Goal: Information Seeking & Learning: Find specific fact

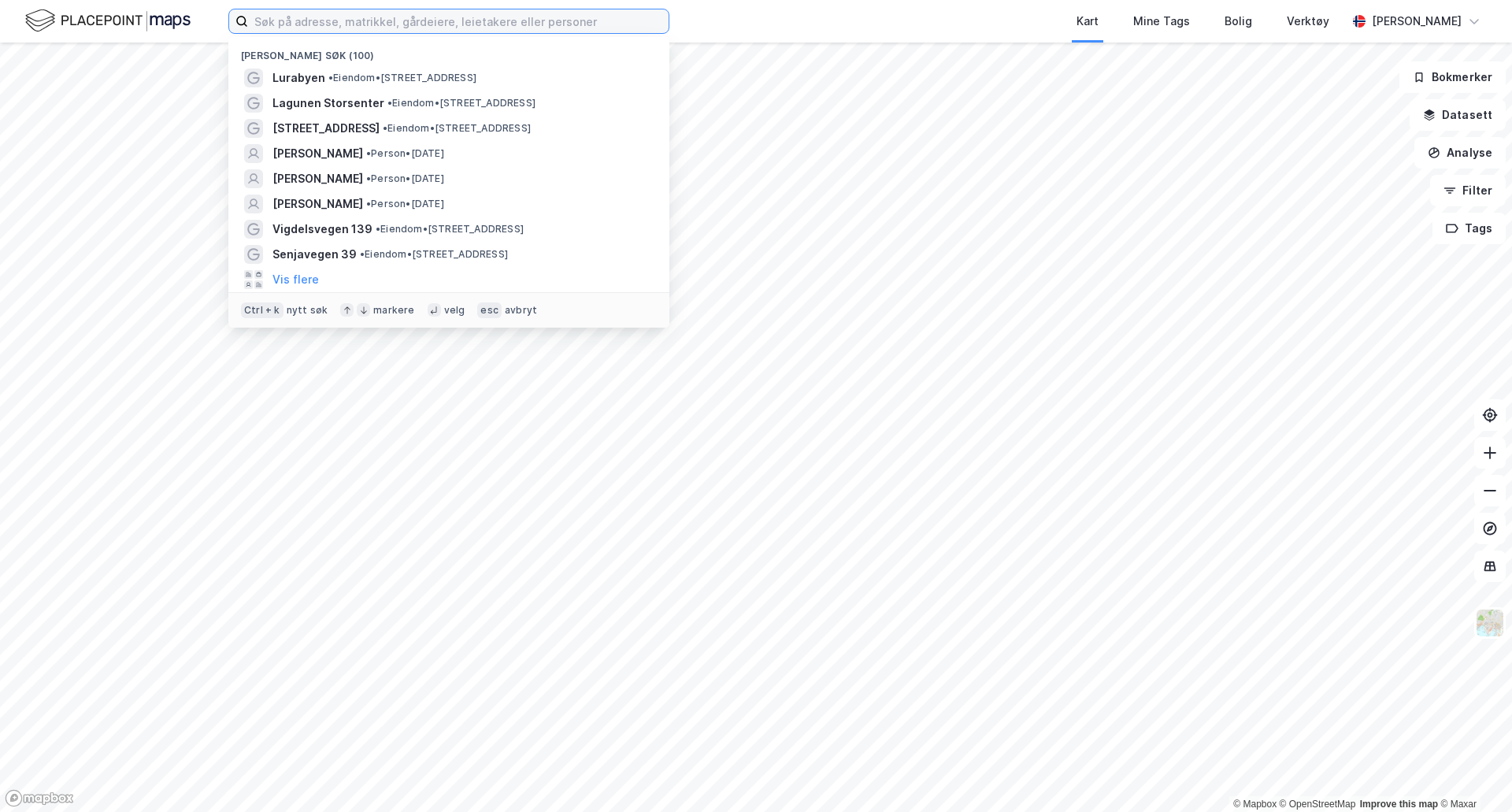
click at [409, 19] on input at bounding box center [458, 21] width 420 height 24
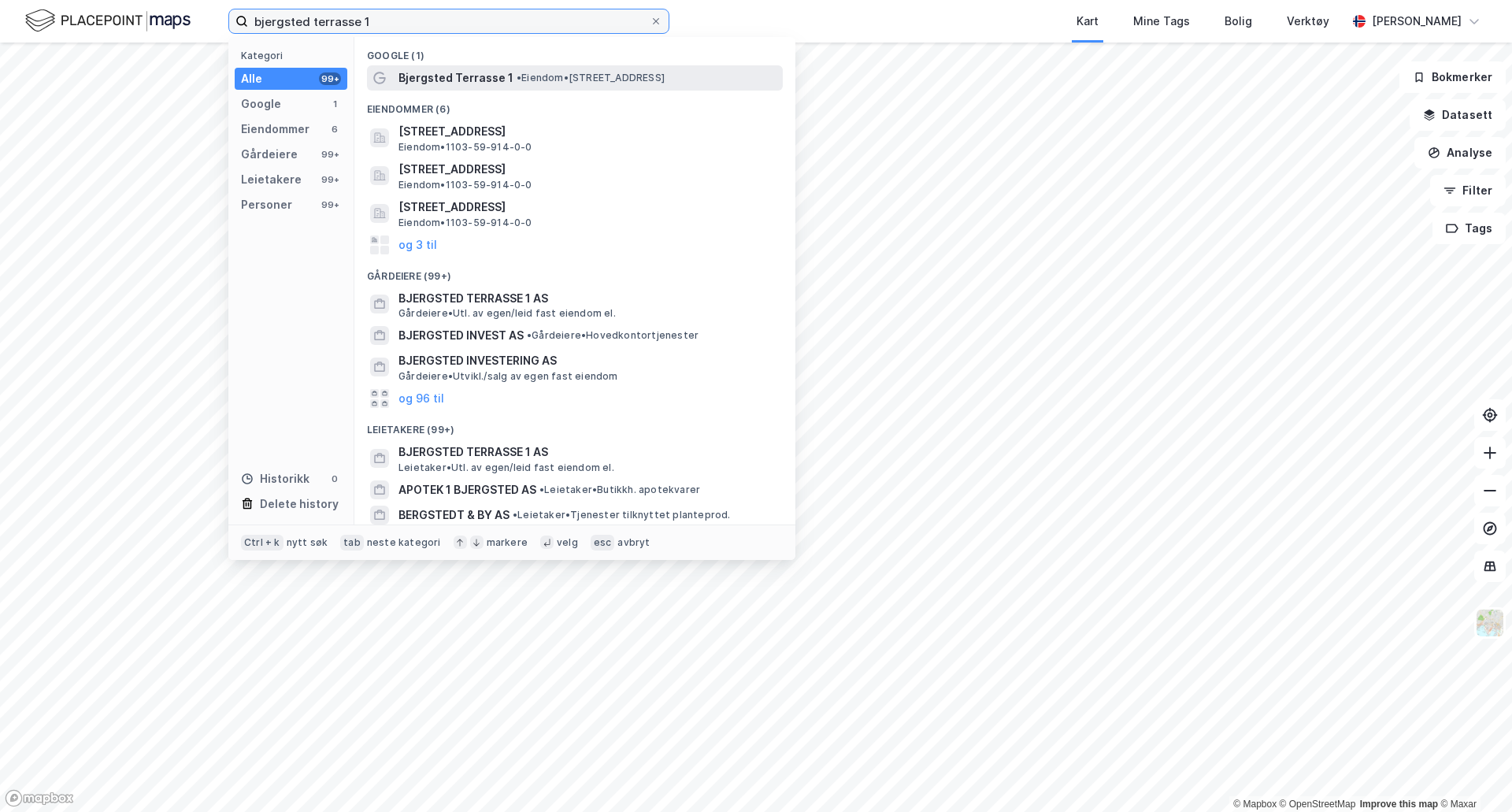
type input "bjergsted terrasse 1"
click at [502, 80] on span "Bjergsted Terrasse 1" at bounding box center [455, 78] width 115 height 19
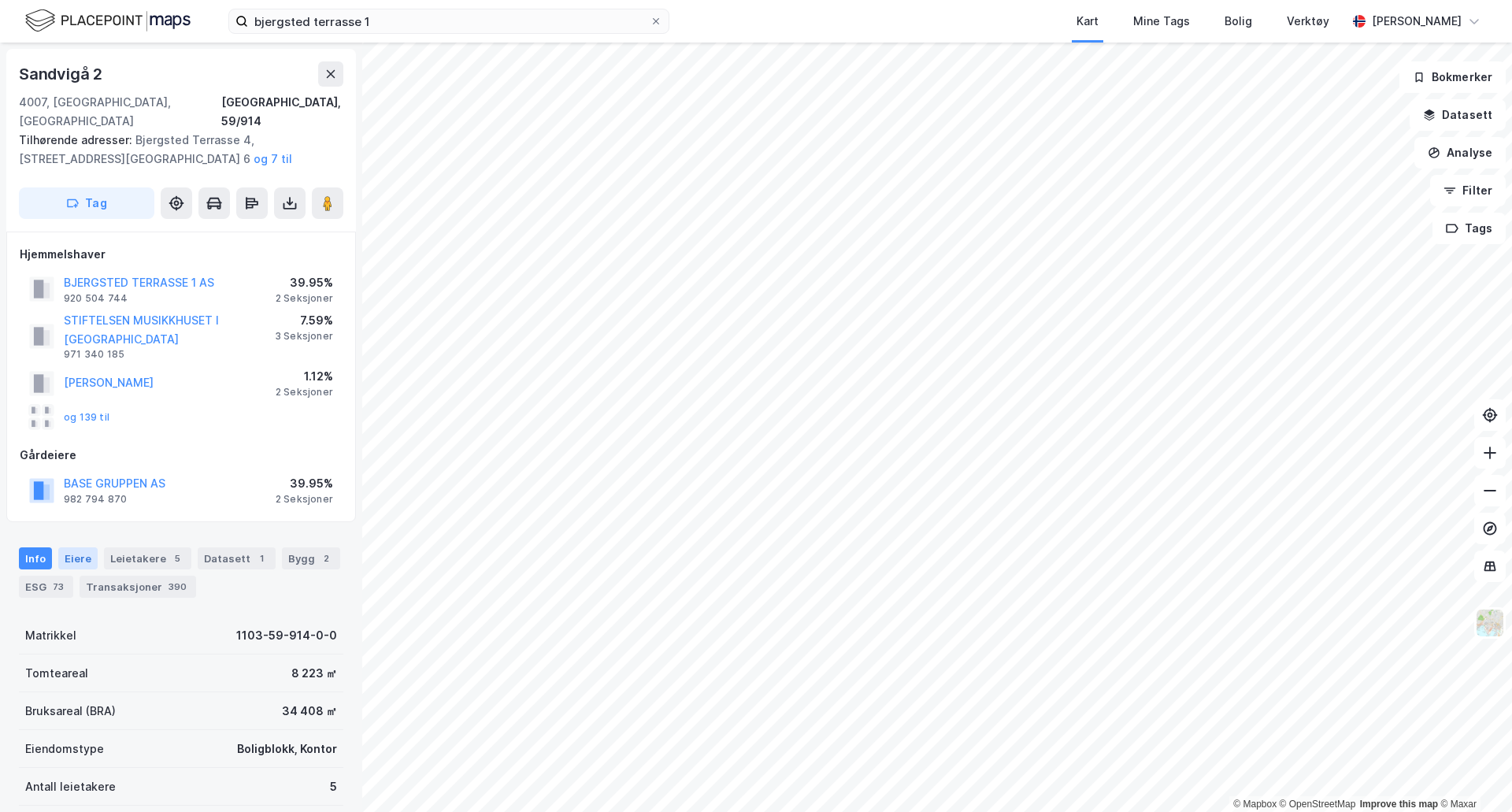
click at [76, 548] on div "Eiere" at bounding box center [77, 558] width 40 height 22
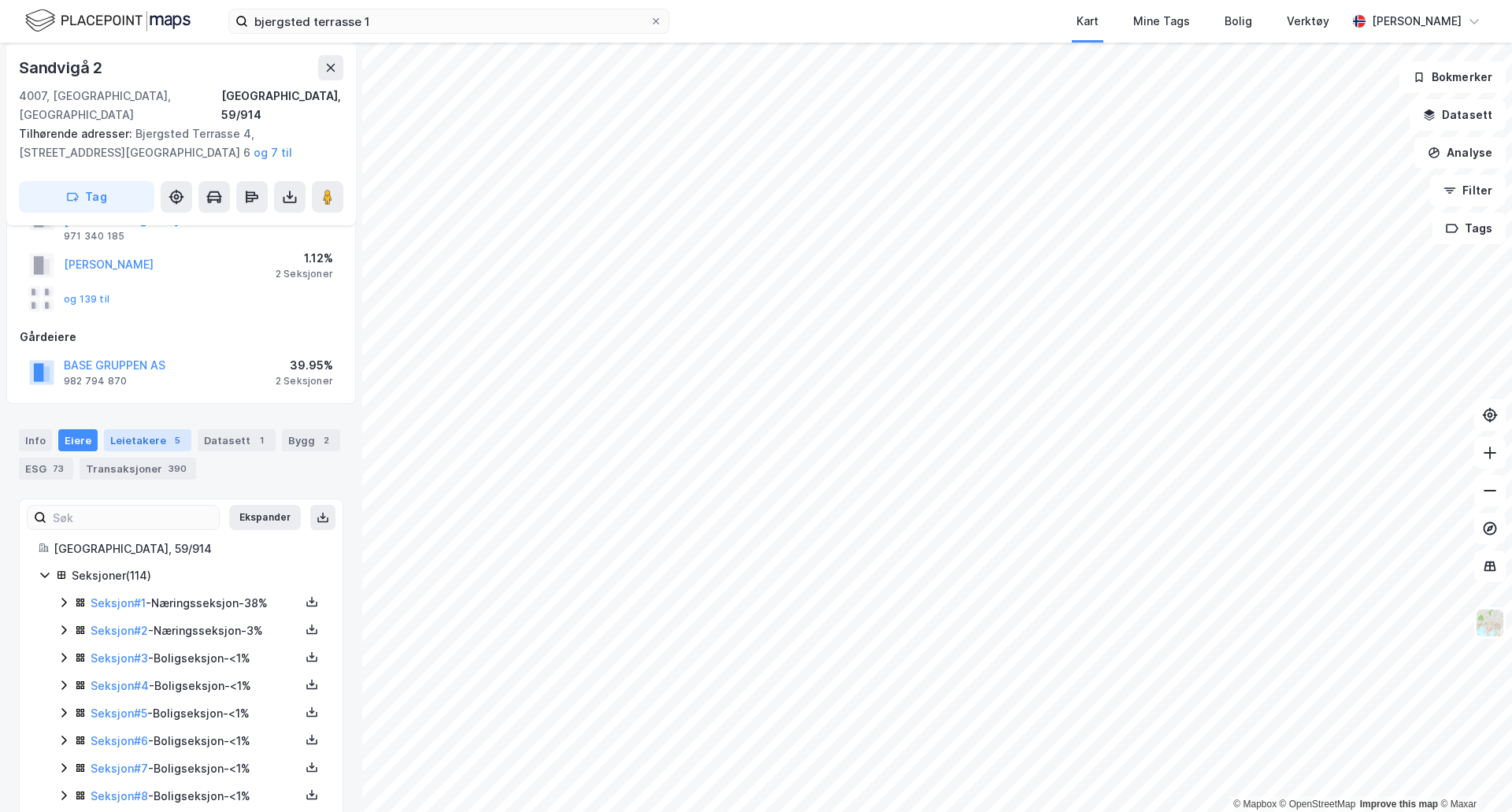
scroll to position [236, 0]
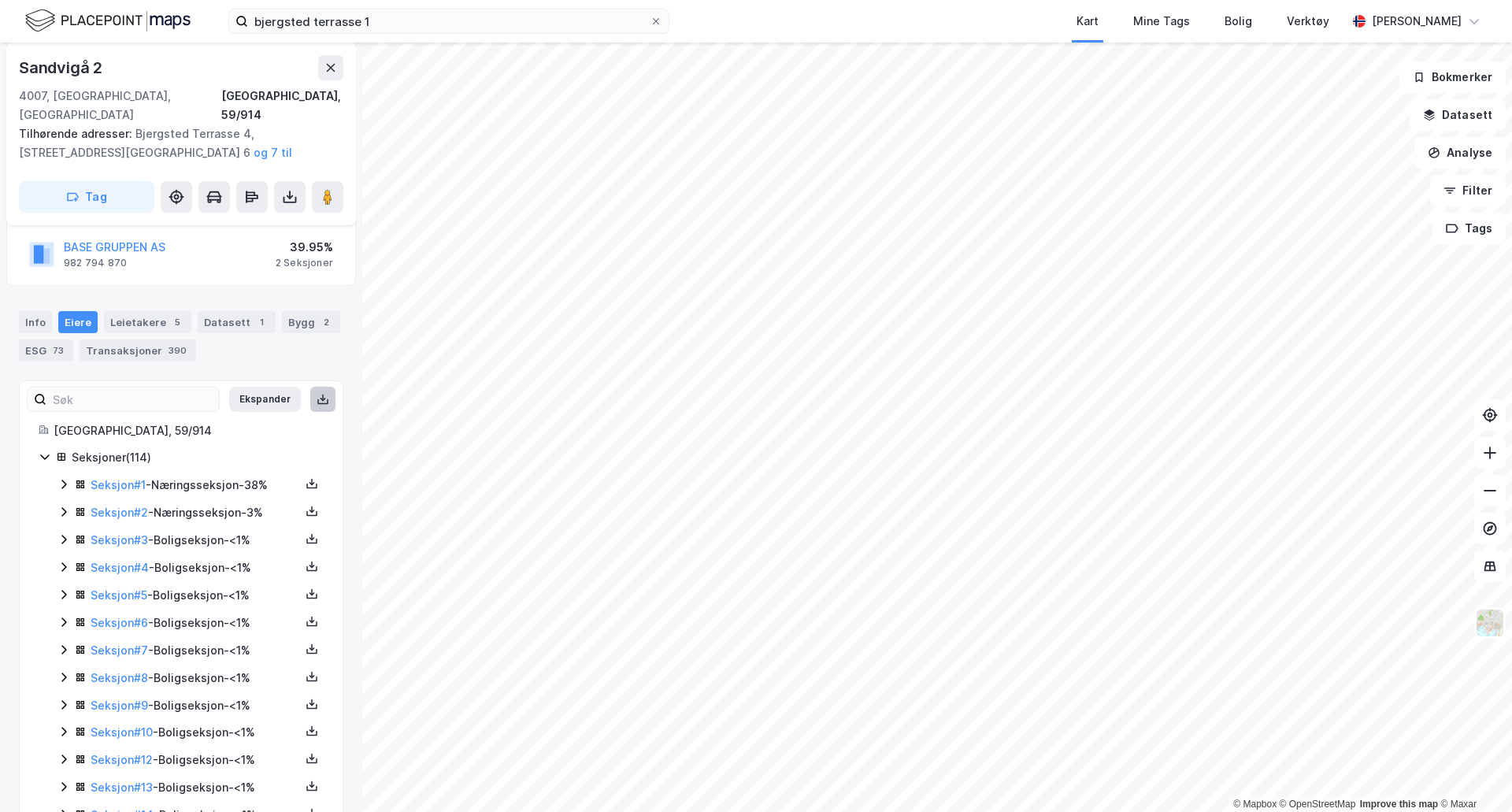
click at [310, 387] on button at bounding box center [323, 399] width 25 height 25
click at [60, 478] on icon at bounding box center [64, 484] width 13 height 13
click at [61, 586] on icon at bounding box center [64, 592] width 13 height 13
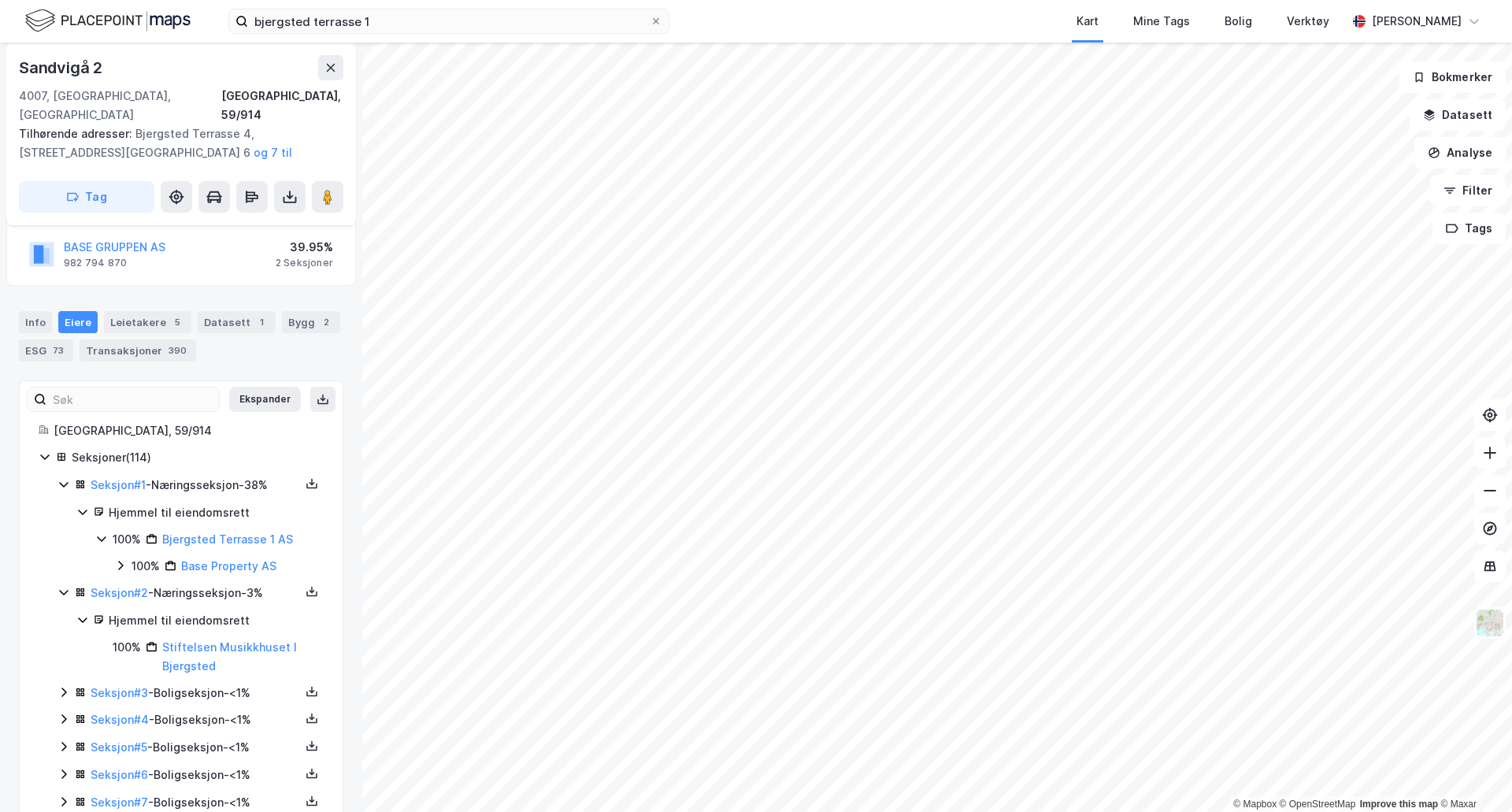
scroll to position [393, 0]
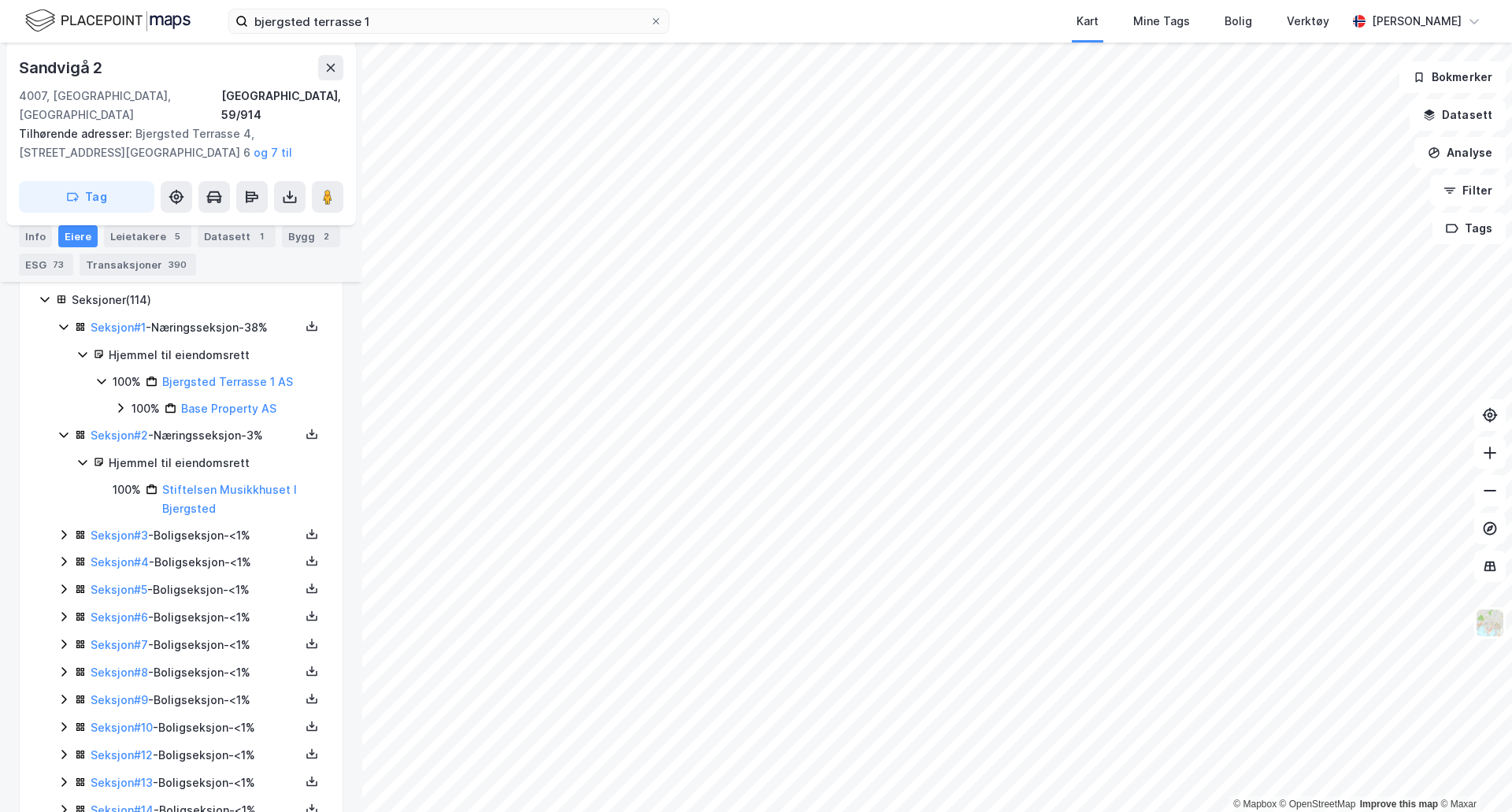
click at [64, 530] on icon at bounding box center [64, 535] width 5 height 10
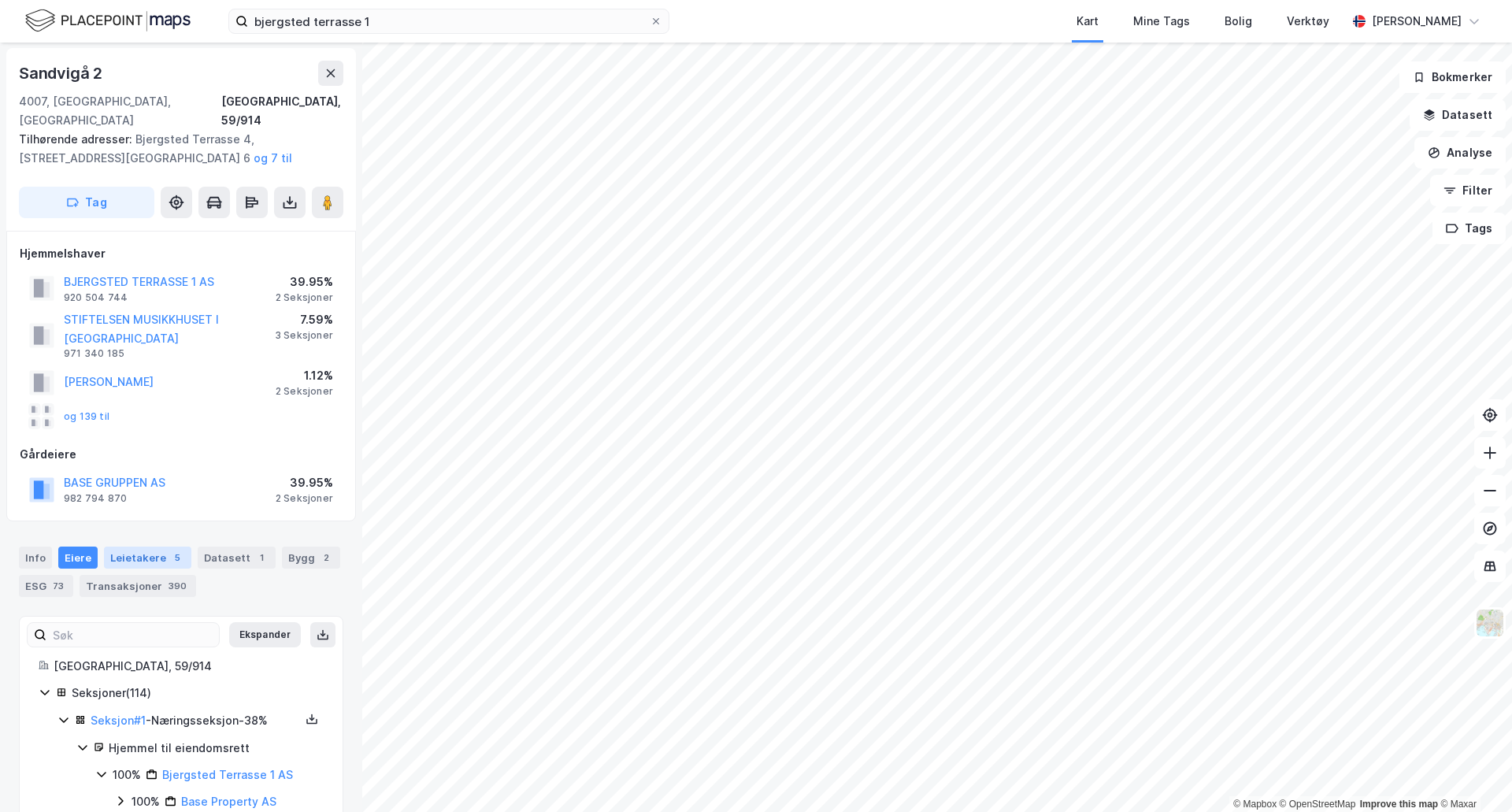
scroll to position [0, 0]
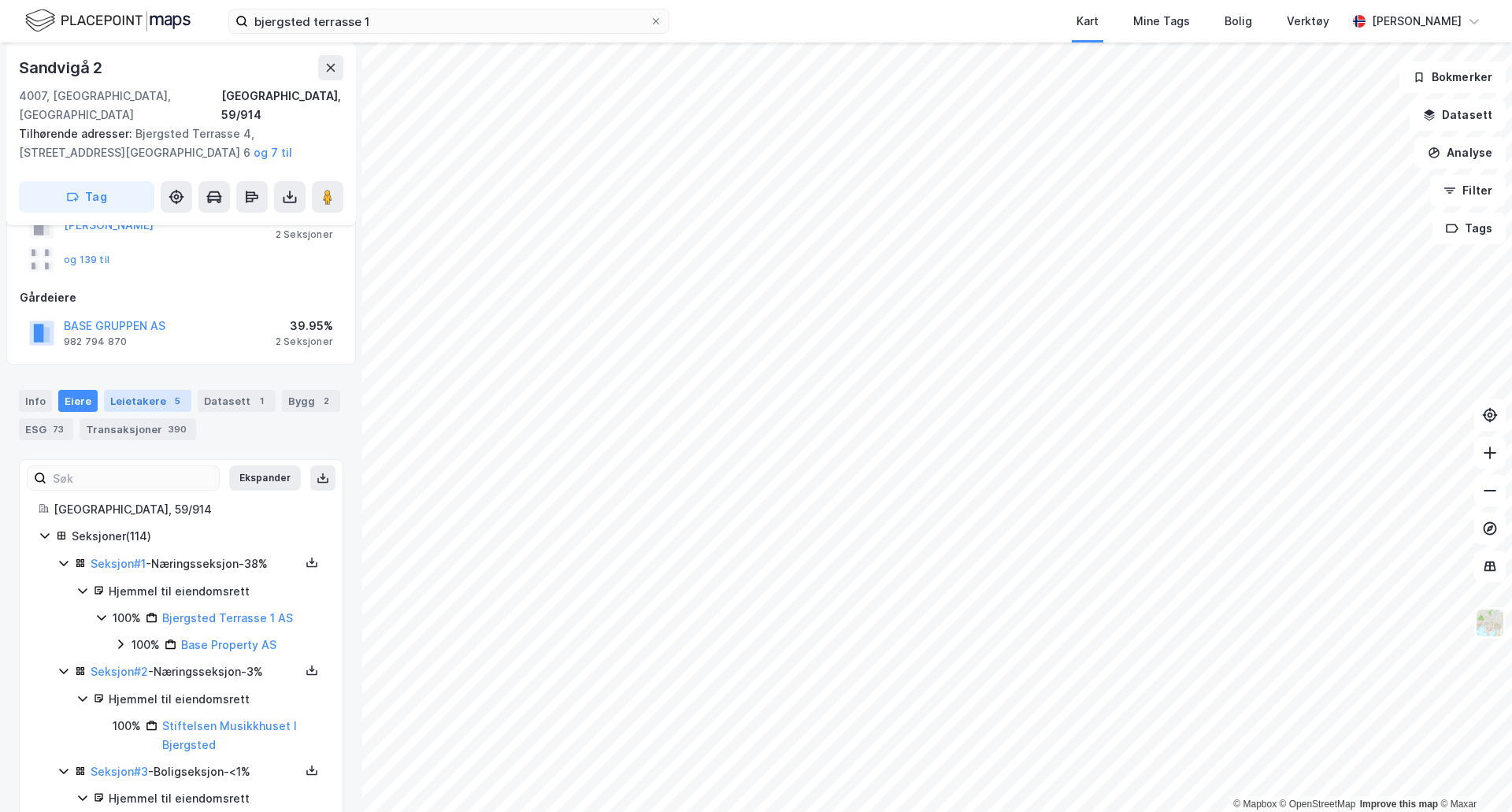
click at [132, 390] on div "Leietakere 5" at bounding box center [148, 400] width 88 height 22
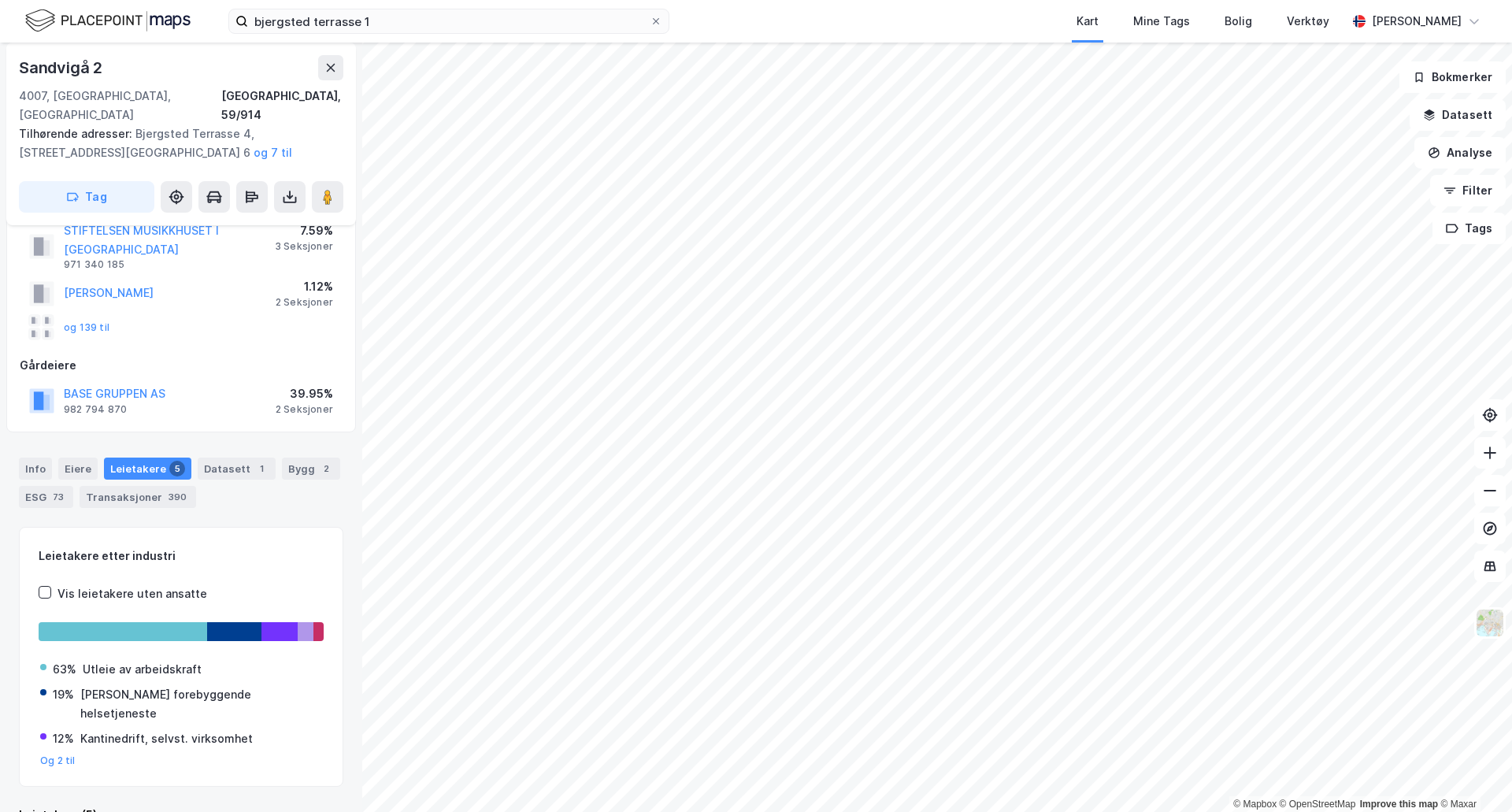
scroll to position [157, 0]
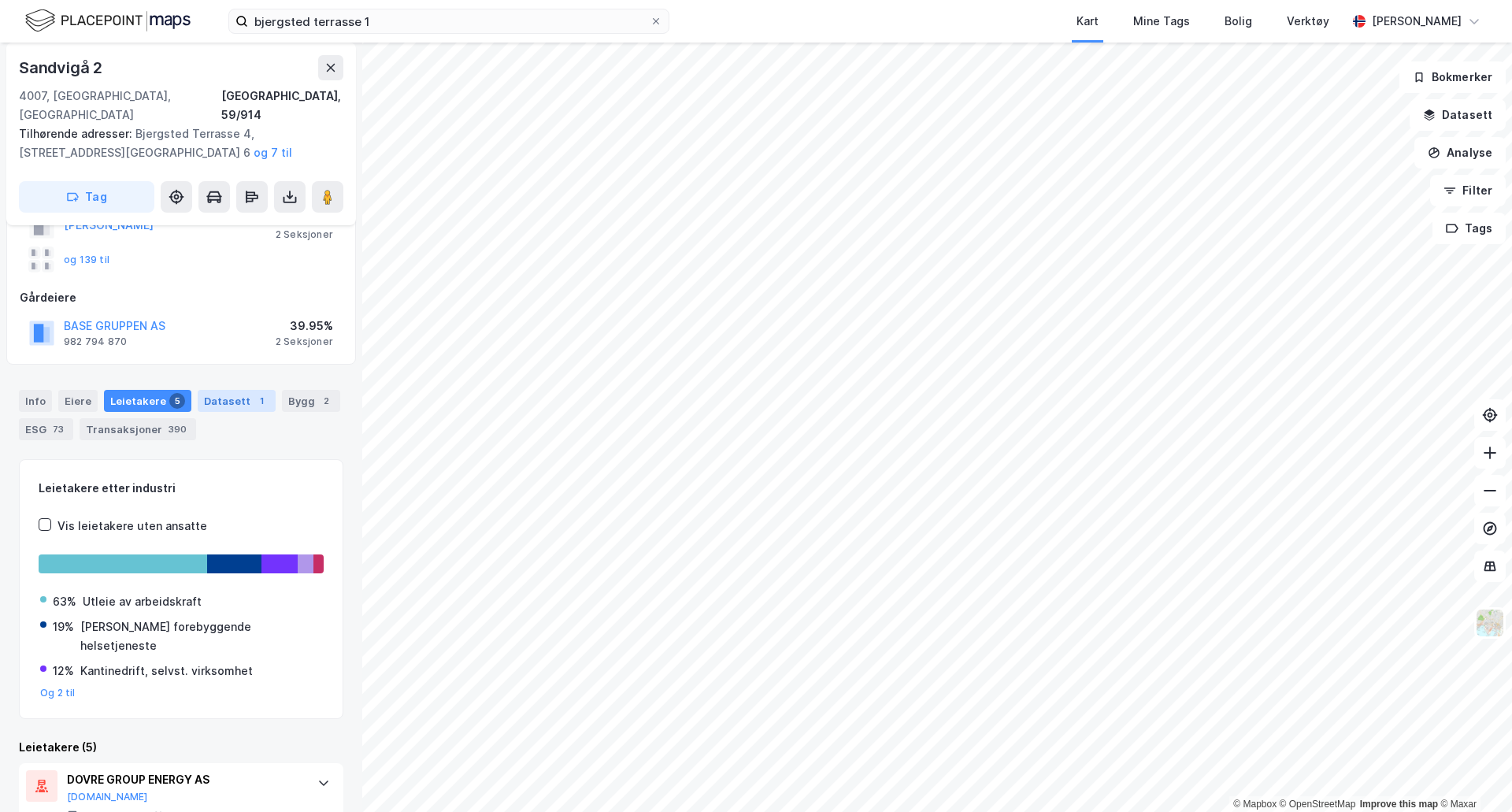
click at [215, 390] on div "Datasett 1" at bounding box center [236, 400] width 78 height 22
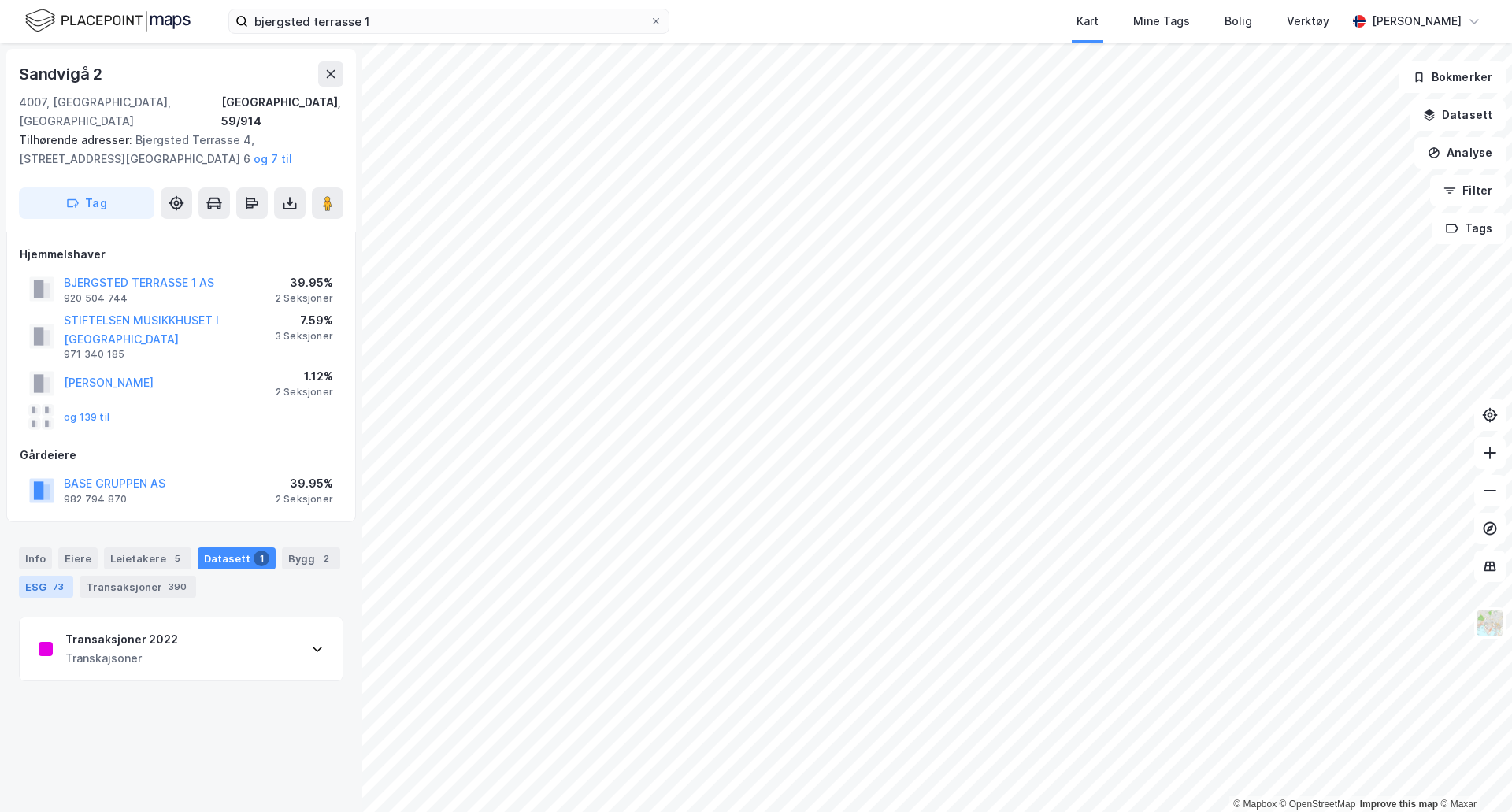
click at [54, 579] on div "73" at bounding box center [58, 586] width 17 height 15
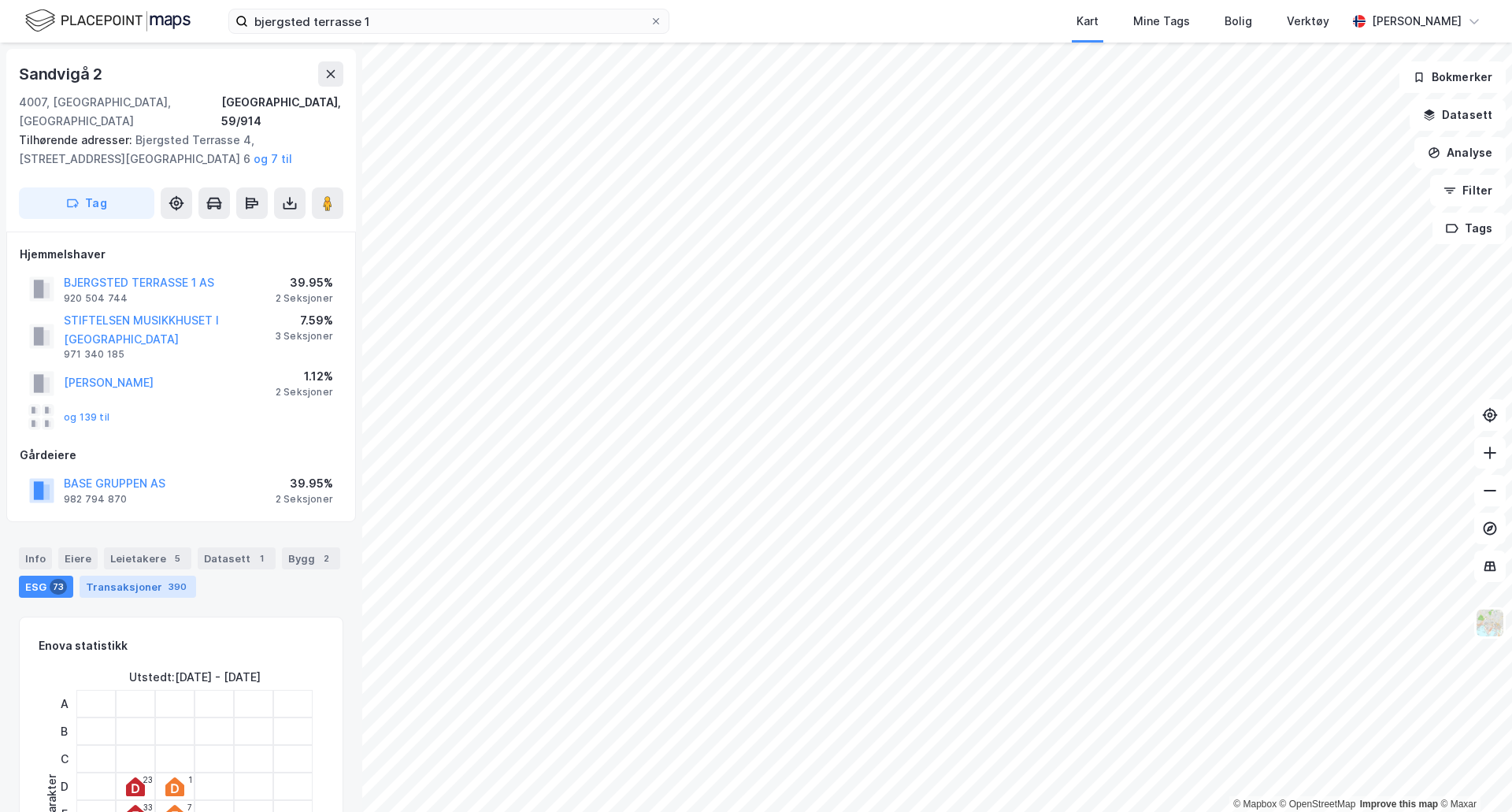
click at [123, 576] on div "Transaksjoner 390" at bounding box center [137, 586] width 117 height 22
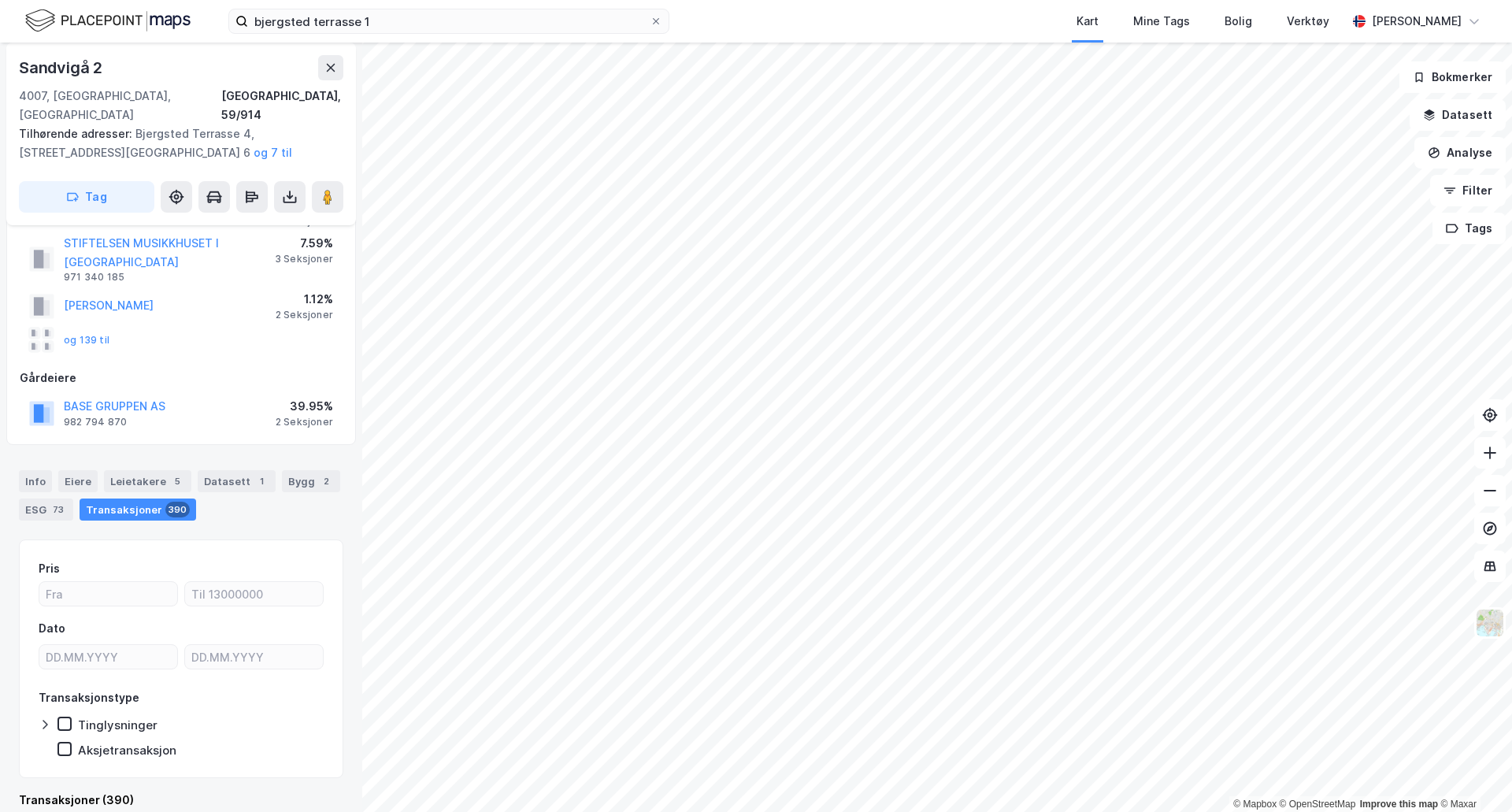
scroll to position [81, 0]
click at [129, 466] on div "Leietakere 5" at bounding box center [148, 476] width 88 height 22
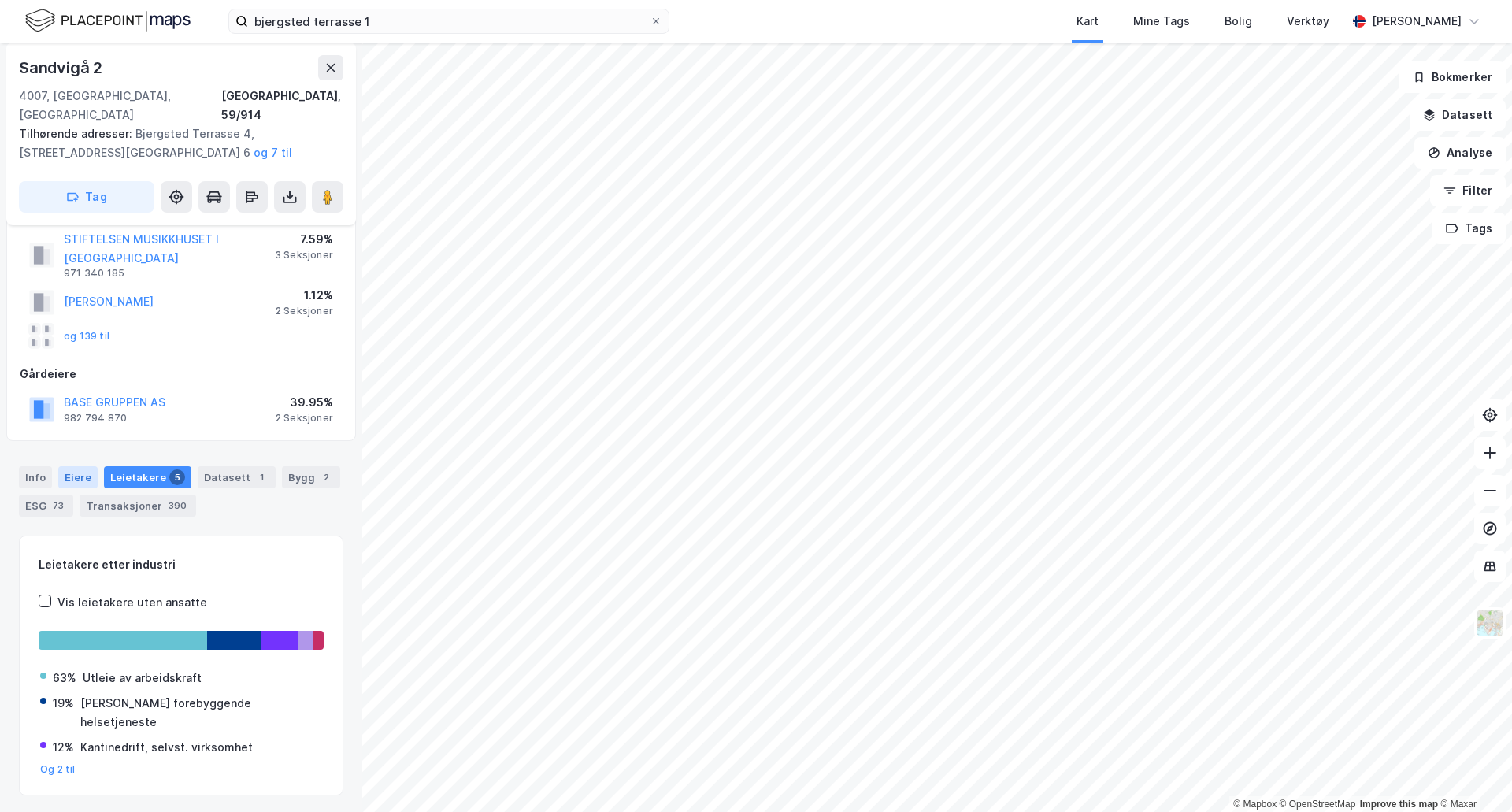
click at [73, 466] on div "Eiere" at bounding box center [77, 476] width 40 height 22
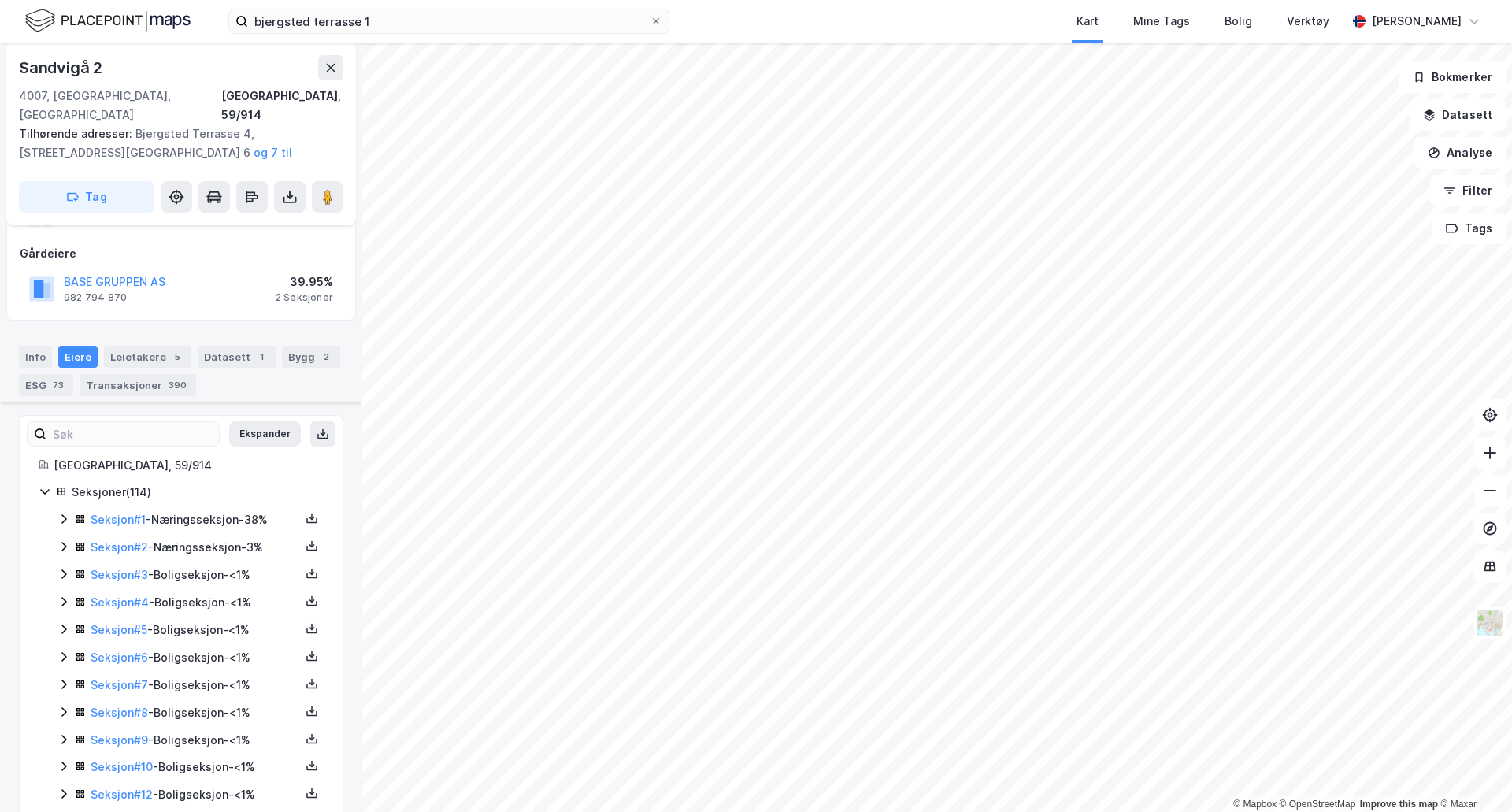
scroll to position [317, 0]
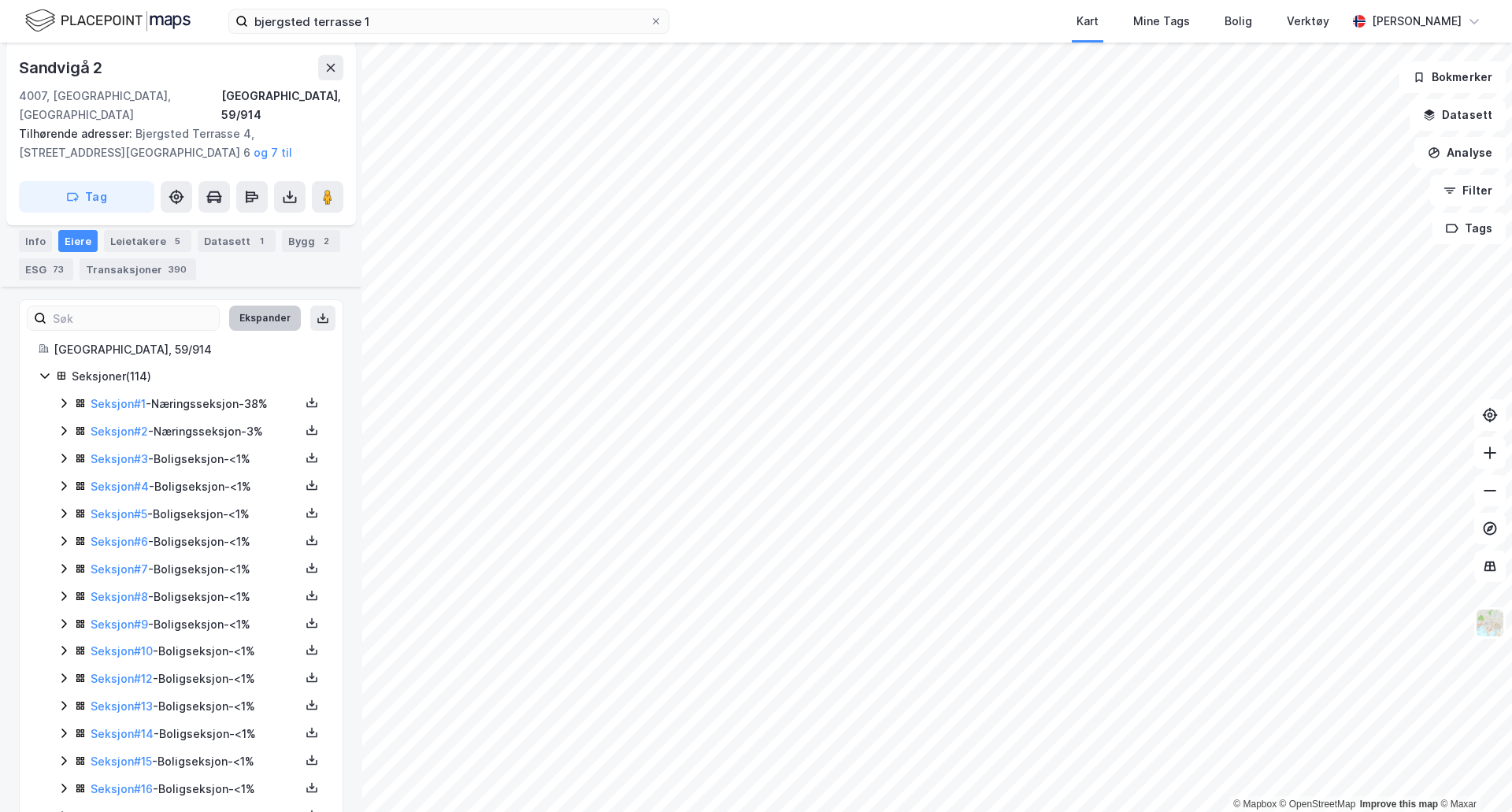
click at [250, 306] on button "Ekspander" at bounding box center [265, 318] width 71 height 25
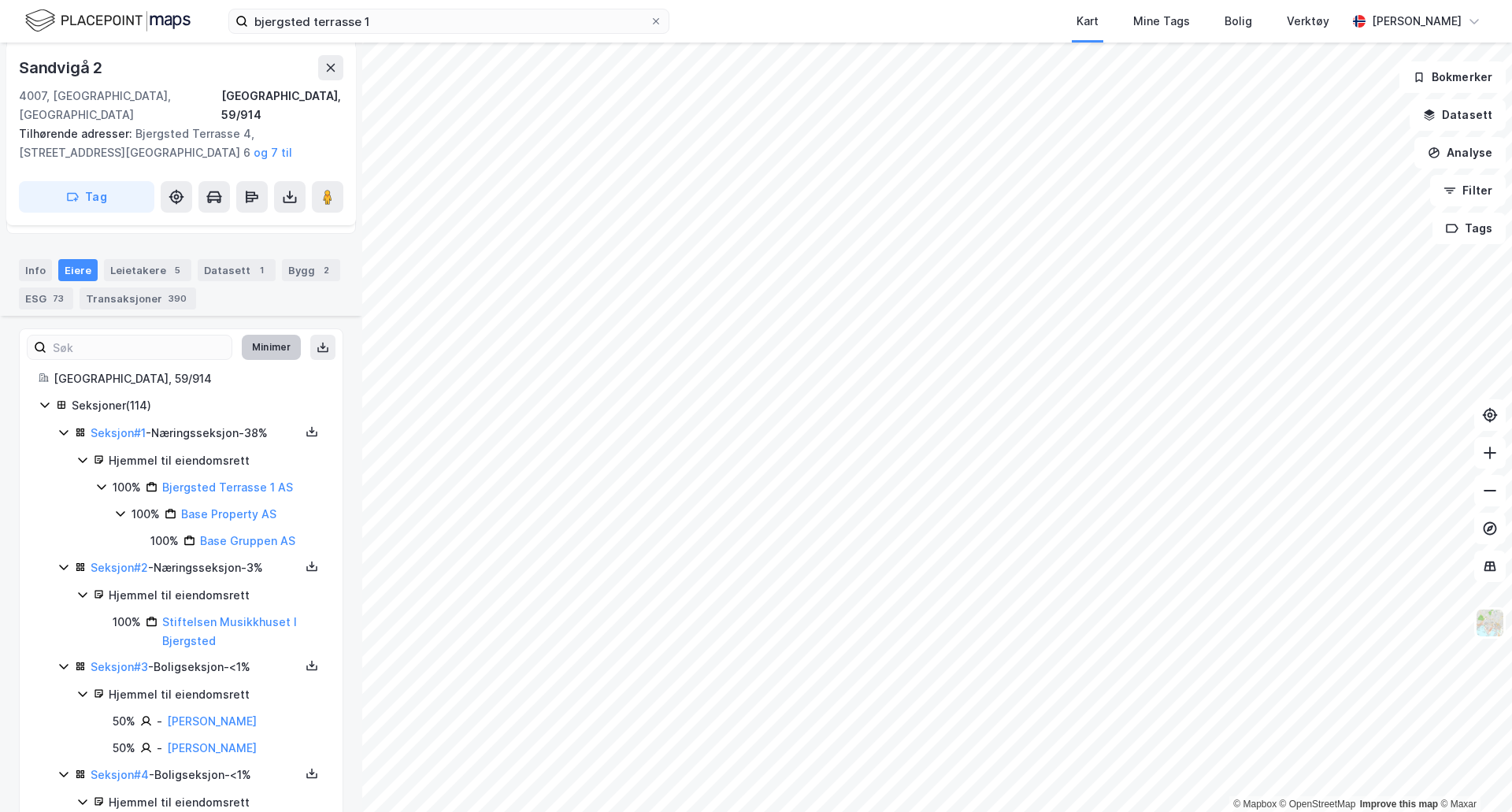
scroll to position [315, 0]
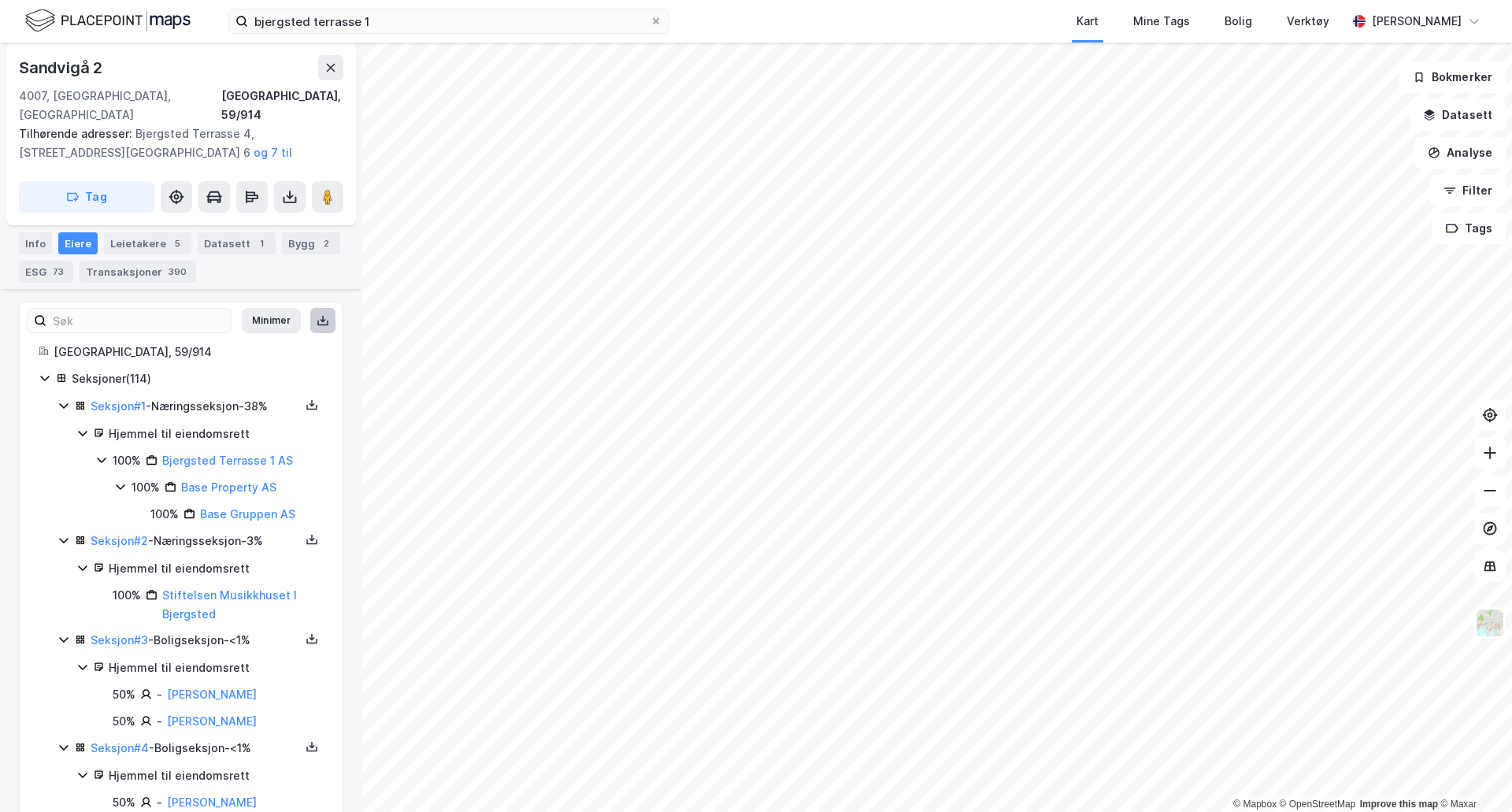
click at [322, 316] on icon at bounding box center [323, 319] width 2 height 7
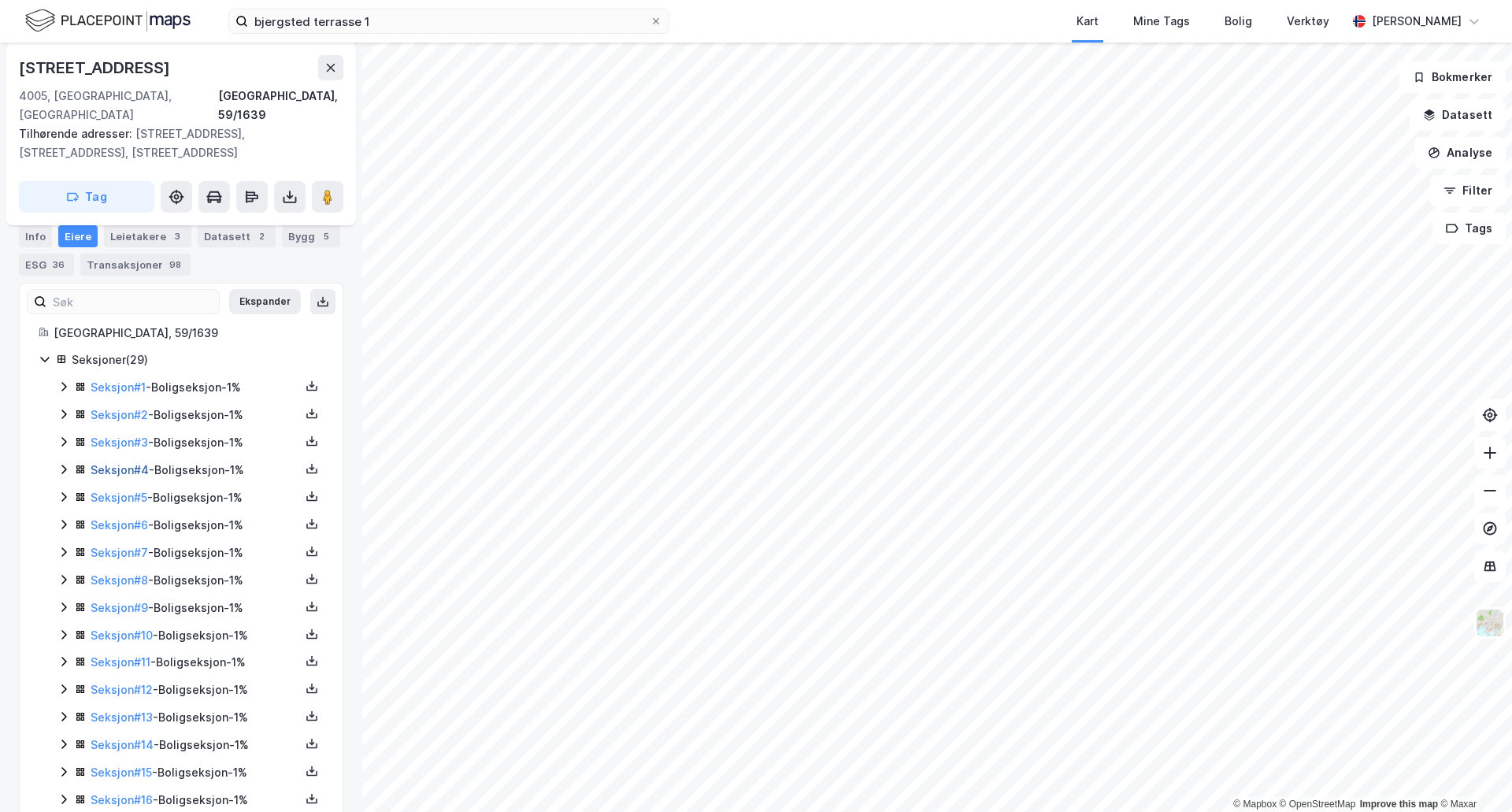
scroll to position [393, 0]
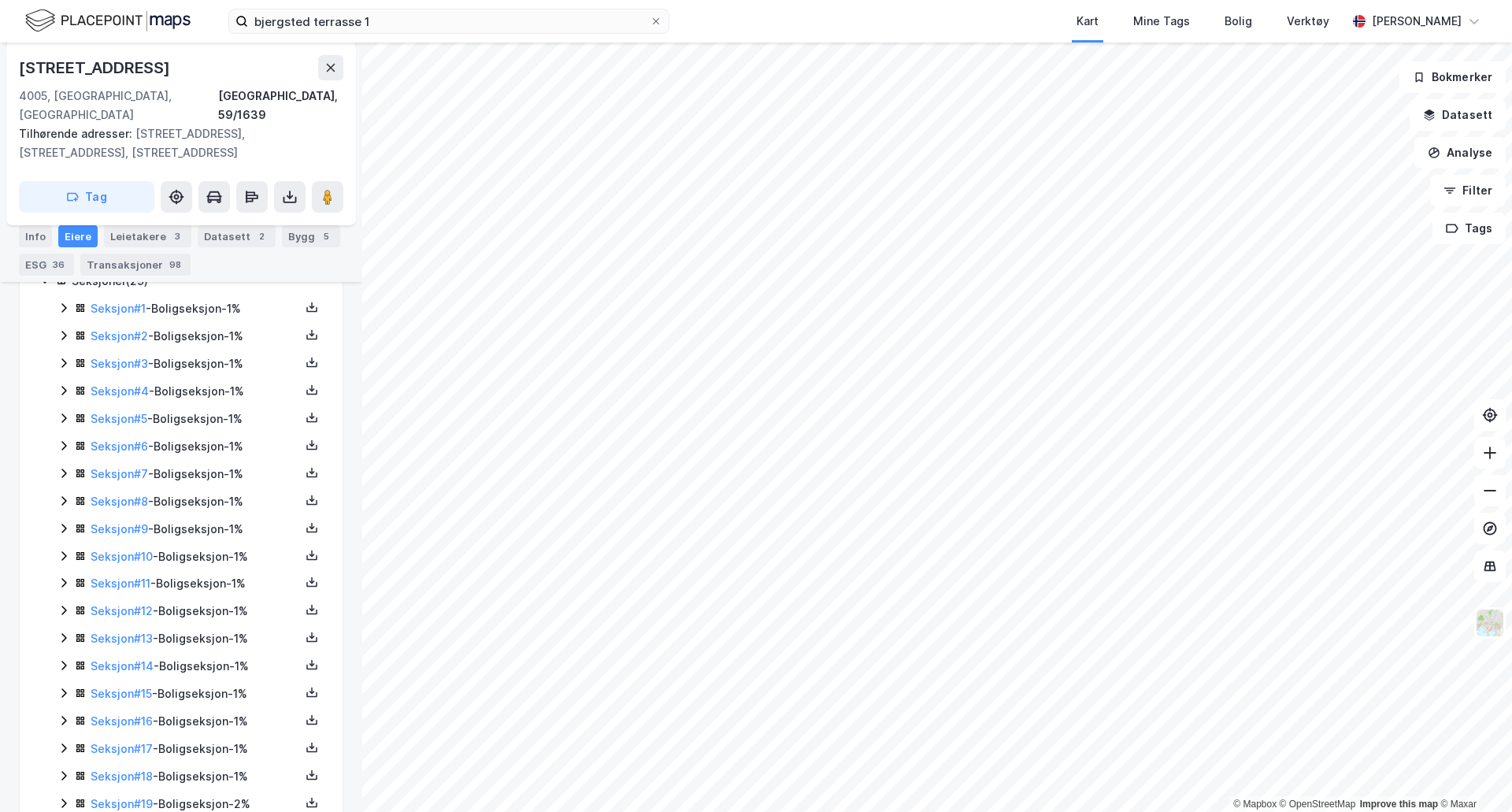
click at [64, 604] on icon at bounding box center [64, 609] width 13 height 13
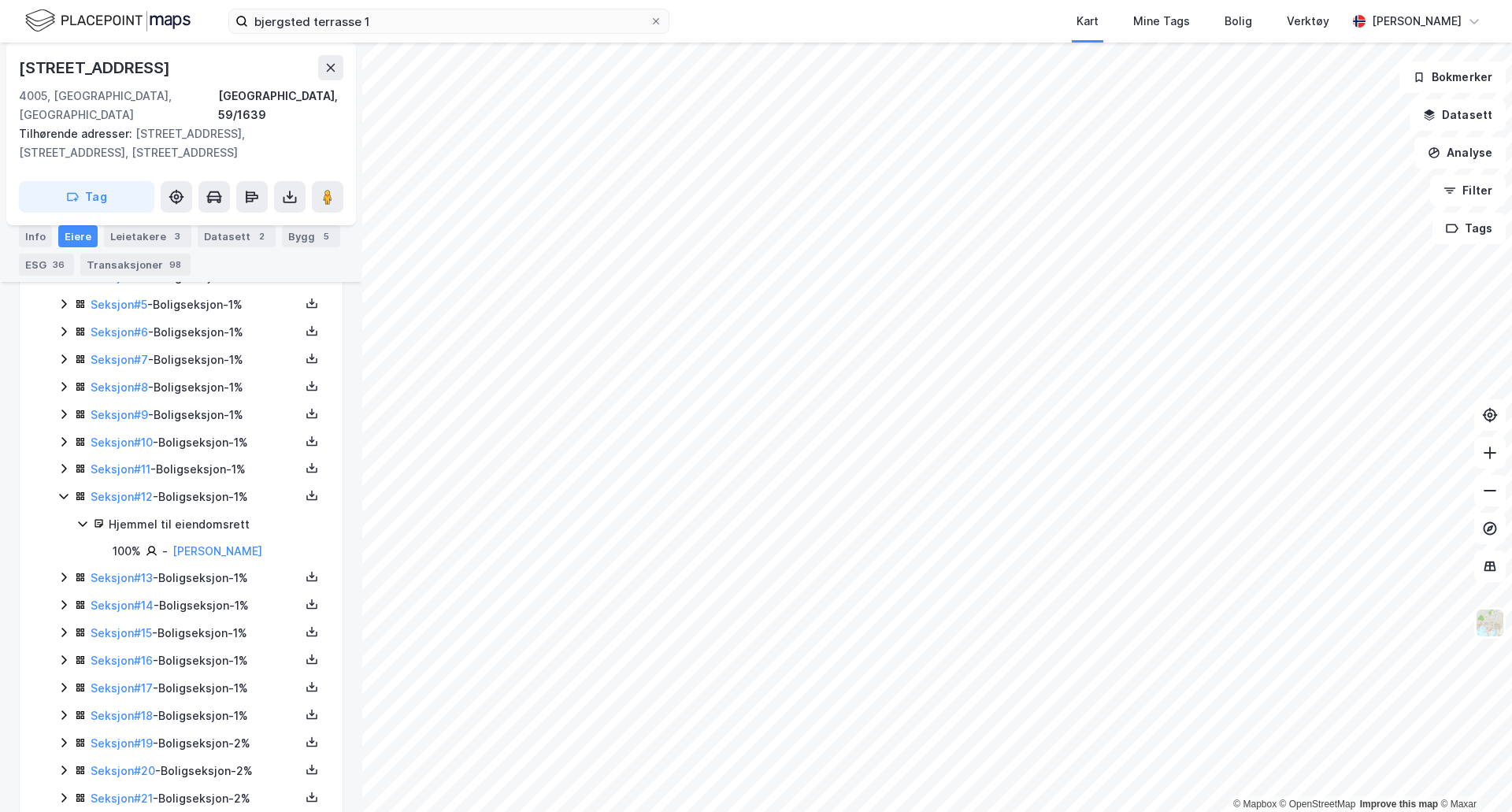
scroll to position [0, 0]
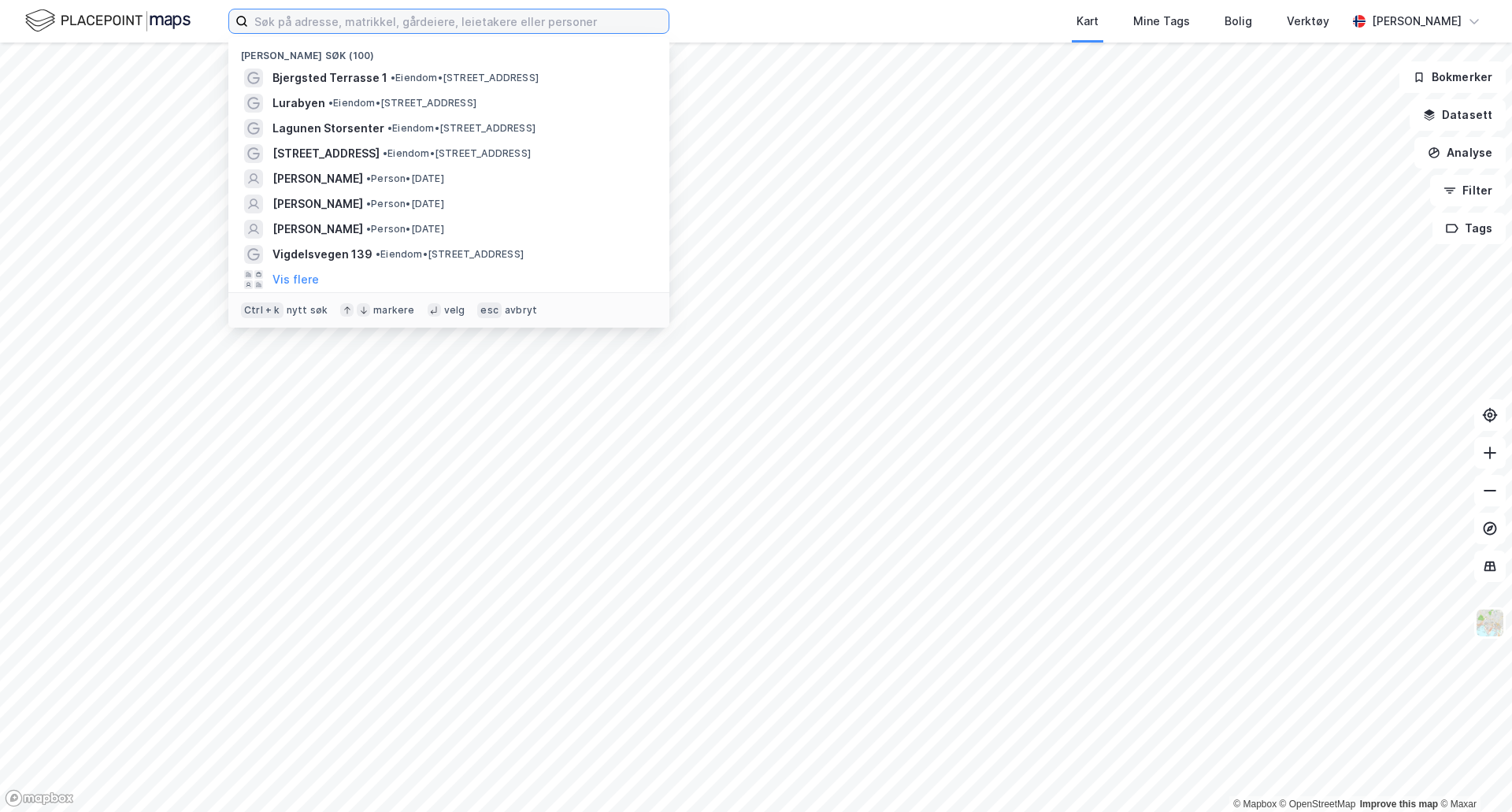
click at [278, 21] on input at bounding box center [458, 21] width 420 height 24
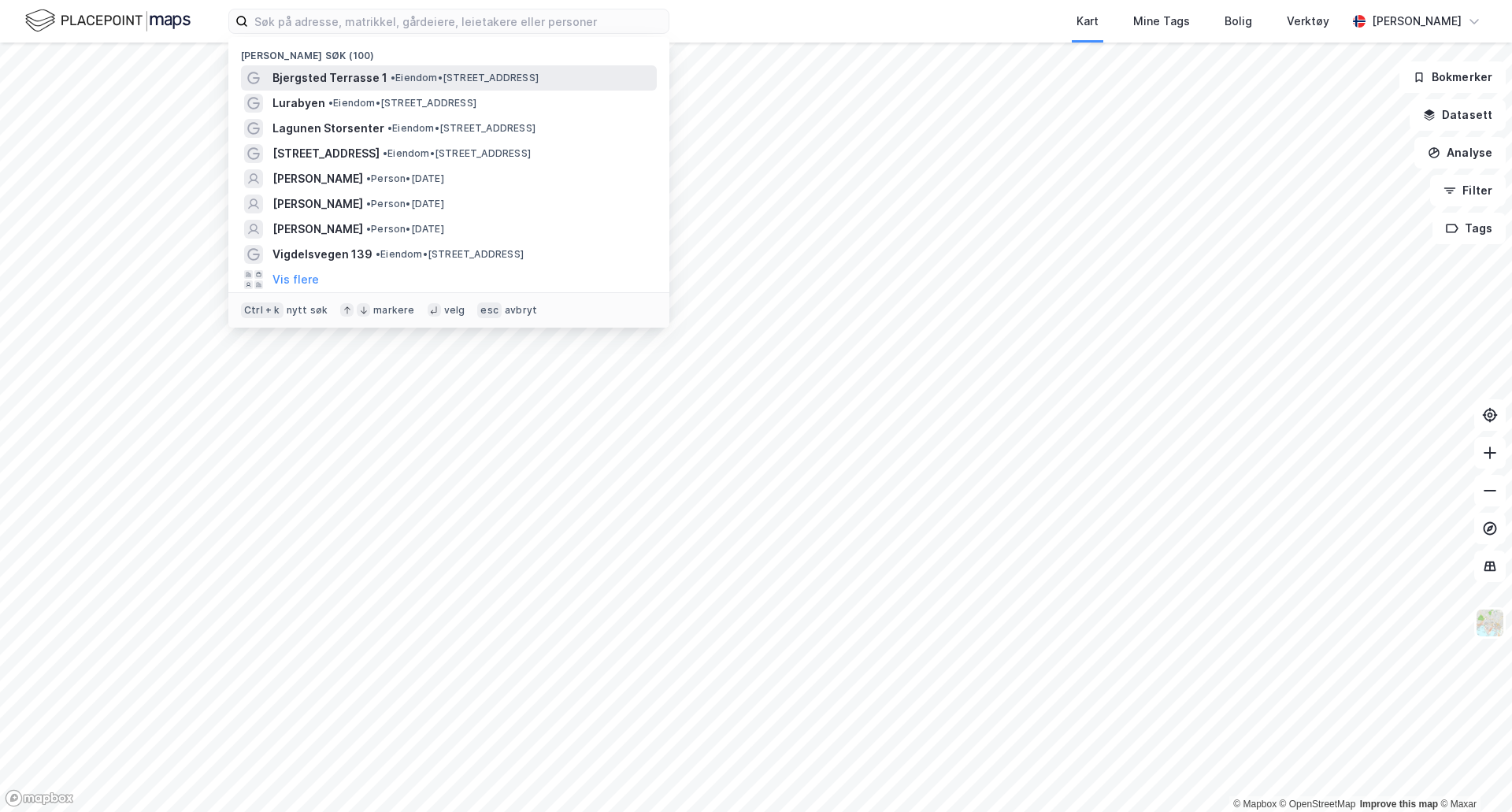
click at [326, 75] on span "Bjergsted Terrasse 1" at bounding box center [330, 78] width 115 height 19
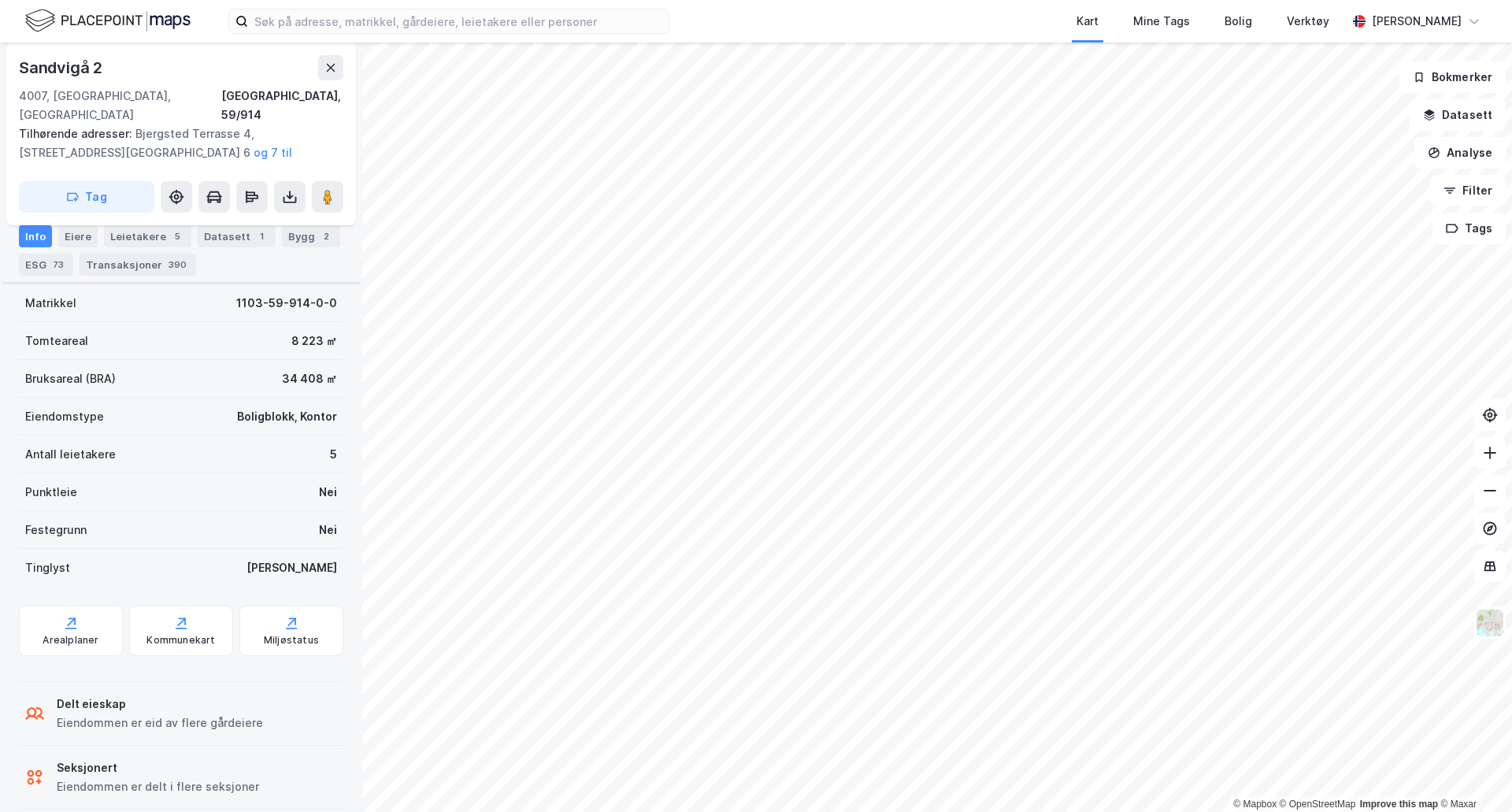
scroll to position [337, 0]
click at [147, 773] on div "Eiendommen er delt i flere seksjoner" at bounding box center [158, 783] width 202 height 19
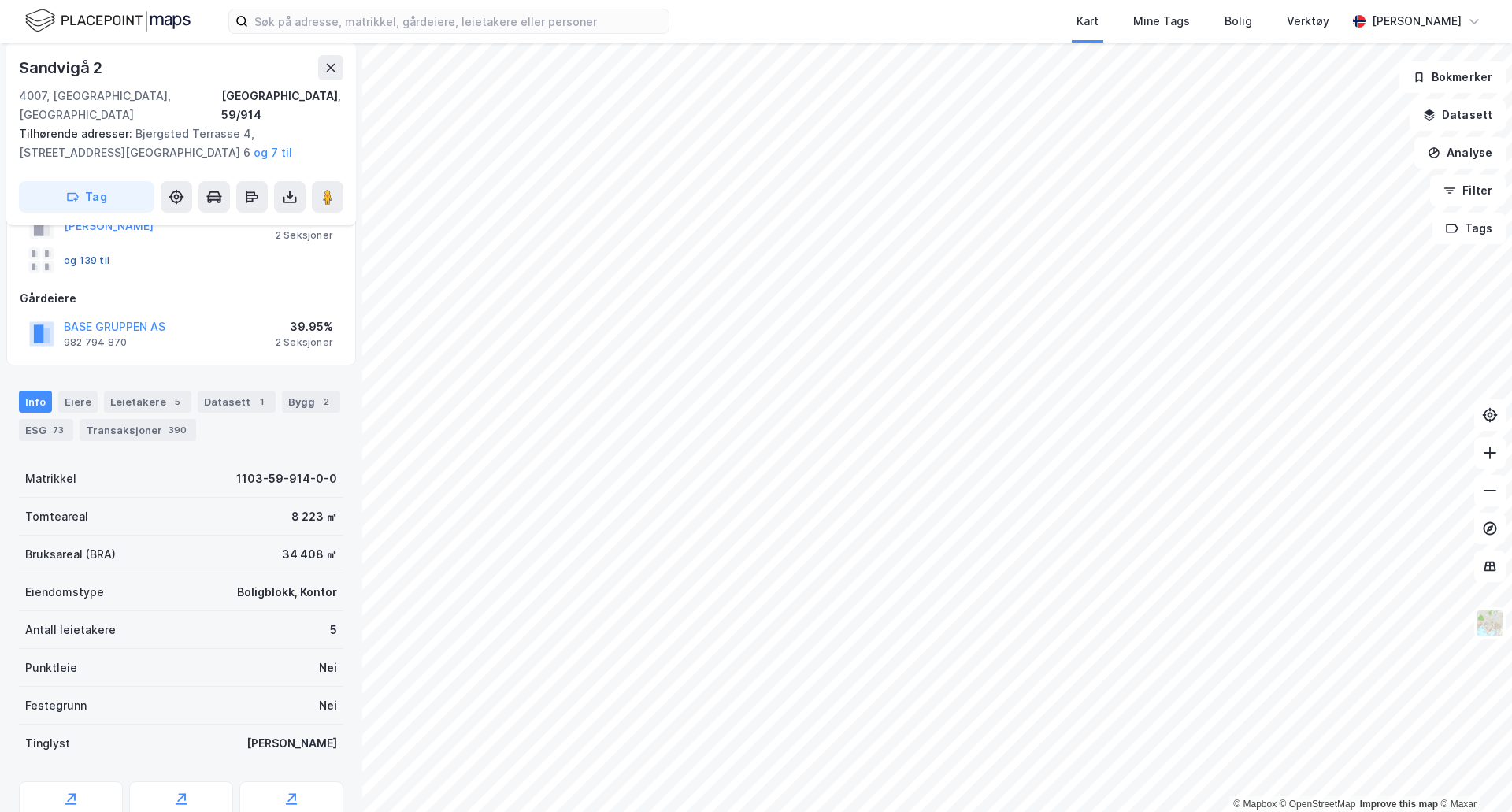
scroll to position [157, 0]
click at [73, 390] on div "Eiere" at bounding box center [77, 400] width 40 height 22
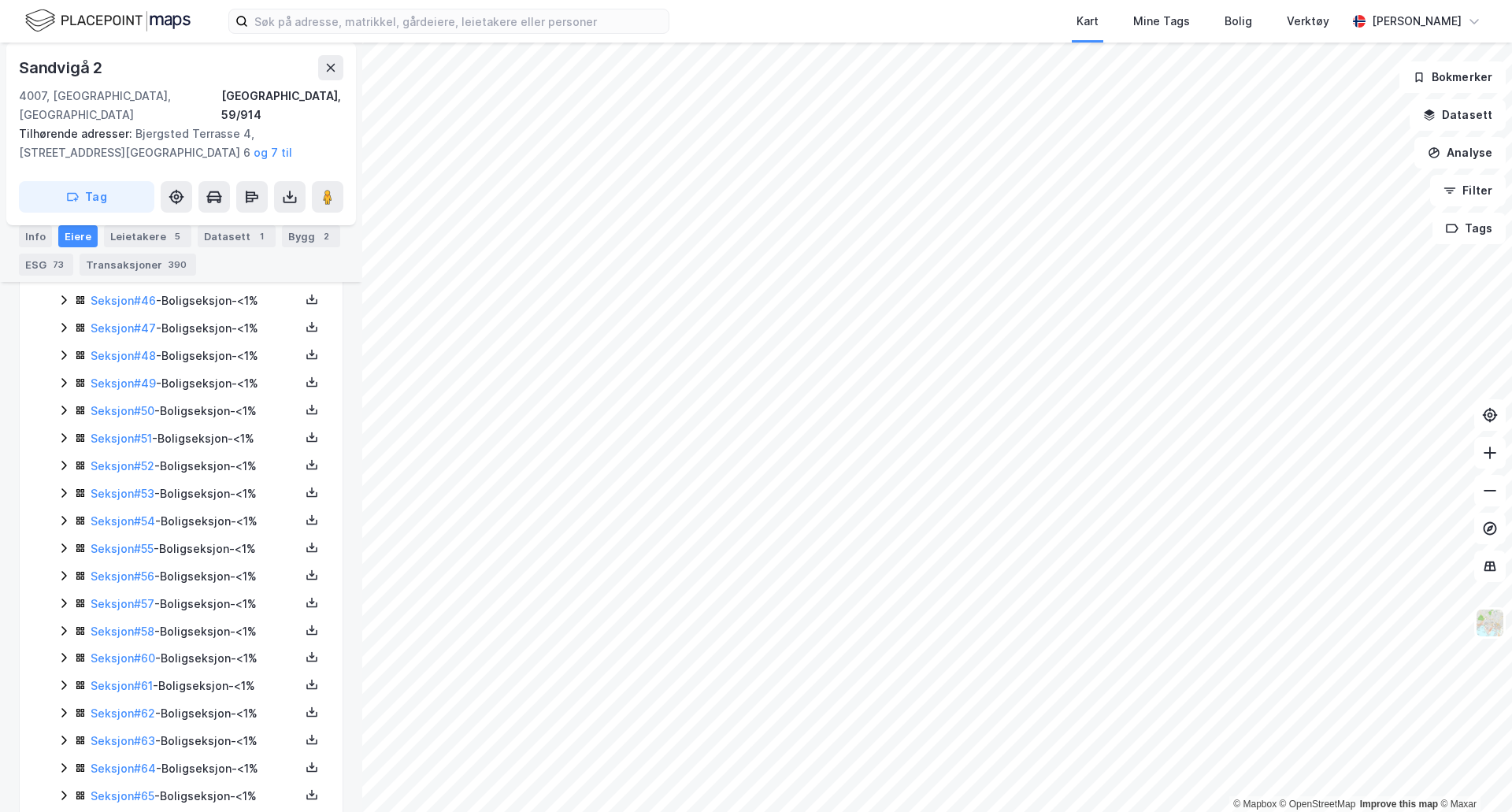
scroll to position [1080, 0]
click at [134, 263] on div "Transaksjoner 390" at bounding box center [137, 264] width 117 height 22
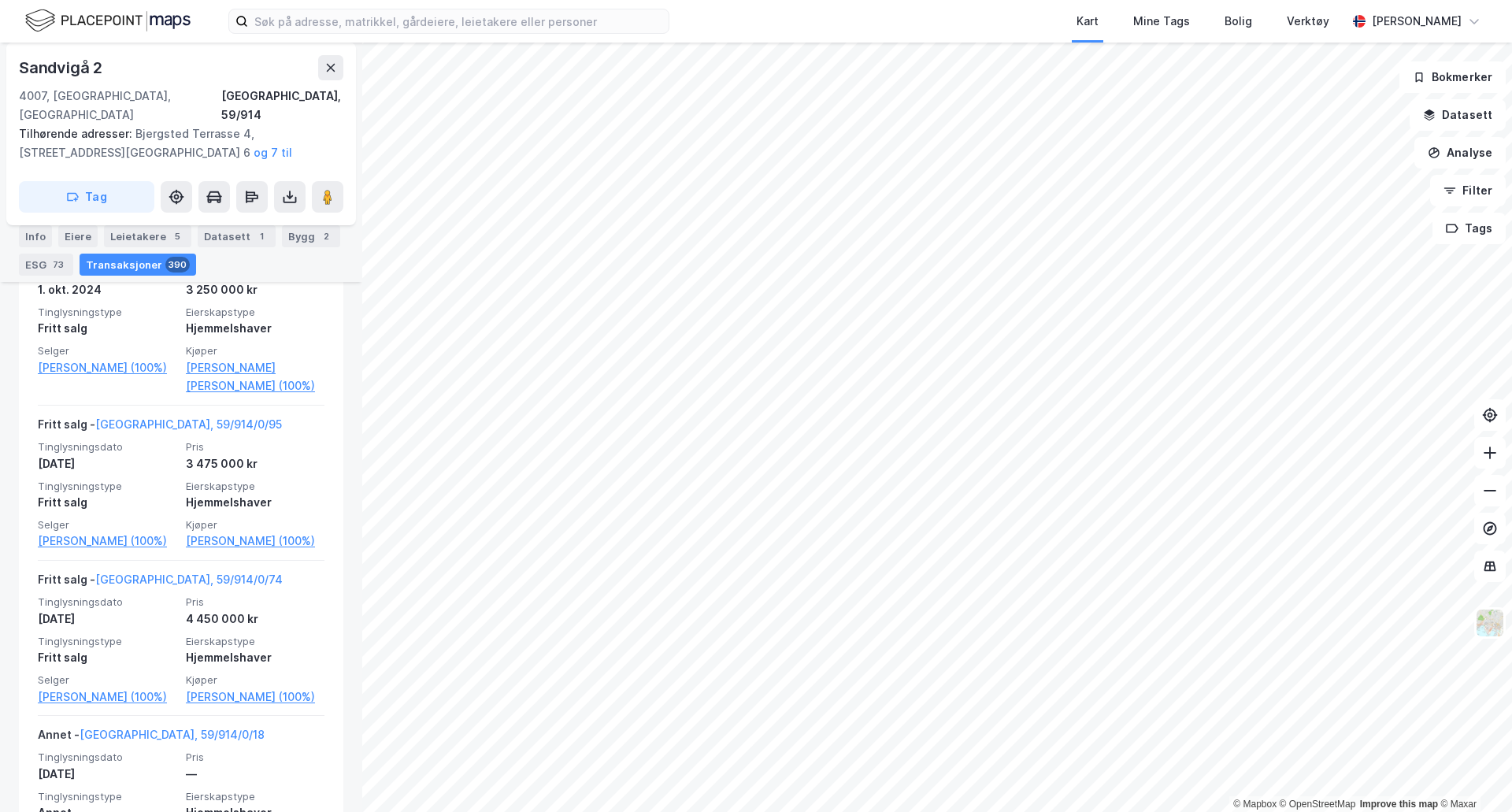
scroll to position [2103, 0]
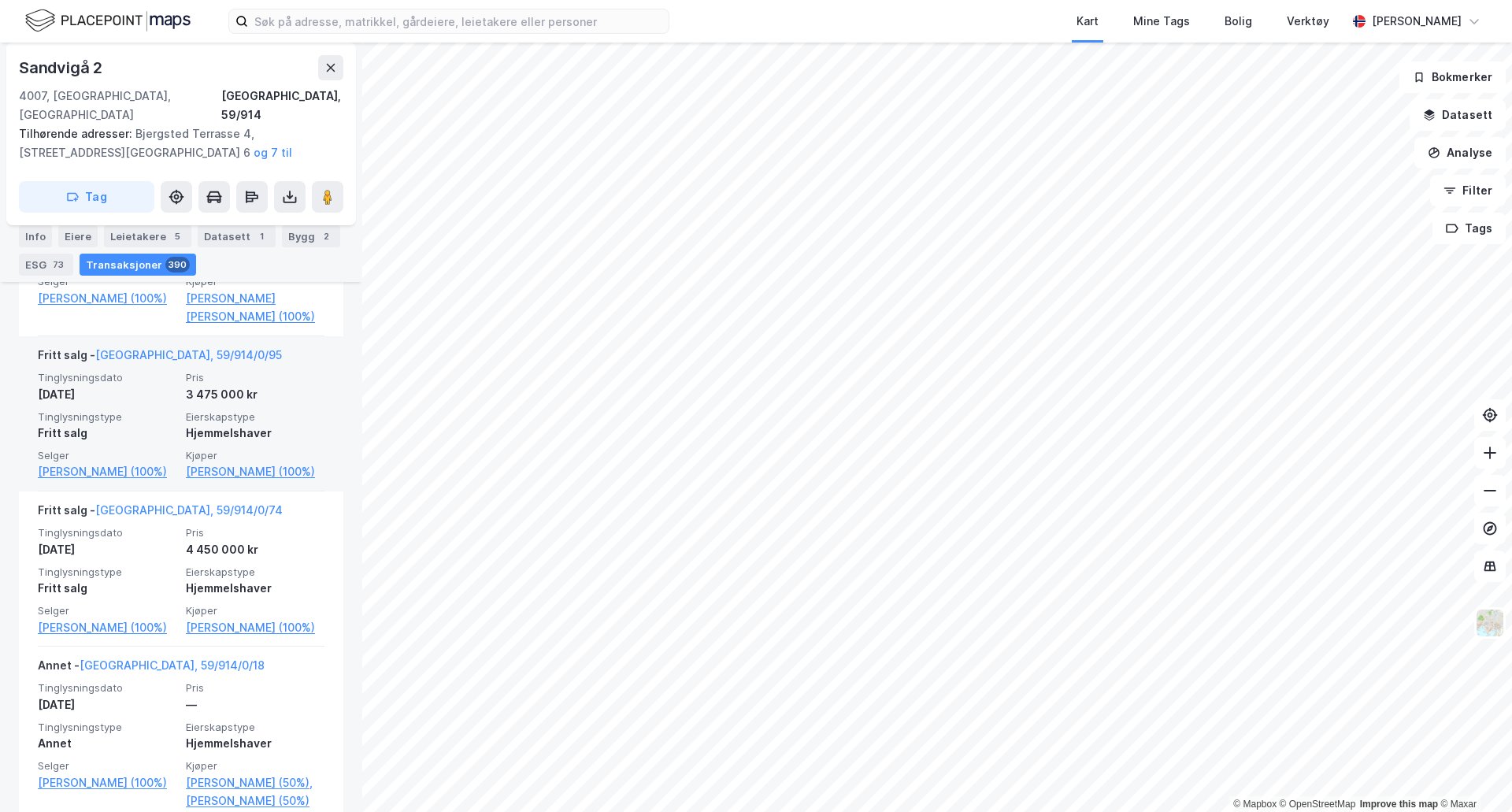
click at [173, 436] on div "Tinglysningsdato 6. sep. 2024 Pris 3 475 000 kr Tinglysningstype Fritt salg Eie…" at bounding box center [180, 426] width 286 height 110
click at [214, 481] on link "Minde Henrik (100%)" at bounding box center [256, 472] width 139 height 19
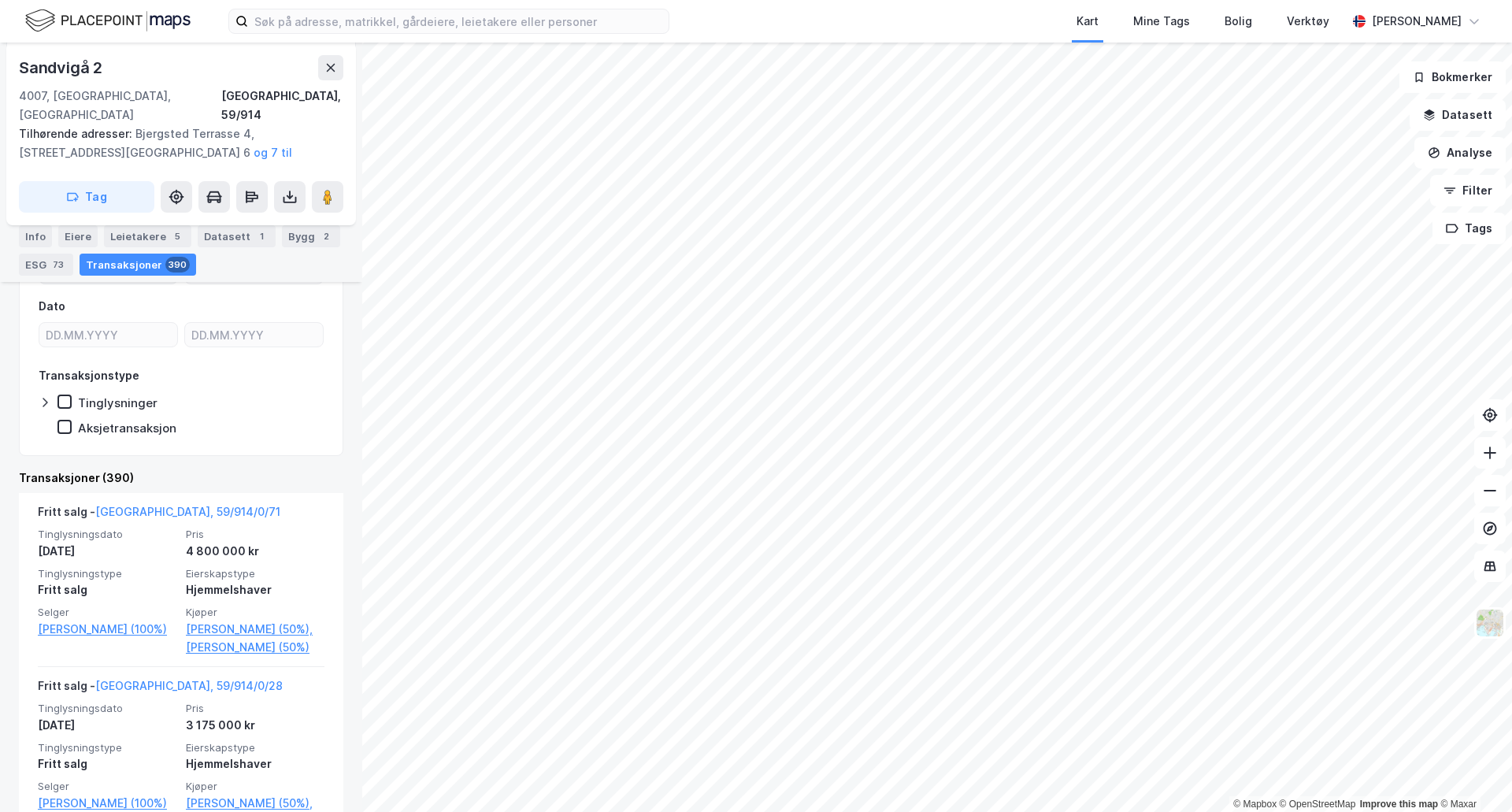
scroll to position [315, 0]
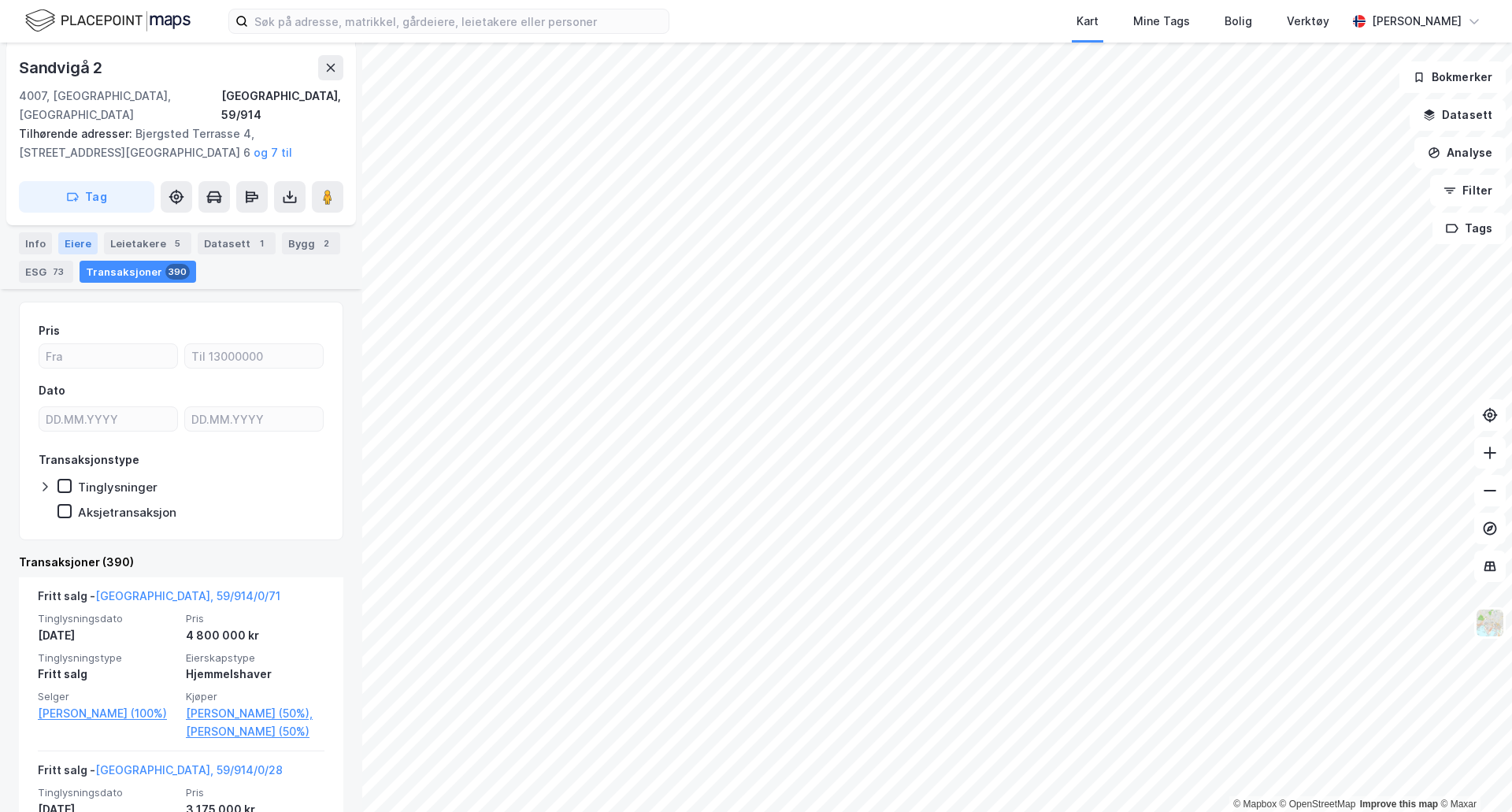
click at [68, 243] on div "Eiere" at bounding box center [77, 243] width 40 height 22
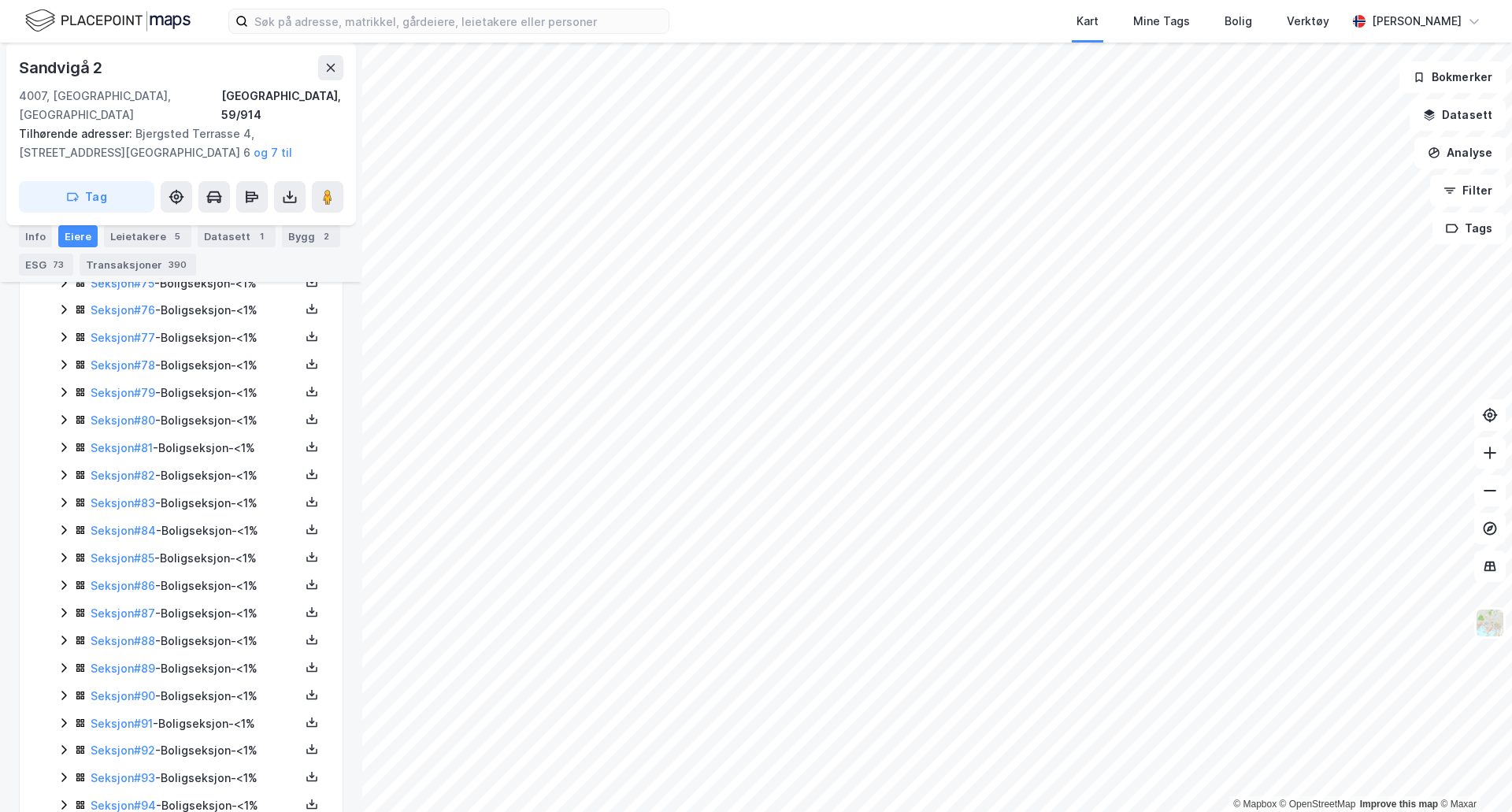
scroll to position [2340, 0]
click at [61, 631] on icon at bounding box center [64, 636] width 13 height 13
click at [62, 604] on icon at bounding box center [64, 609] width 13 height 13
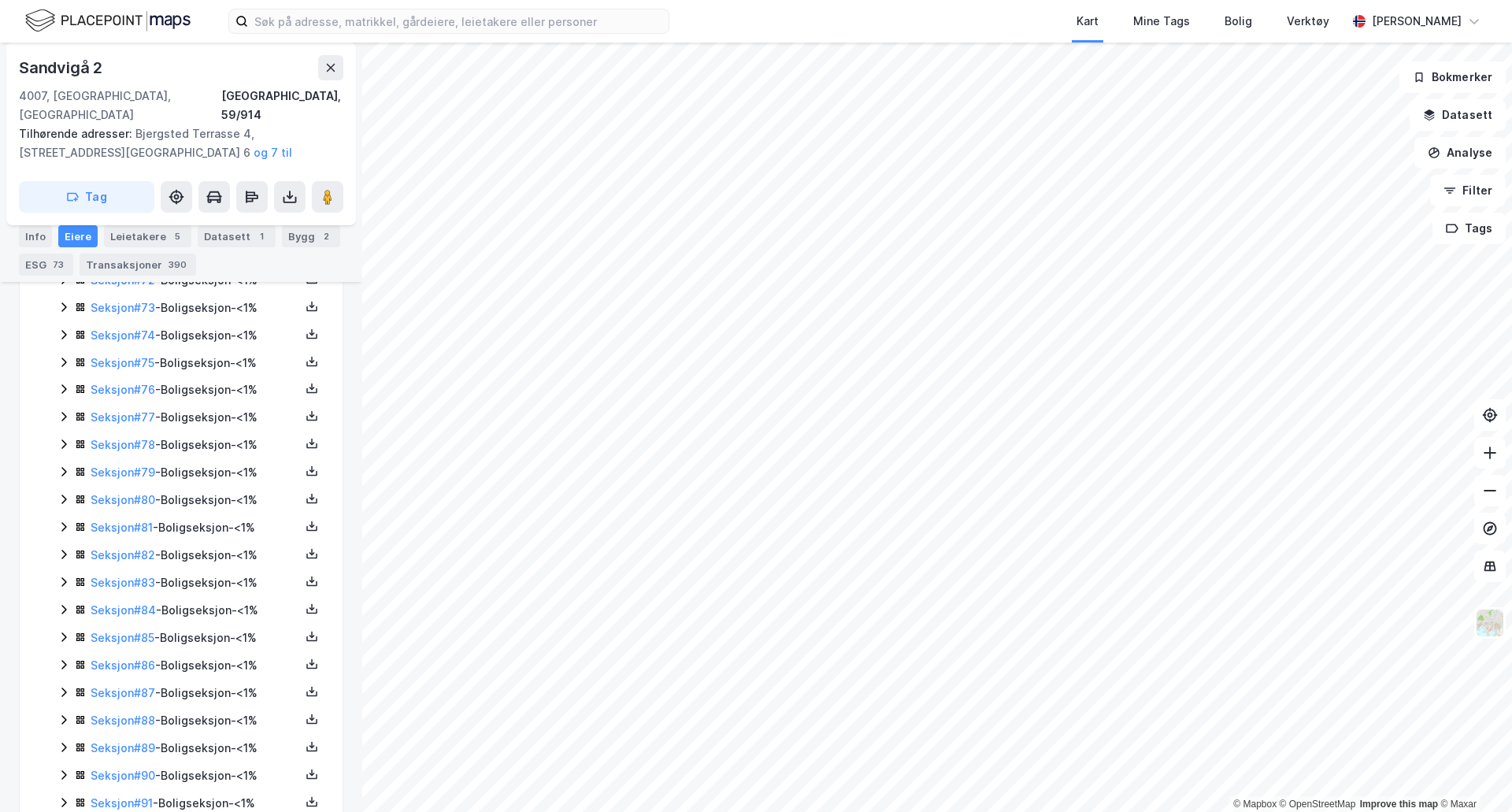
click at [66, 576] on icon at bounding box center [64, 582] width 13 height 13
click at [60, 548] on icon at bounding box center [64, 554] width 13 height 13
click at [60, 553] on icon at bounding box center [63, 555] width 9 height 6
click at [131, 268] on div "Transaksjoner 390" at bounding box center [137, 264] width 117 height 22
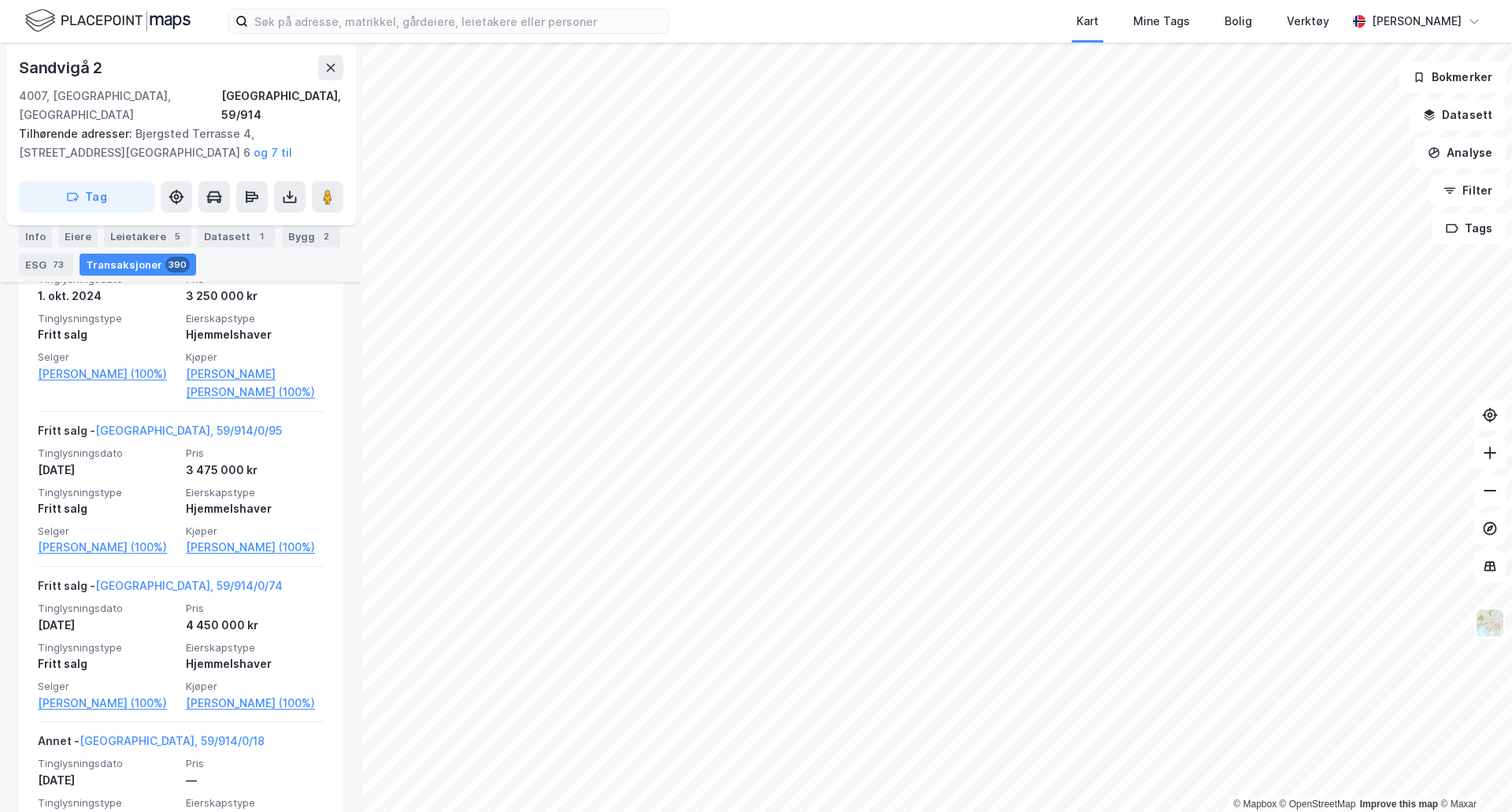
scroll to position [2025, 0]
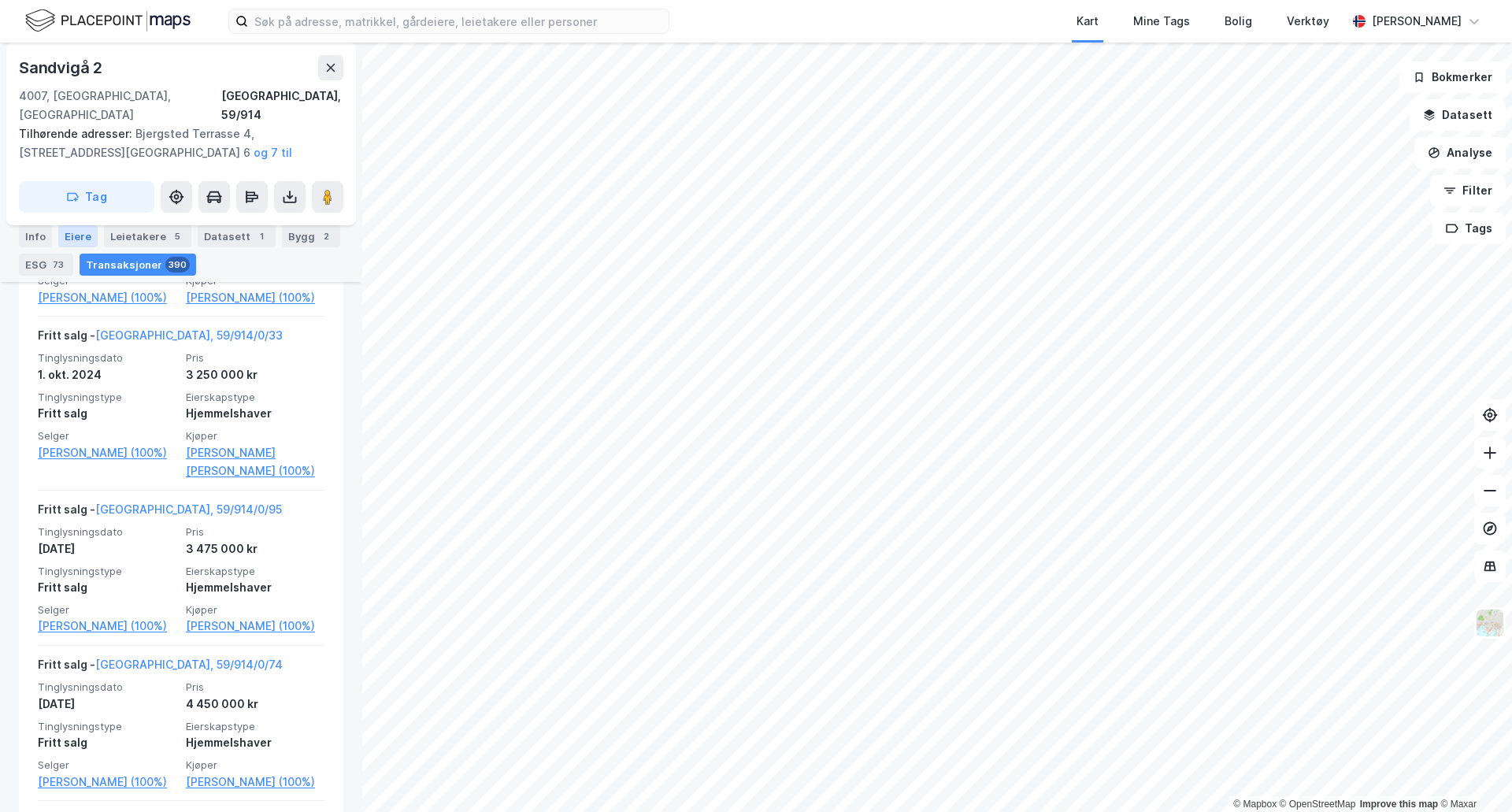
click at [78, 239] on div "Eiere" at bounding box center [77, 236] width 40 height 22
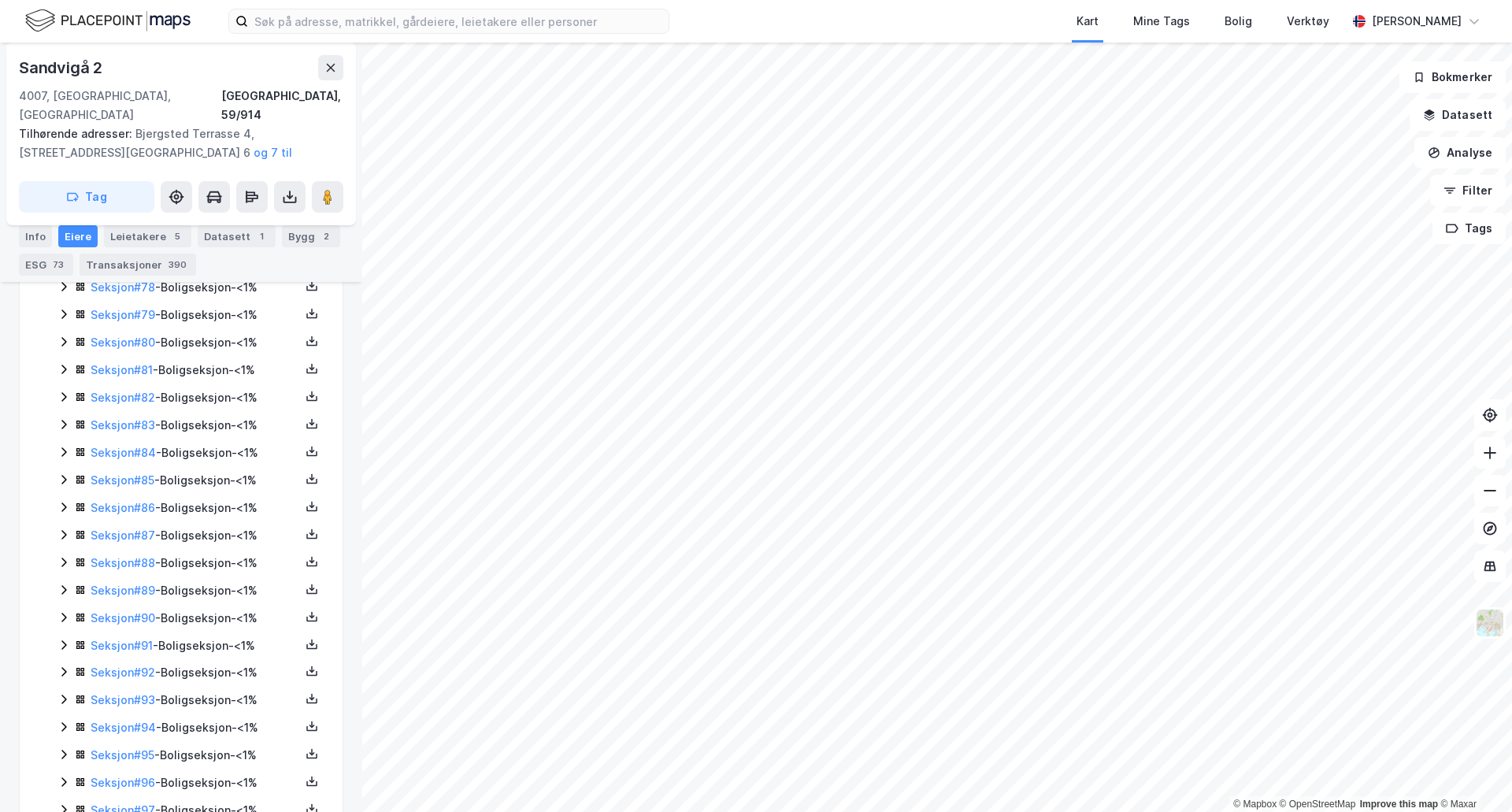
scroll to position [2576, 0]
click at [61, 669] on icon at bounding box center [64, 675] width 13 height 13
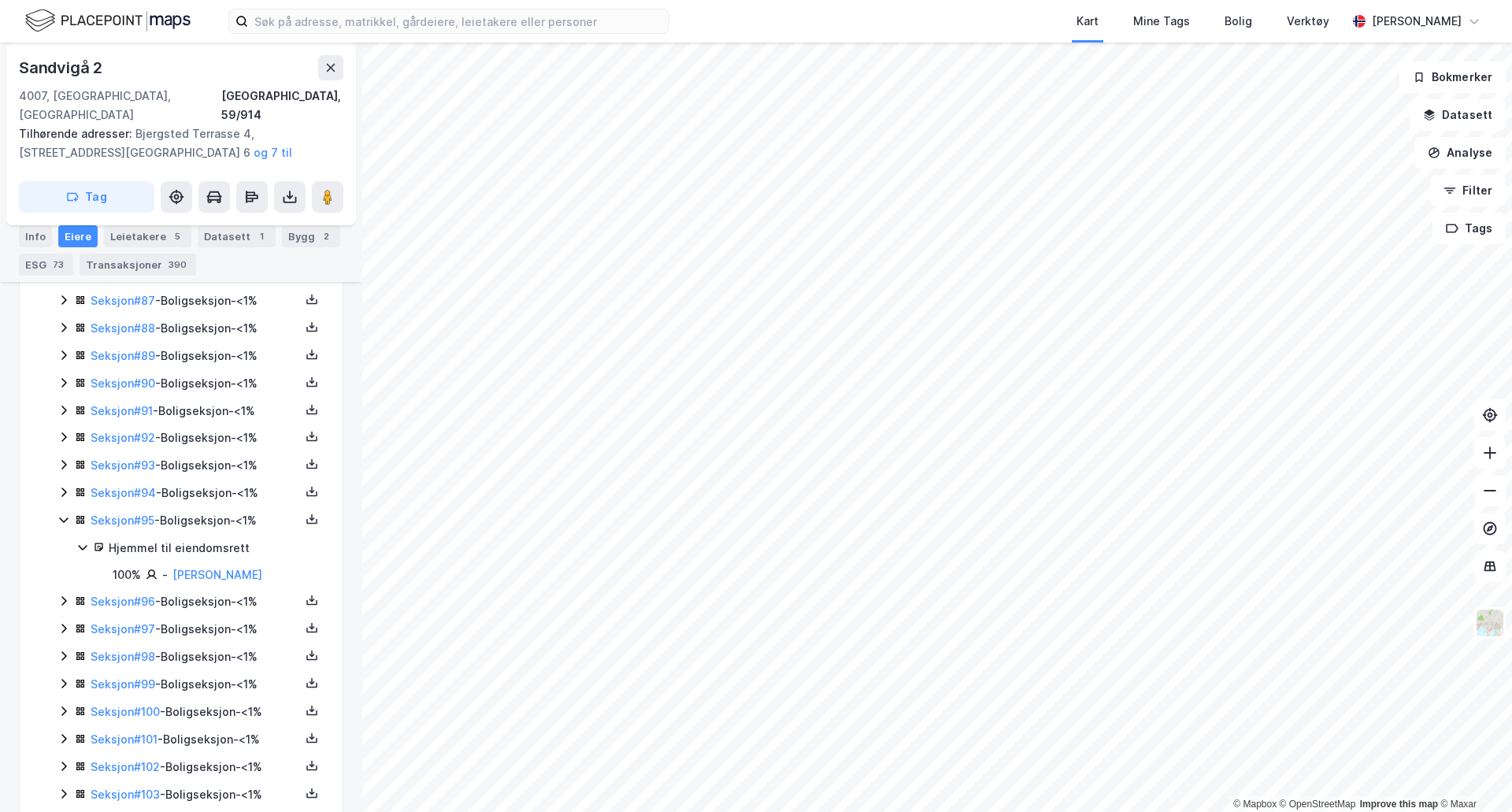
scroll to position [2756, 0]
drag, startPoint x: 257, startPoint y: 533, endPoint x: 170, endPoint y: 539, distance: 87.2
click at [170, 541] on div "100% - Minde Henrik" at bounding box center [218, 551] width 211 height 19
click at [248, 541] on div "100% - Minde Henrik" at bounding box center [218, 551] width 211 height 19
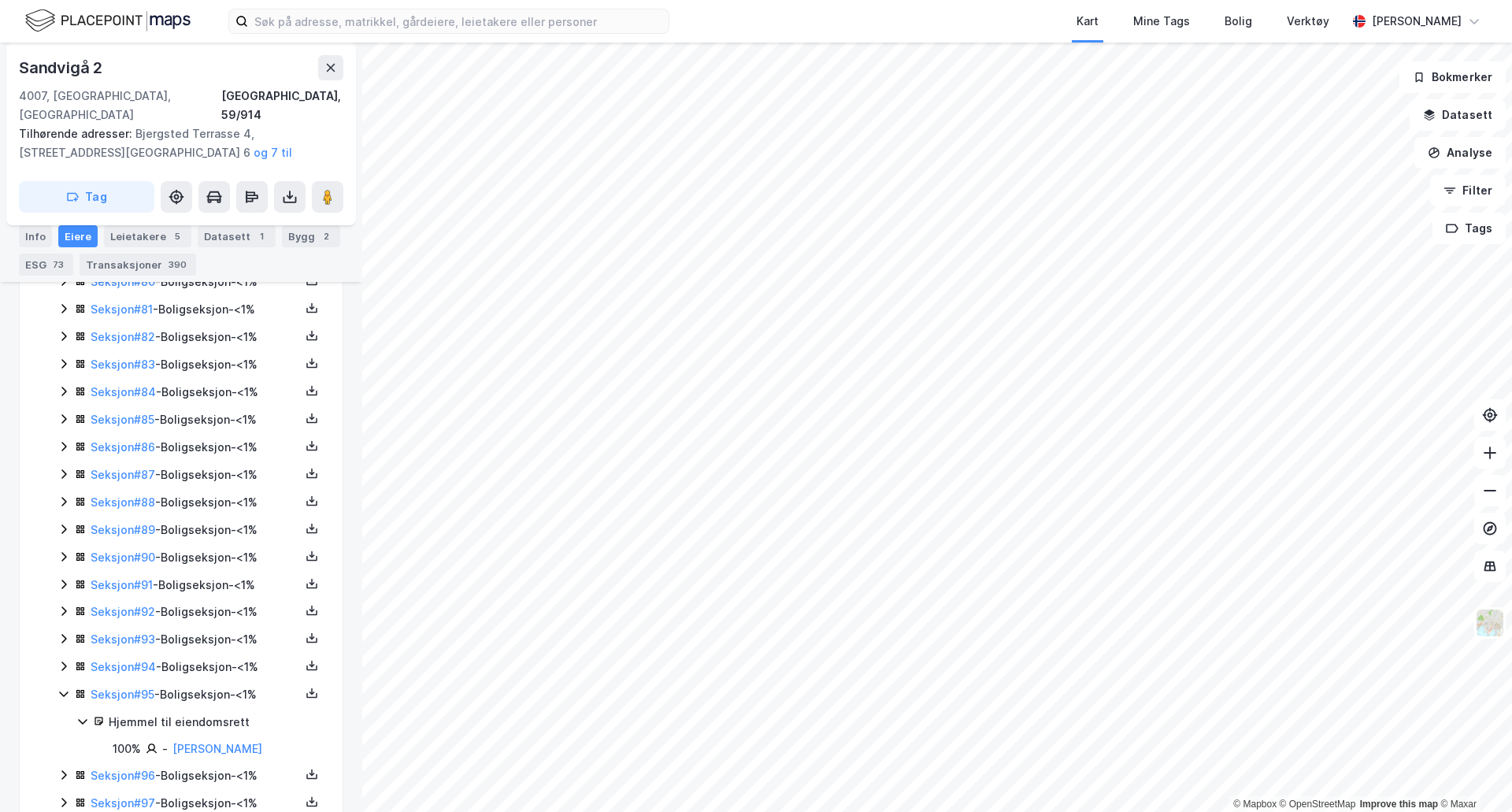
scroll to position [2709, 0]
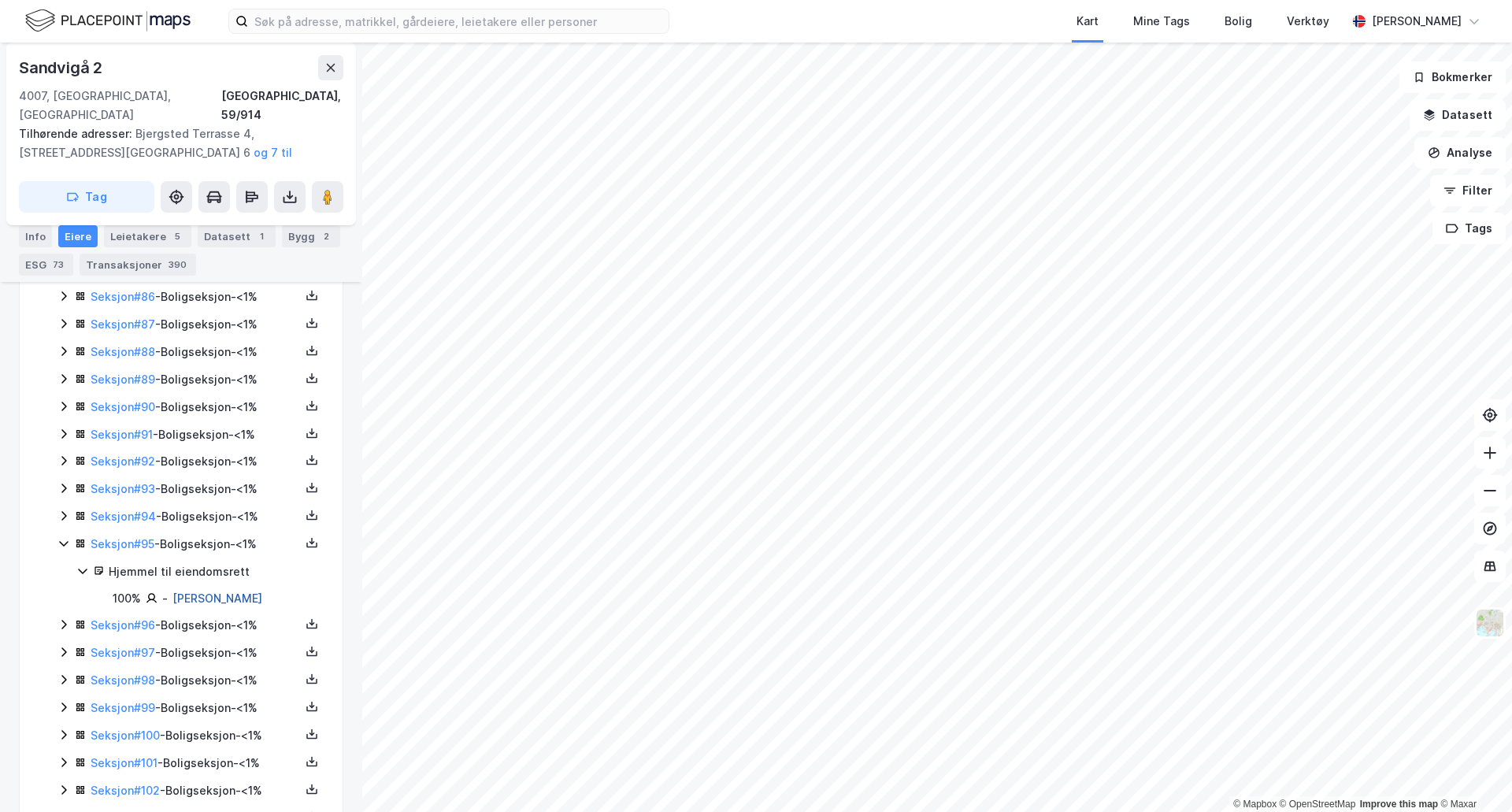
click at [194, 591] on link "[PERSON_NAME]" at bounding box center [217, 598] width 90 height 14
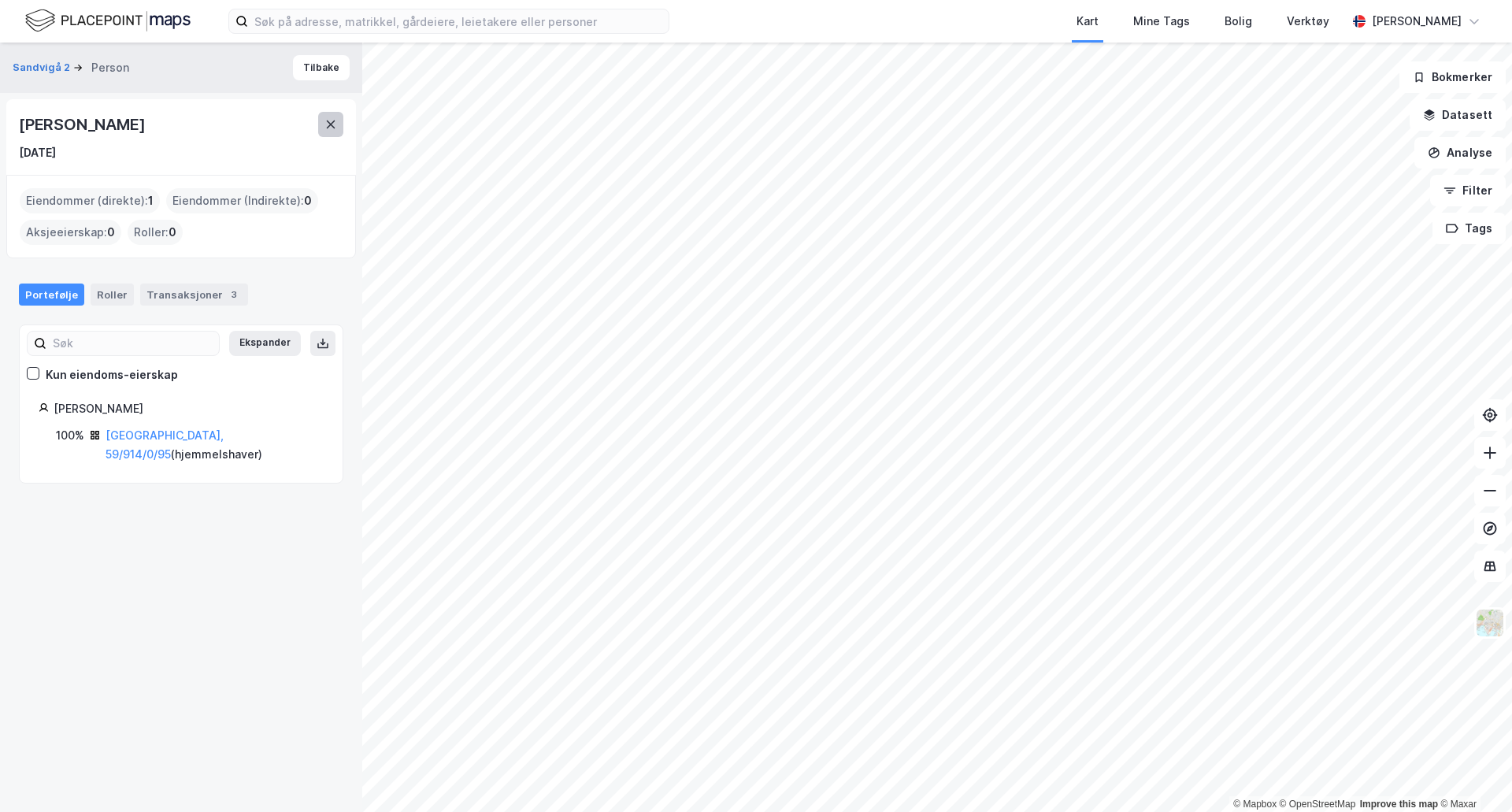
click at [329, 129] on icon at bounding box center [330, 124] width 13 height 13
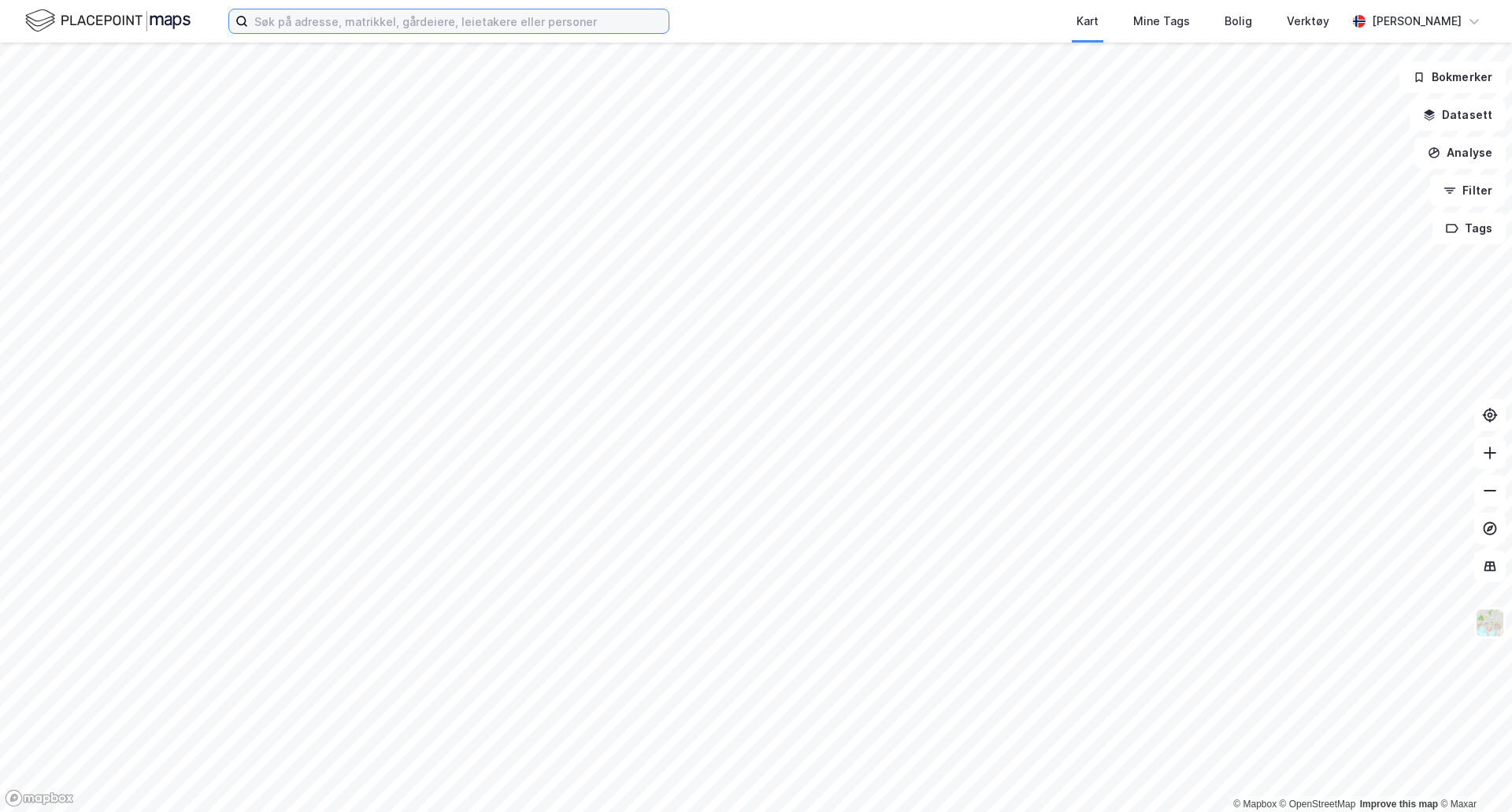
click at [310, 31] on input at bounding box center [458, 21] width 420 height 24
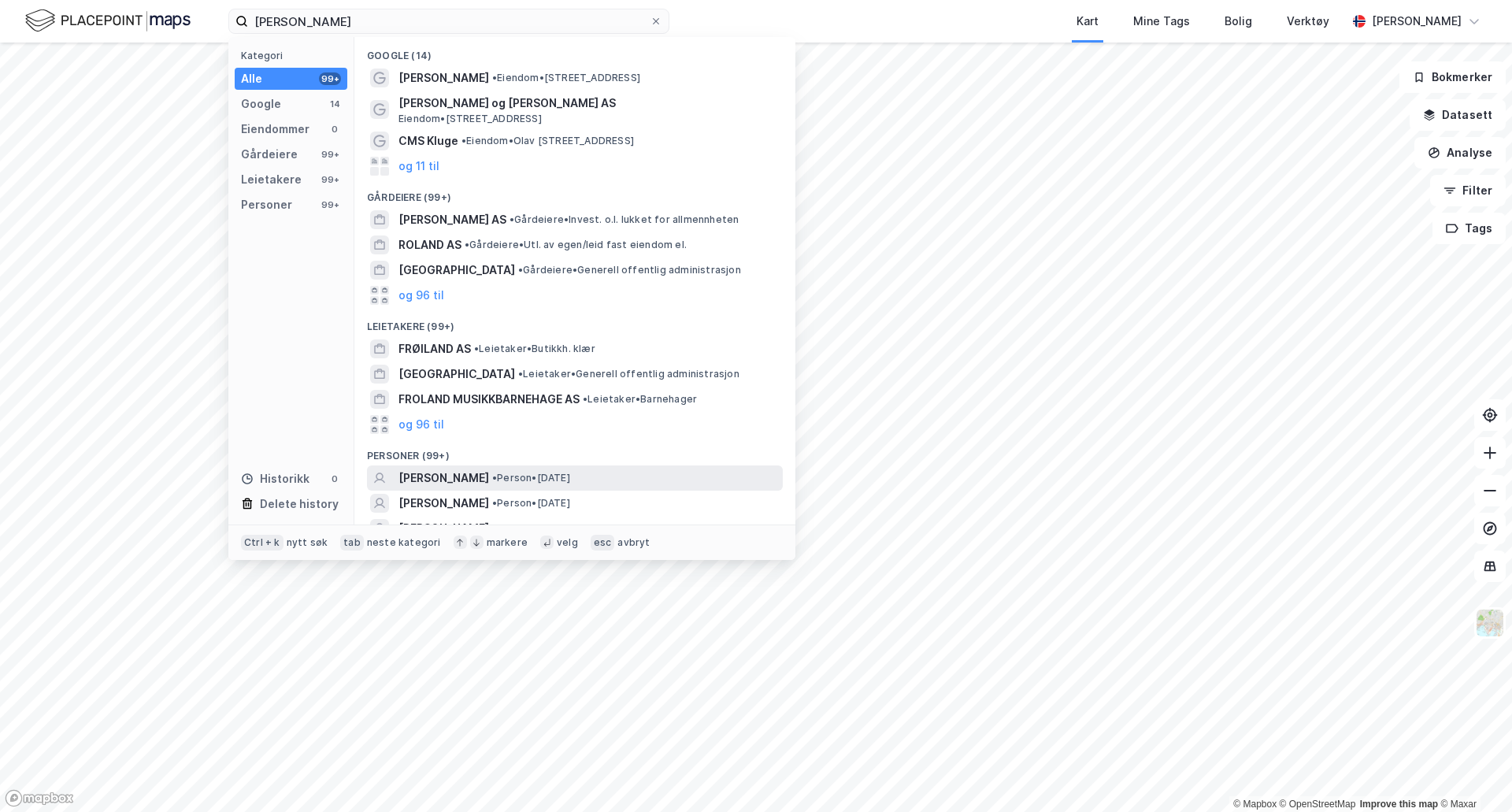
click at [488, 478] on span "VILDE SUSANNE FROLAND SONGVE" at bounding box center [444, 478] width 91 height 19
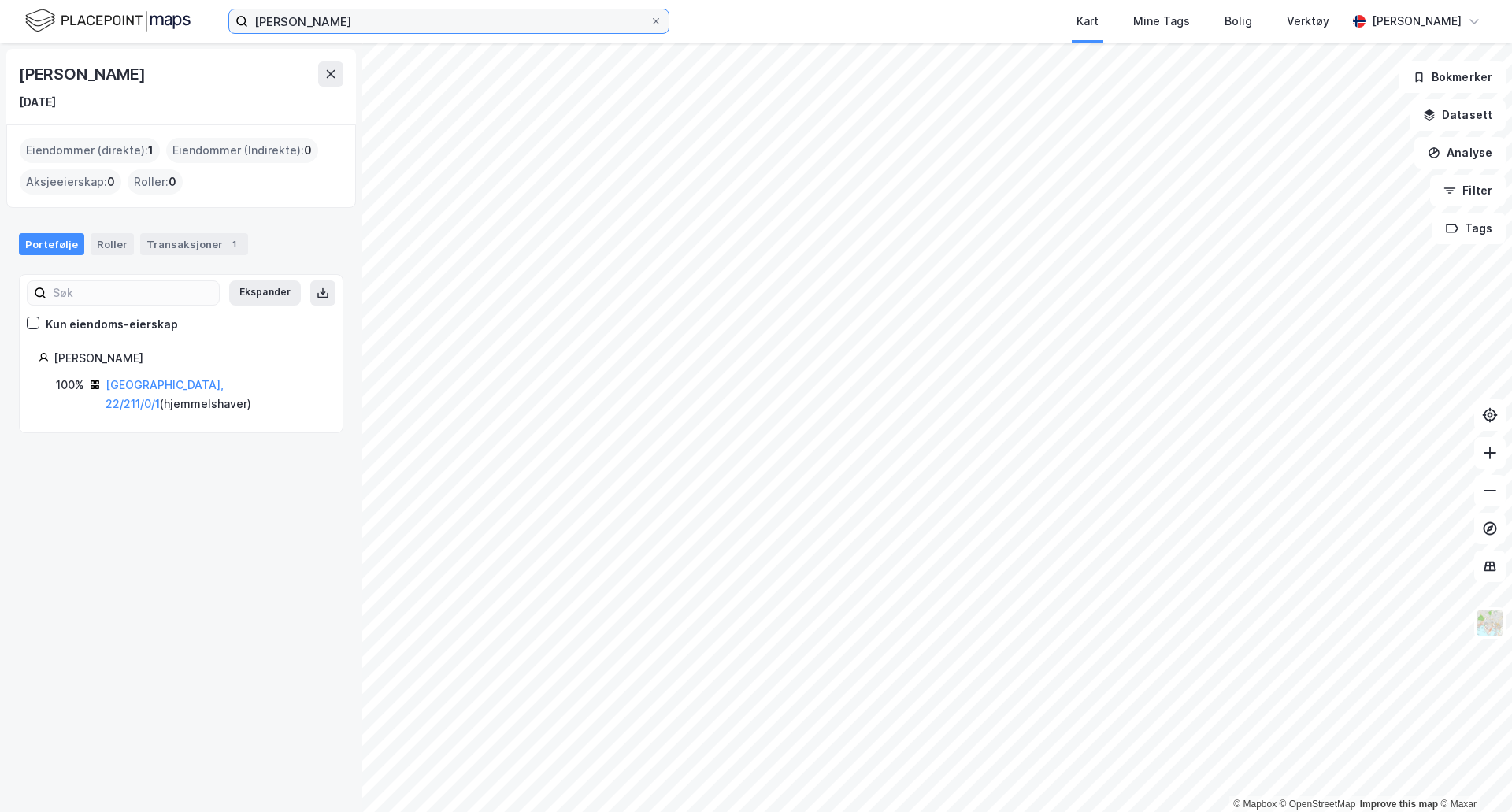
click at [367, 20] on input "vilde susanne froland songve" at bounding box center [448, 21] width 402 height 24
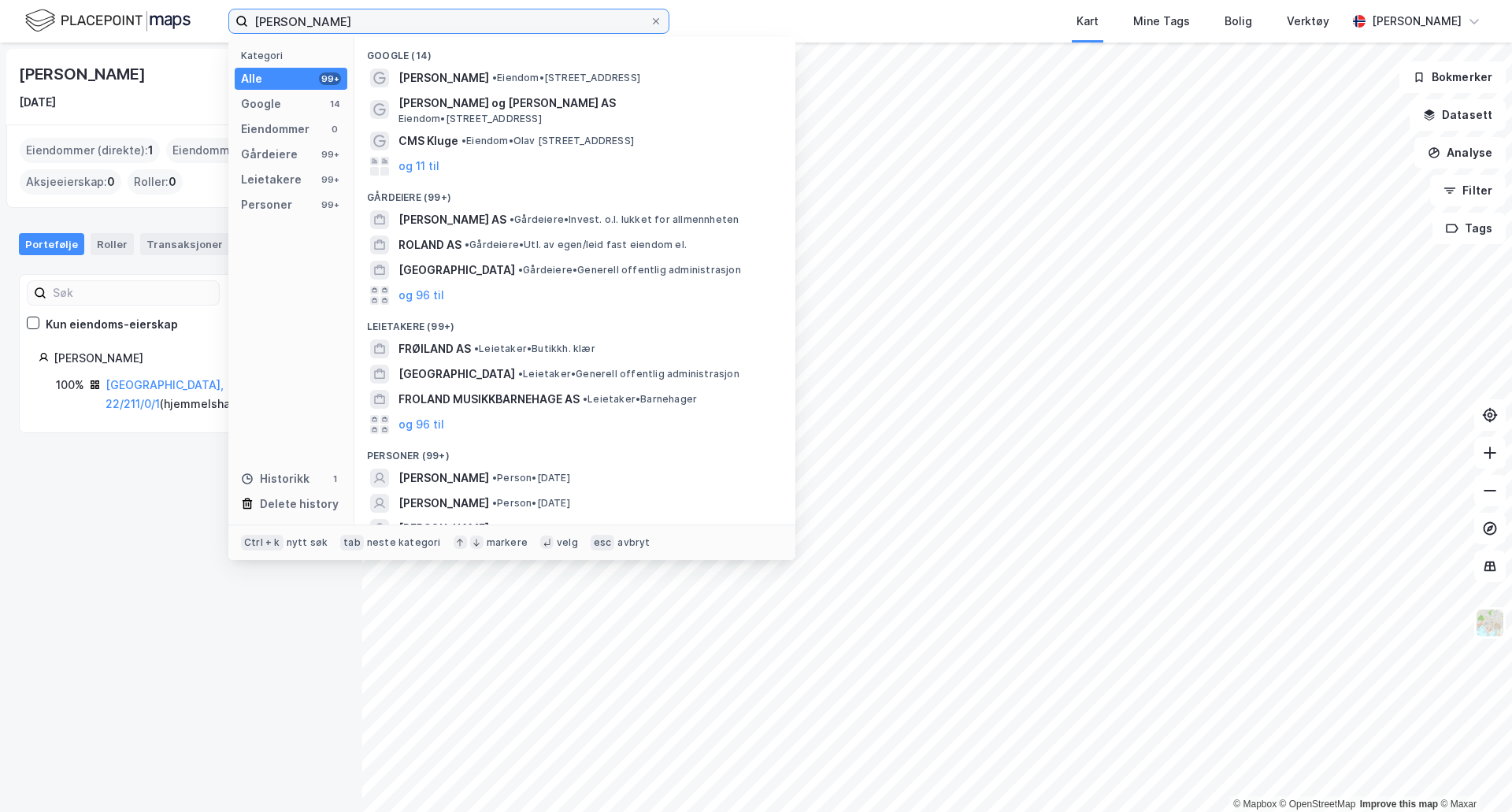
click at [369, 20] on input "vilde susanne froland songve" at bounding box center [448, 21] width 402 height 24
click at [367, 20] on input "vilde susanne froland songve" at bounding box center [448, 21] width 402 height 24
drag, startPoint x: 427, startPoint y: 23, endPoint x: 204, endPoint y: 41, distance: 223.7
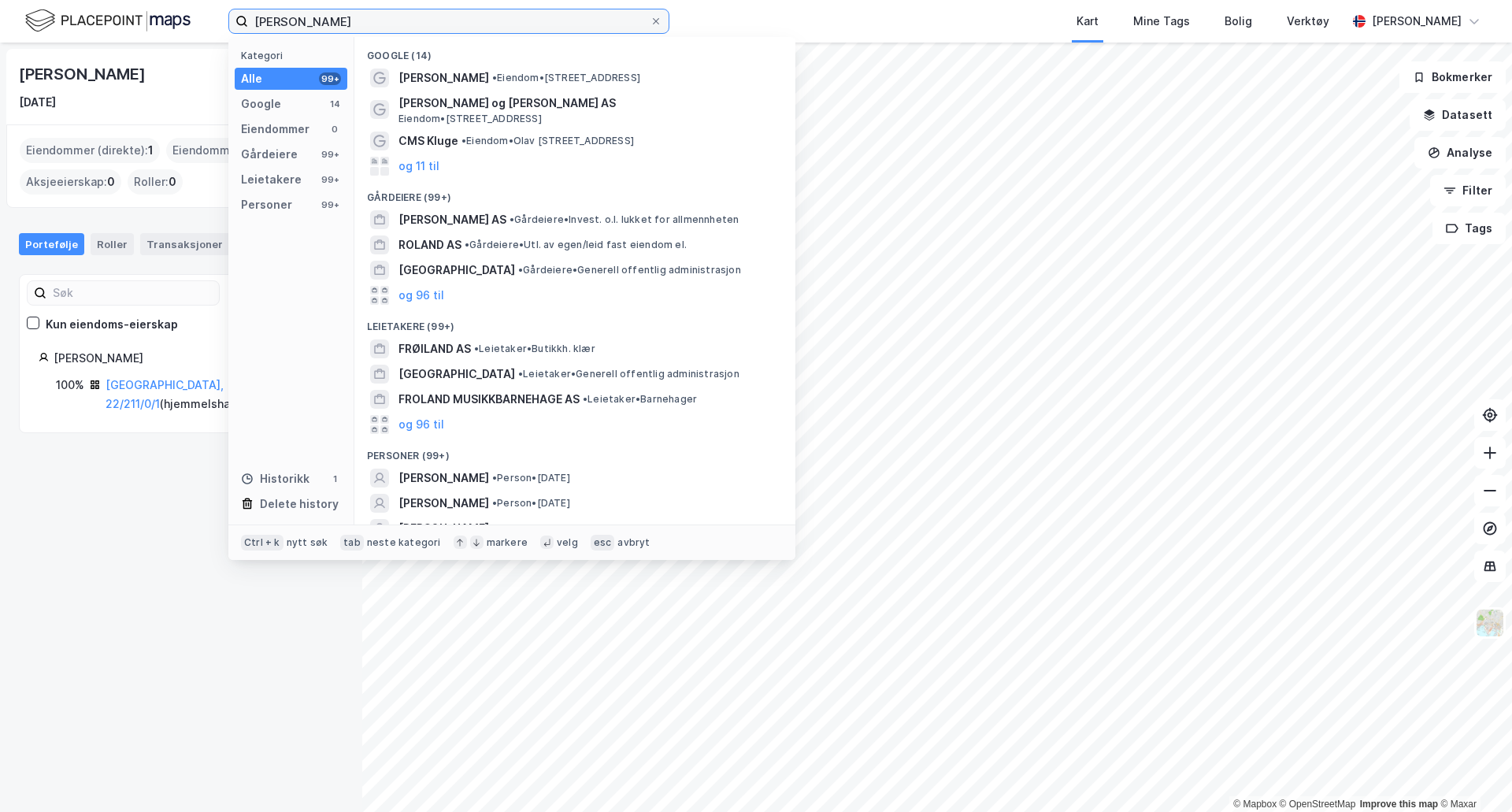
click at [204, 41] on div "vilde susanne froland songve Kategori Alle 99+ Google 14 Eiendommer 0 Gårdeiere…" at bounding box center [756, 21] width 1512 height 42
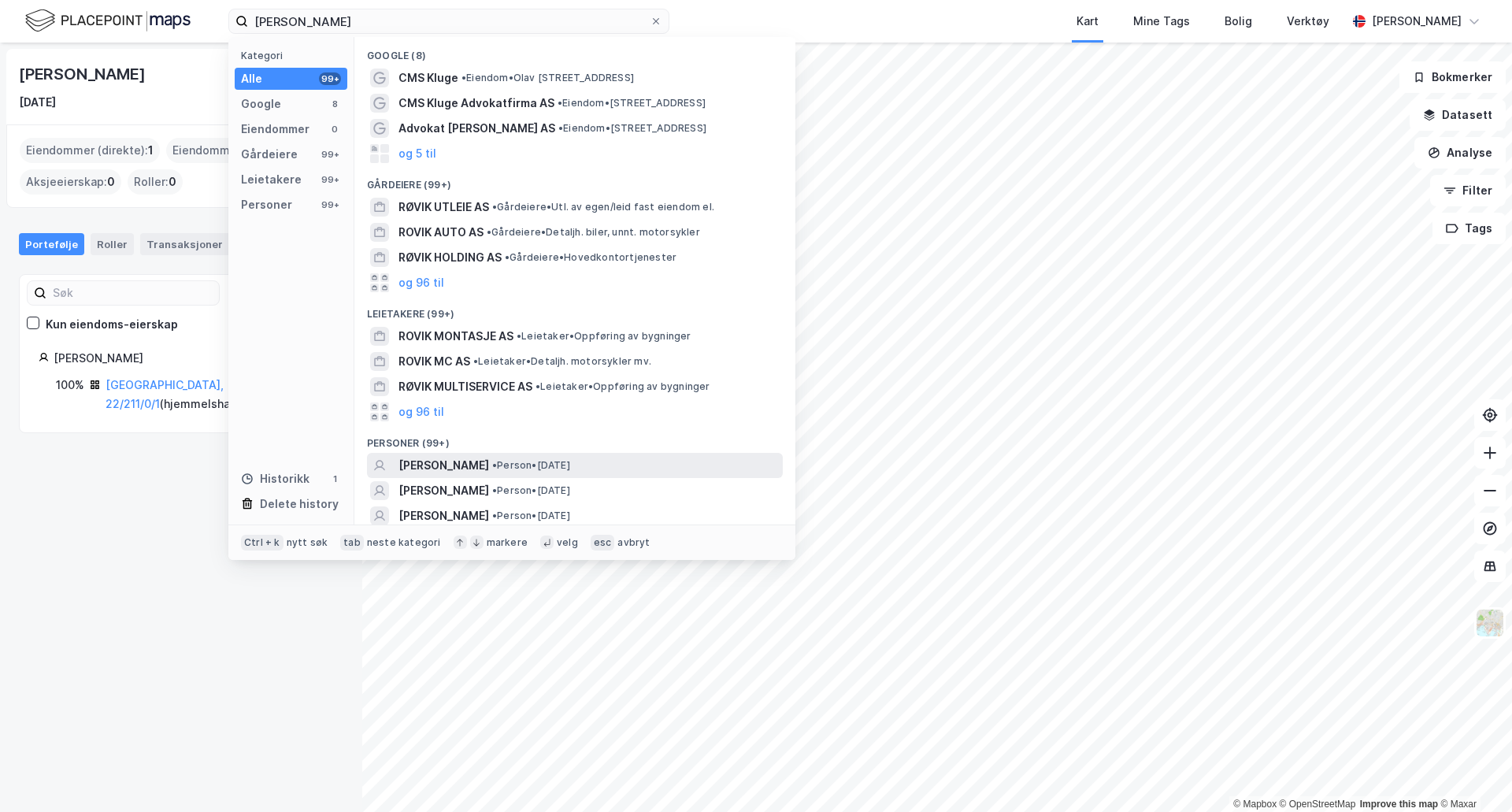
click at [570, 466] on span "• Person • 22. juli 1998" at bounding box center [530, 465] width 78 height 13
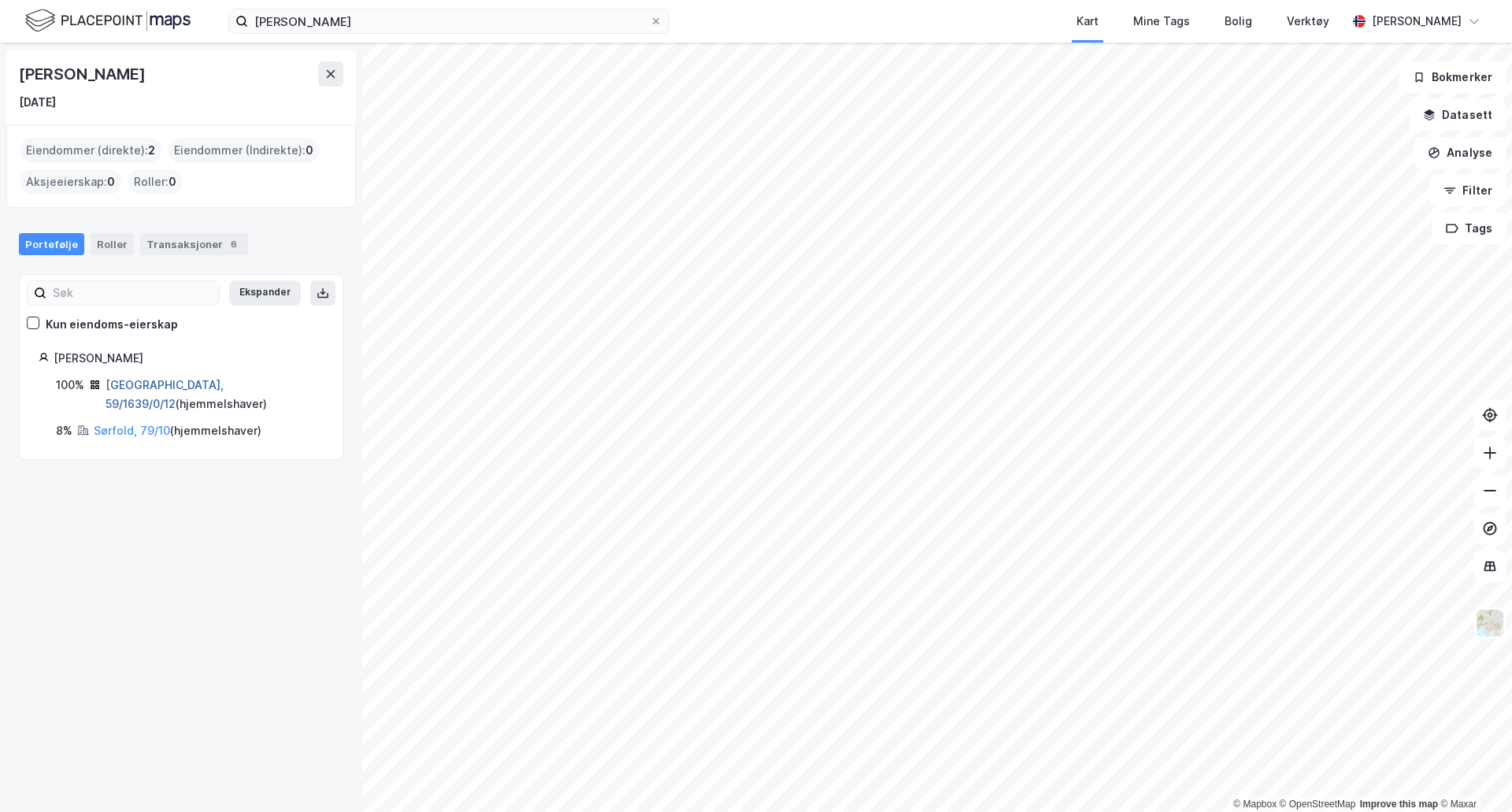
click at [158, 386] on link "Stavanger, 59/1639/0/12" at bounding box center [164, 393] width 119 height 32
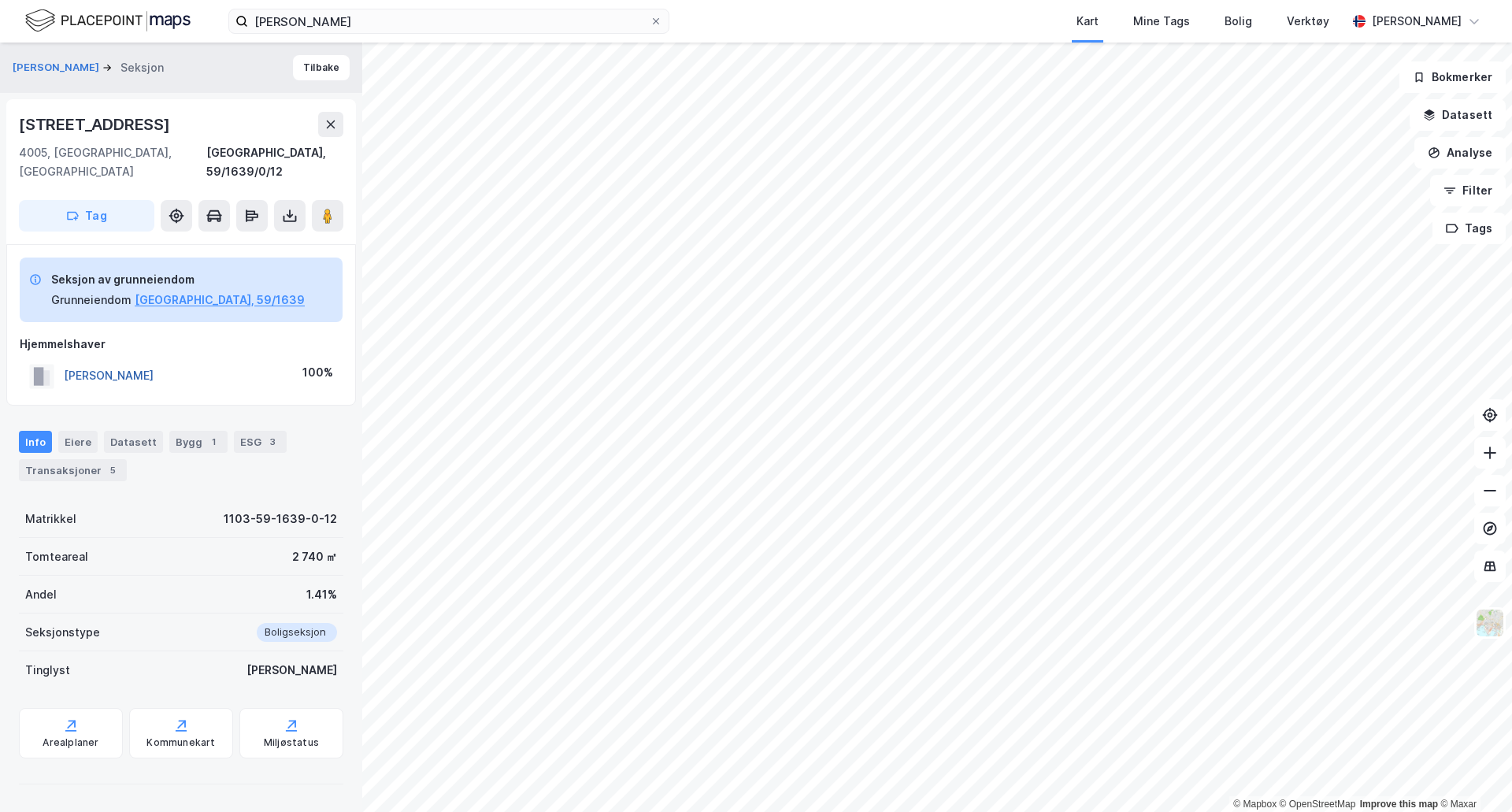
click at [0, 0] on button "RØVIK DANIEL" at bounding box center [0, 0] width 0 height 0
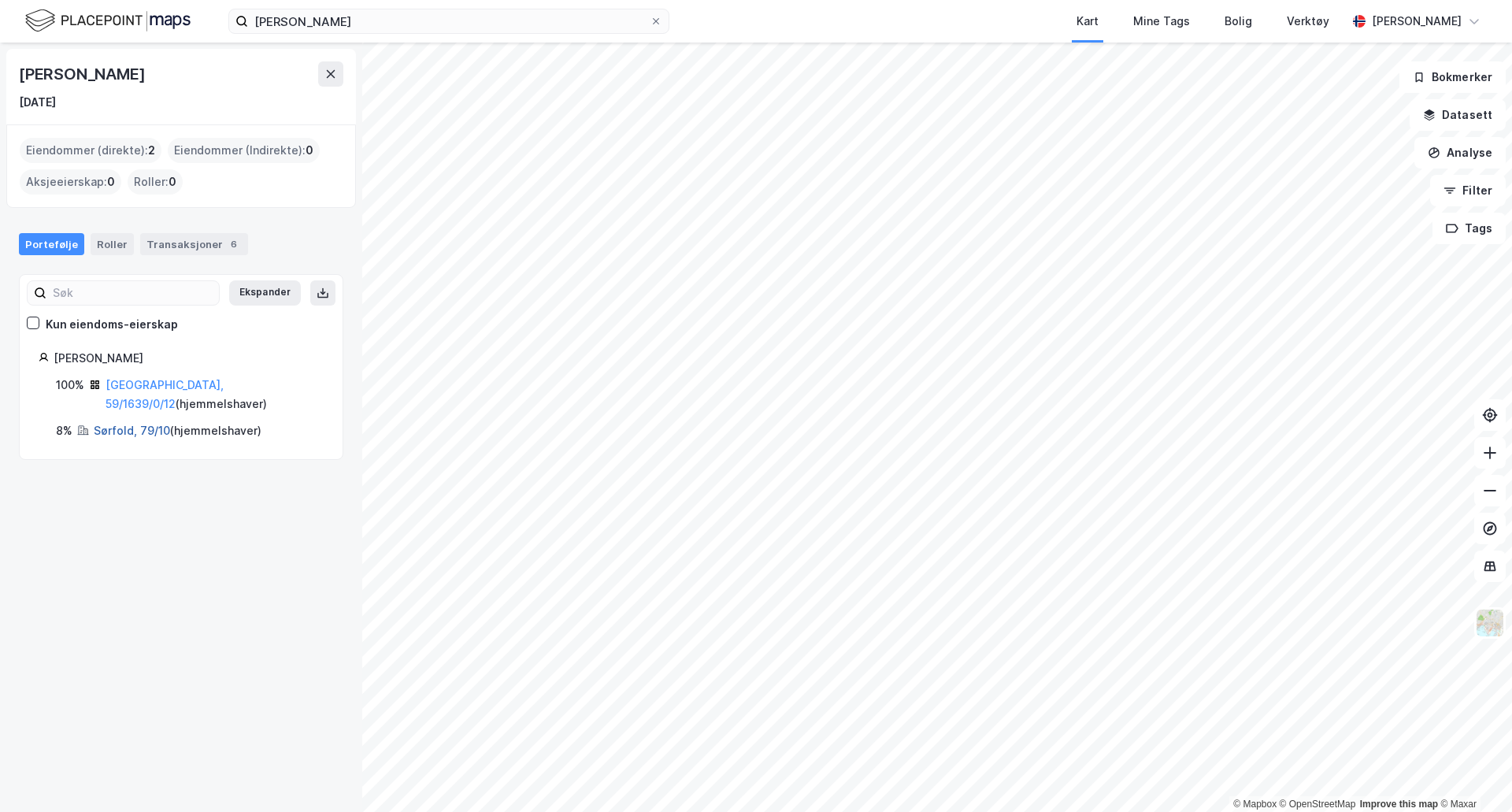
click at [123, 431] on link "Sørfold, 79/10" at bounding box center [131, 430] width 76 height 14
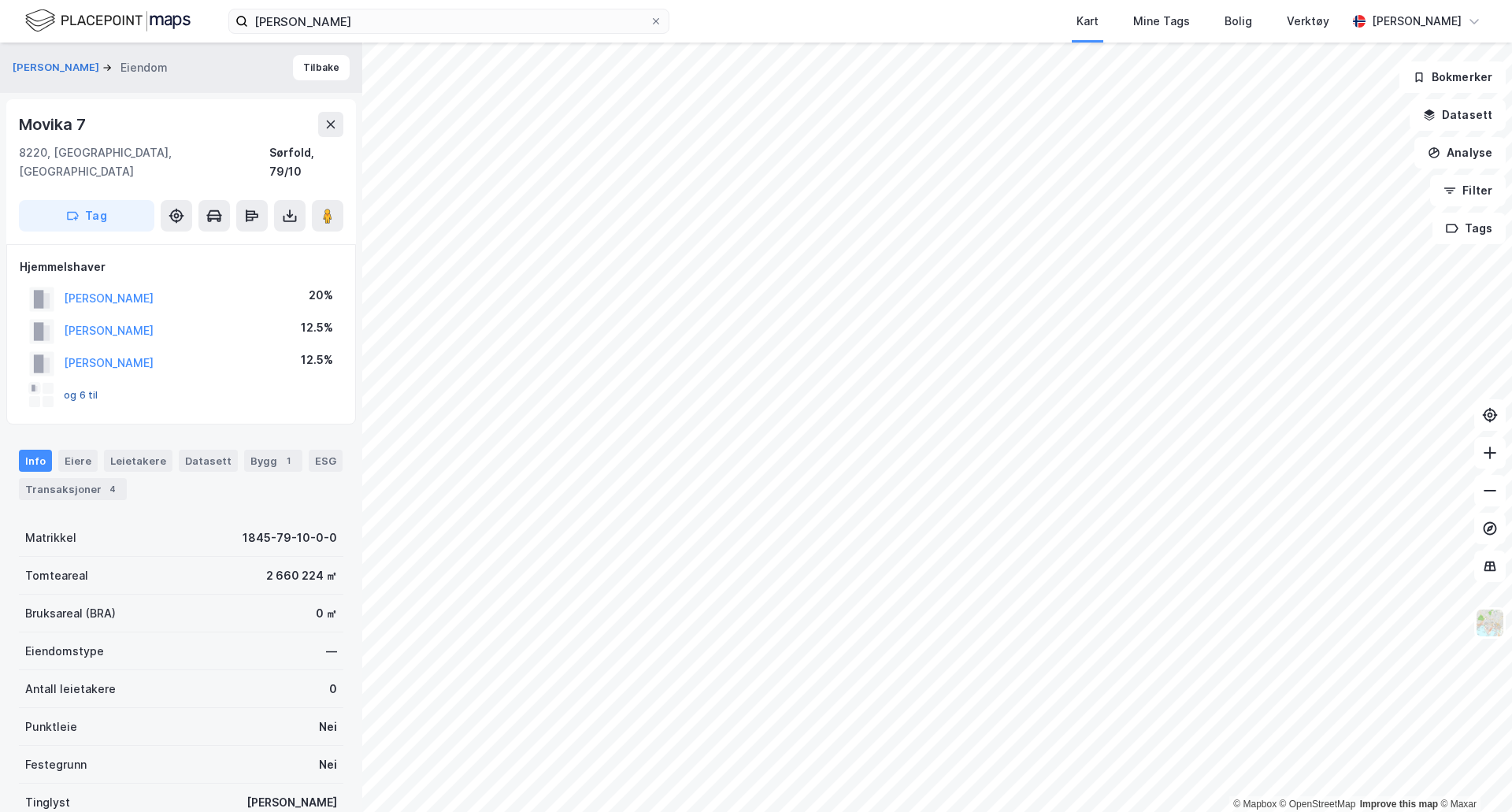
click at [0, 0] on button "og 6 til" at bounding box center [0, 0] width 0 height 0
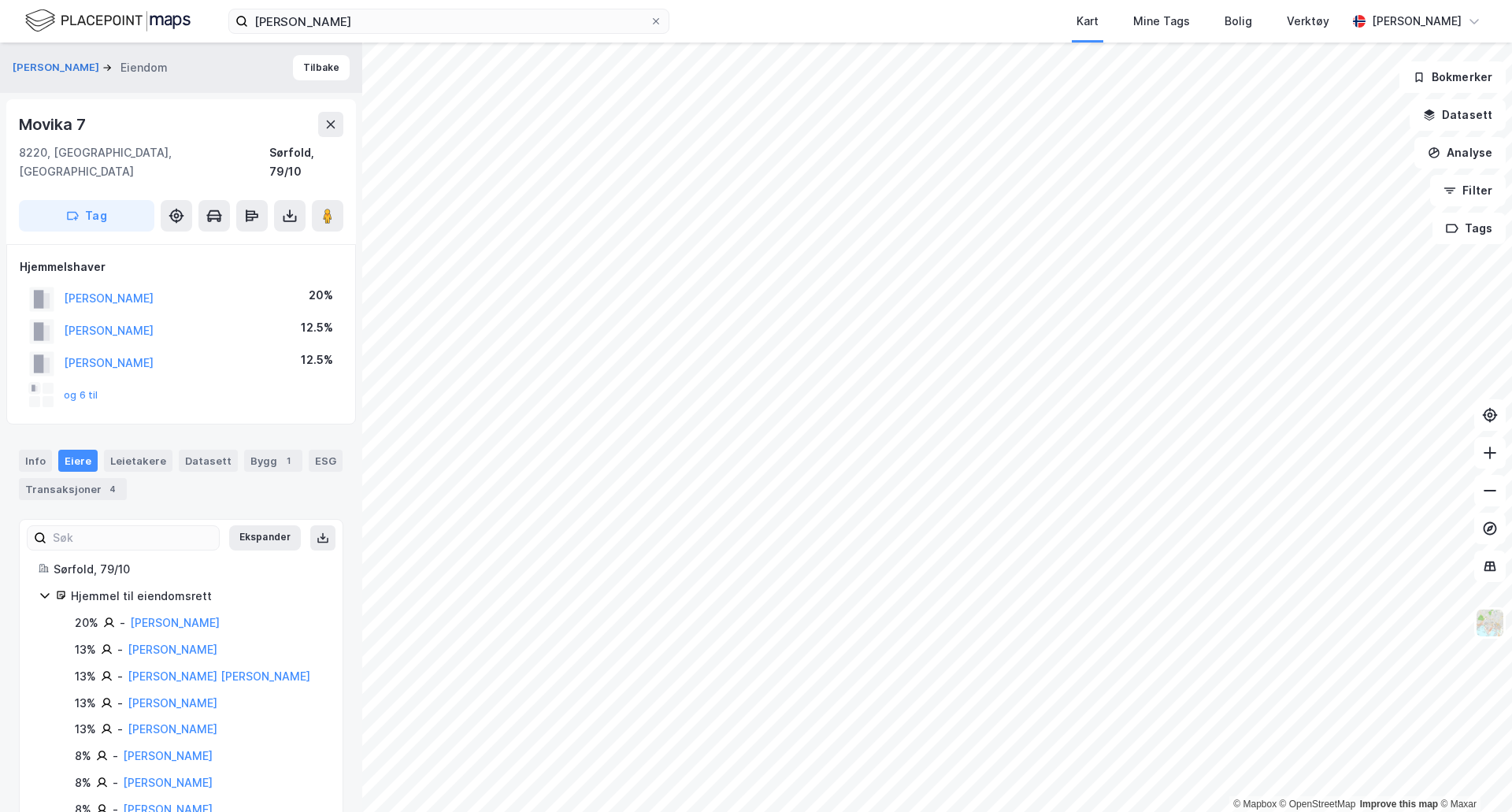
scroll to position [54, 0]
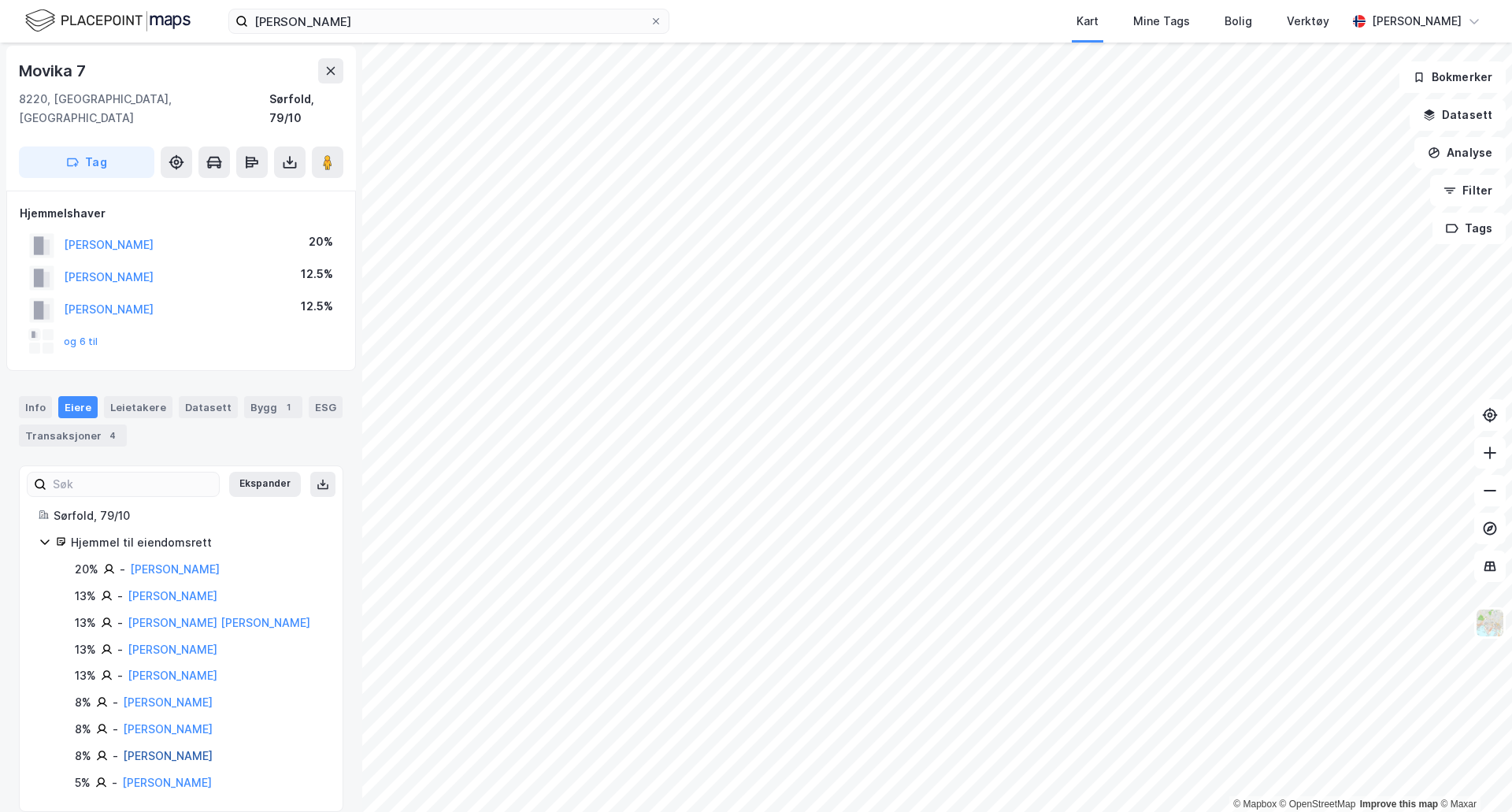
click at [146, 749] on link "Røvik Jonas" at bounding box center [167, 756] width 90 height 14
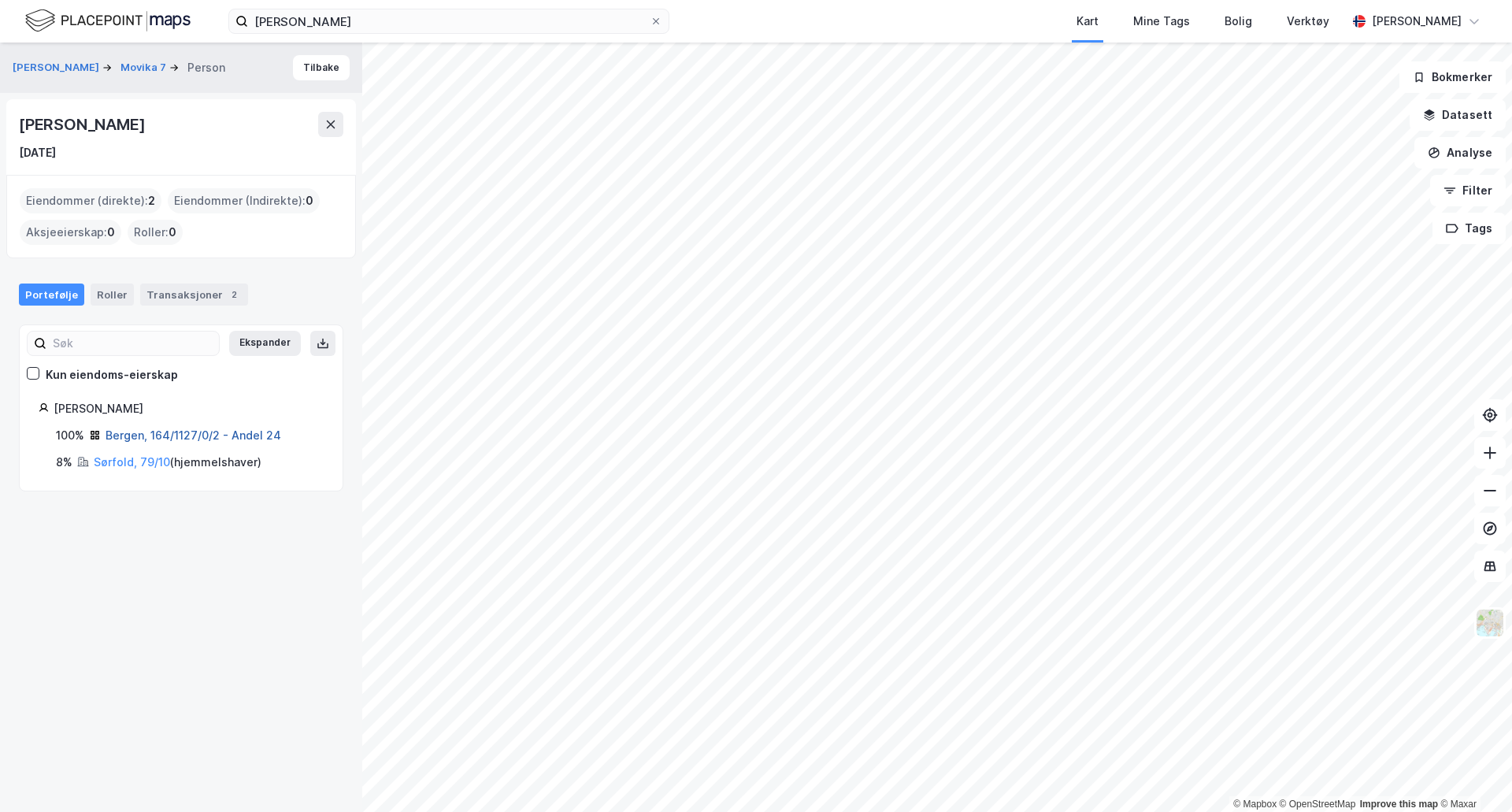
click at [147, 440] on link "Bergen, 164/1127/0/2 - Andel 24" at bounding box center [193, 435] width 176 height 14
click at [122, 459] on link "Sørfold, 79/10" at bounding box center [131, 462] width 76 height 14
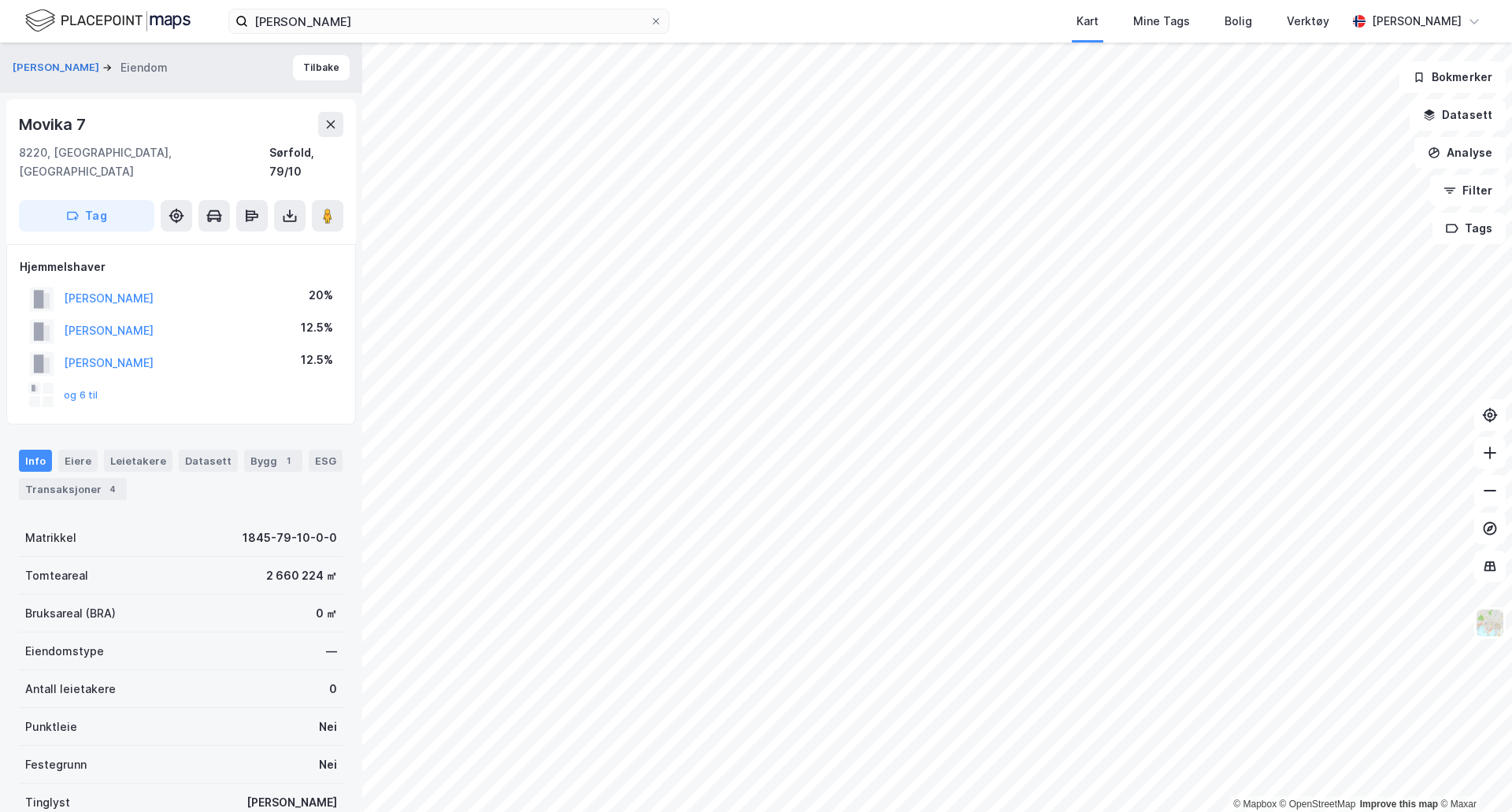
scroll to position [2, 0]
click at [0, 0] on button "og 6 til" at bounding box center [0, 0] width 0 height 0
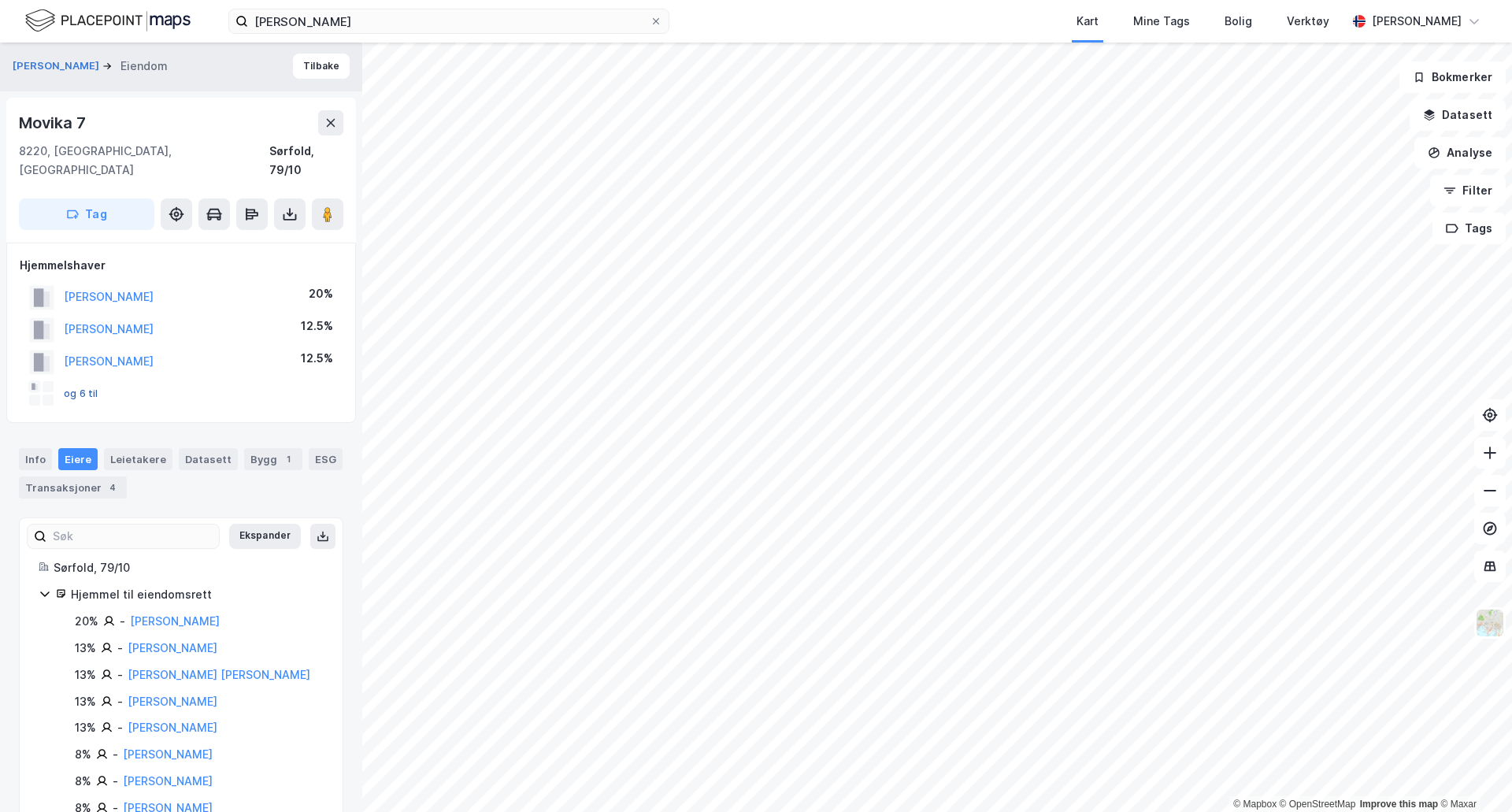
scroll to position [54, 0]
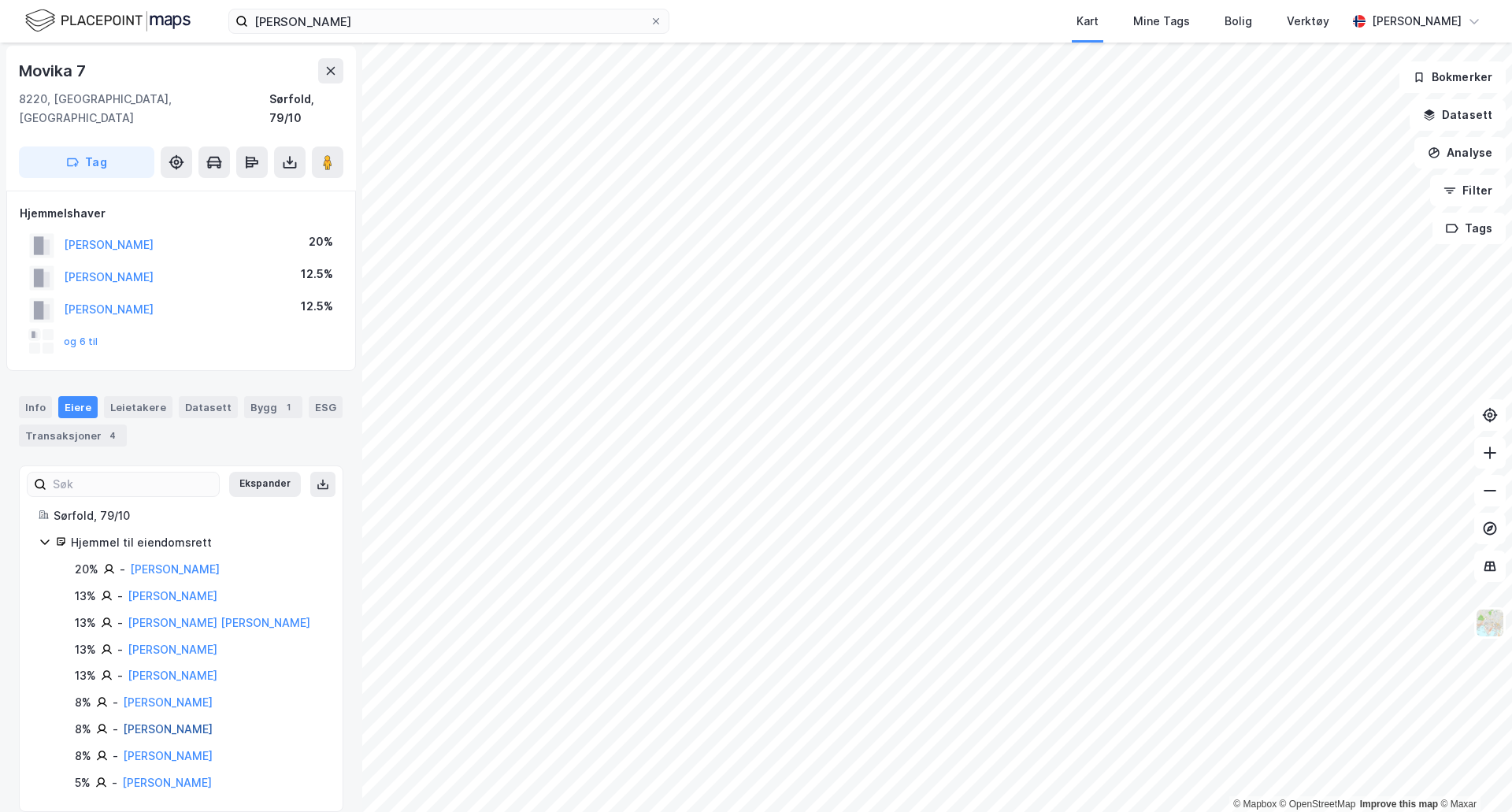
click at [143, 722] on link "Røvik Ine" at bounding box center [167, 729] width 90 height 14
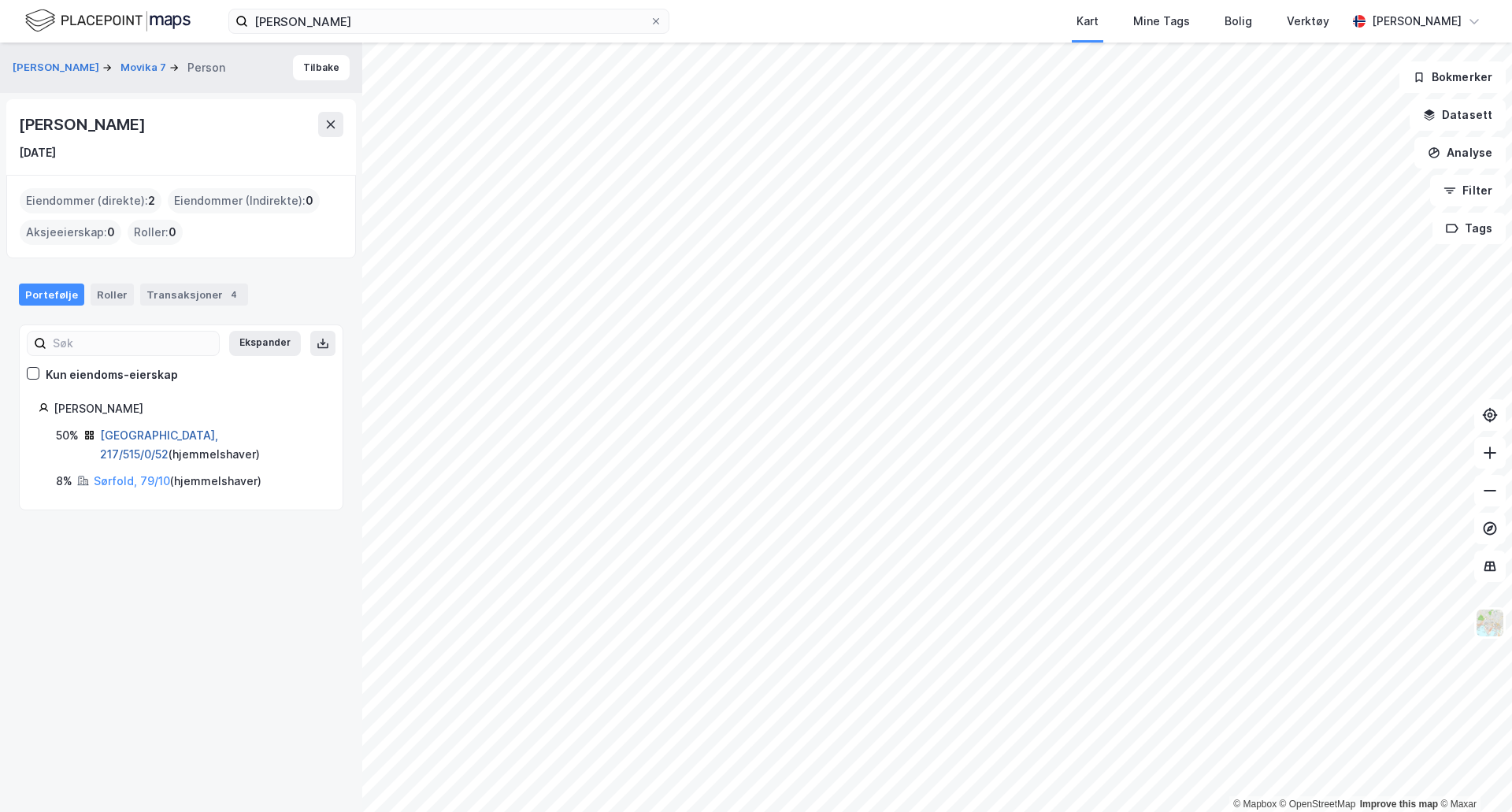
click at [127, 439] on link "Oslo, 217/515/0/52" at bounding box center [159, 444] width 119 height 32
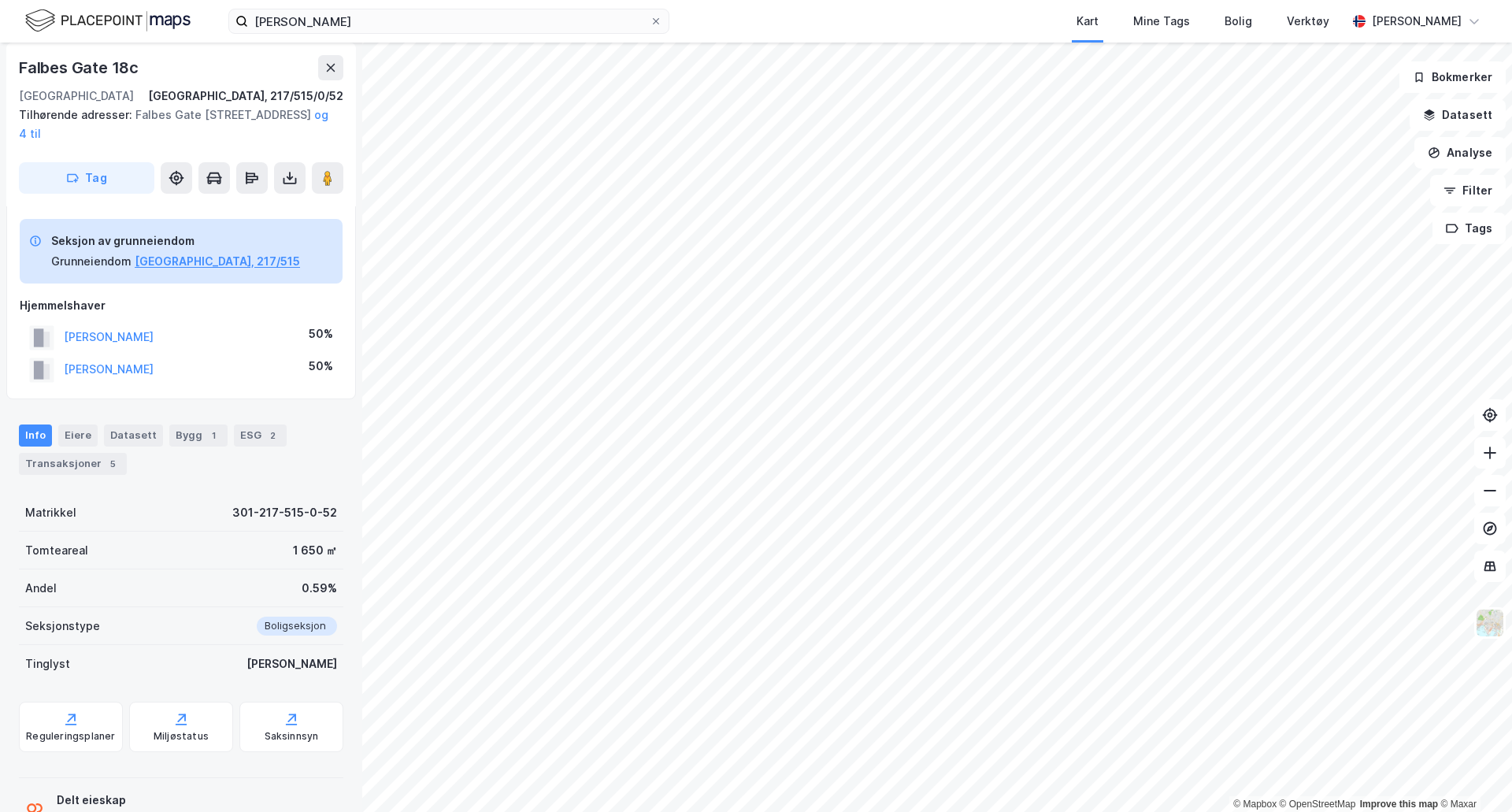
scroll to position [34, 0]
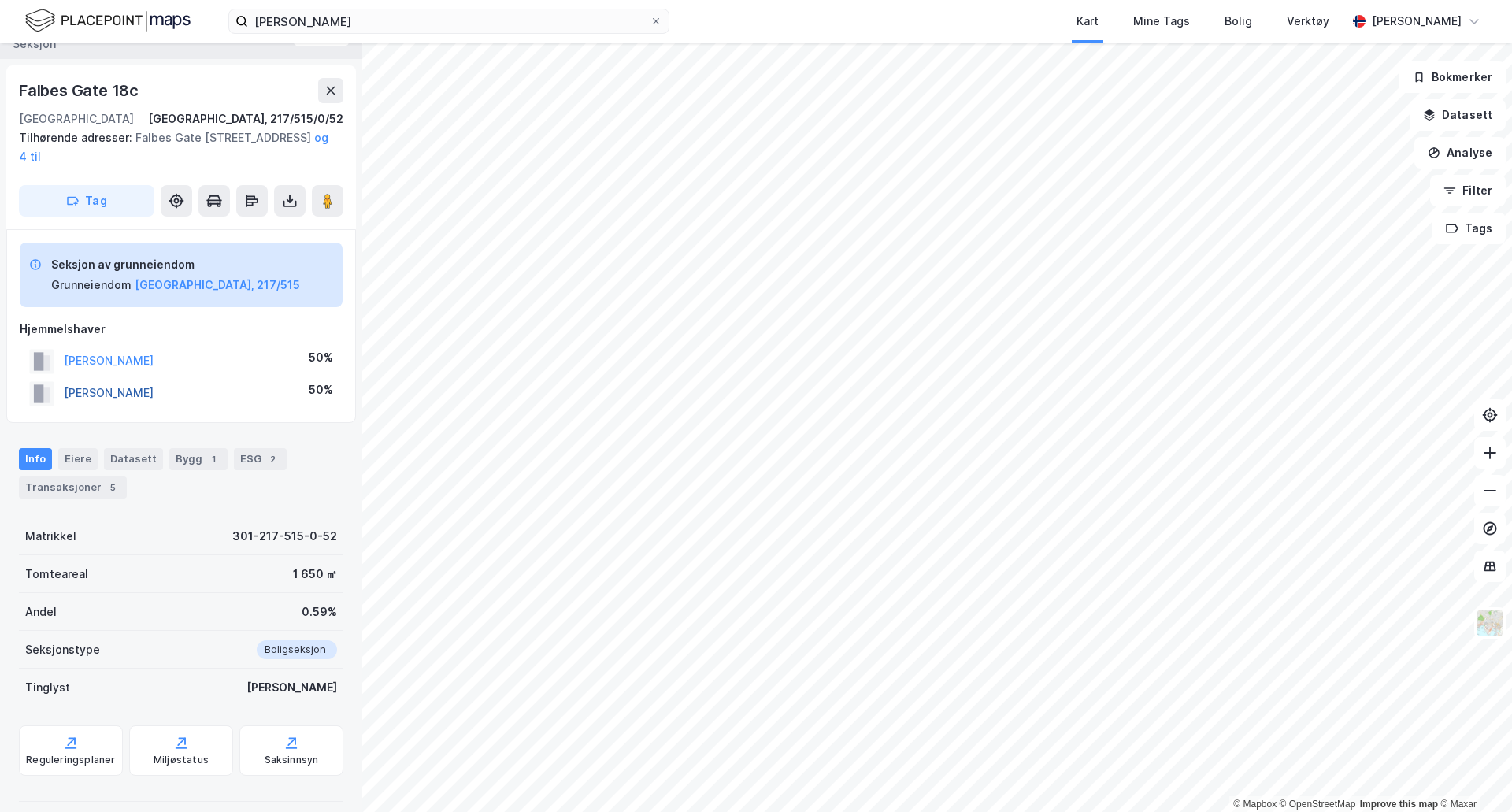
click at [0, 0] on button "BERG JACOB" at bounding box center [0, 0] width 0 height 0
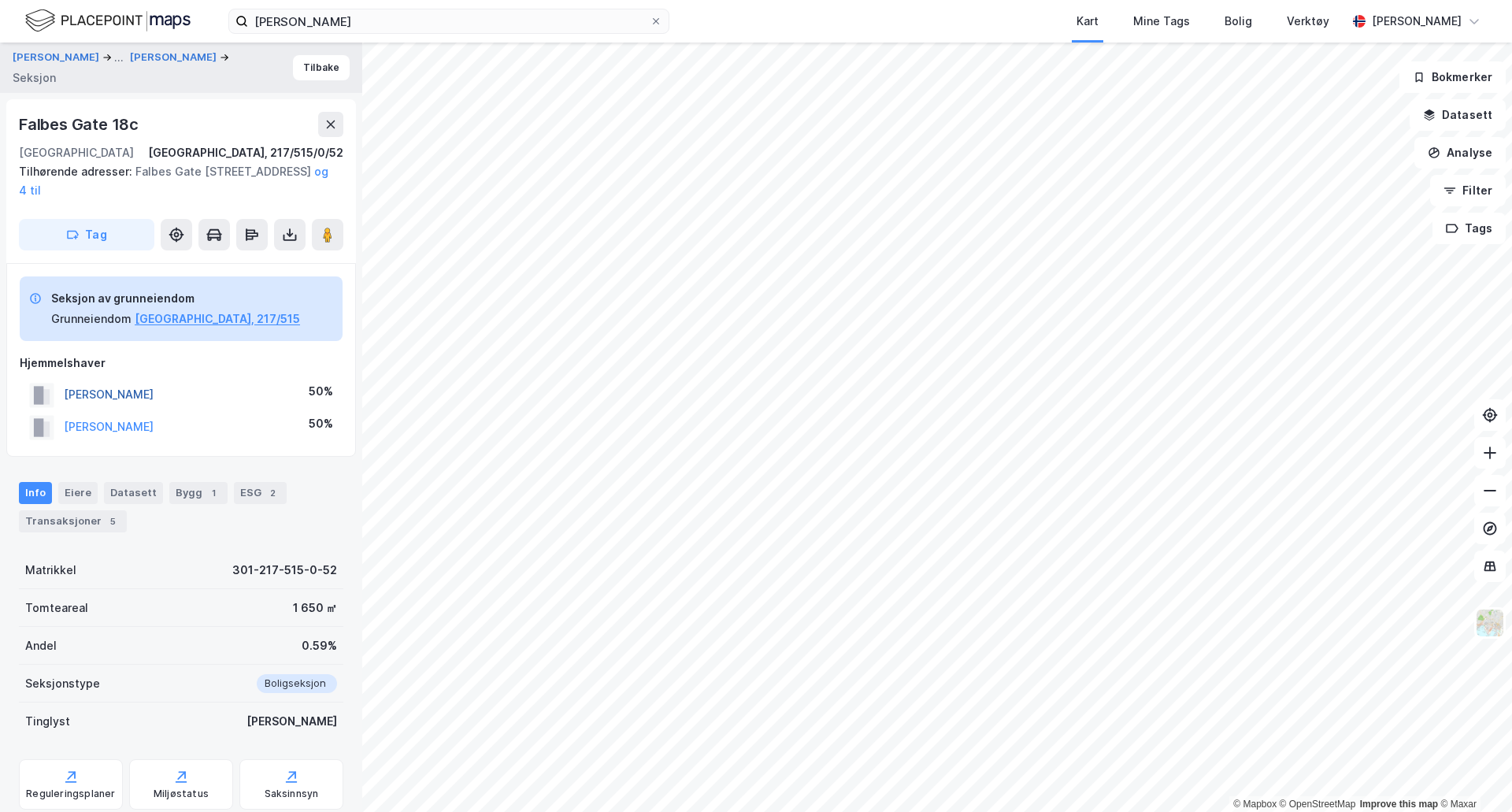
click at [0, 0] on button "RØVIK INE" at bounding box center [0, 0] width 0 height 0
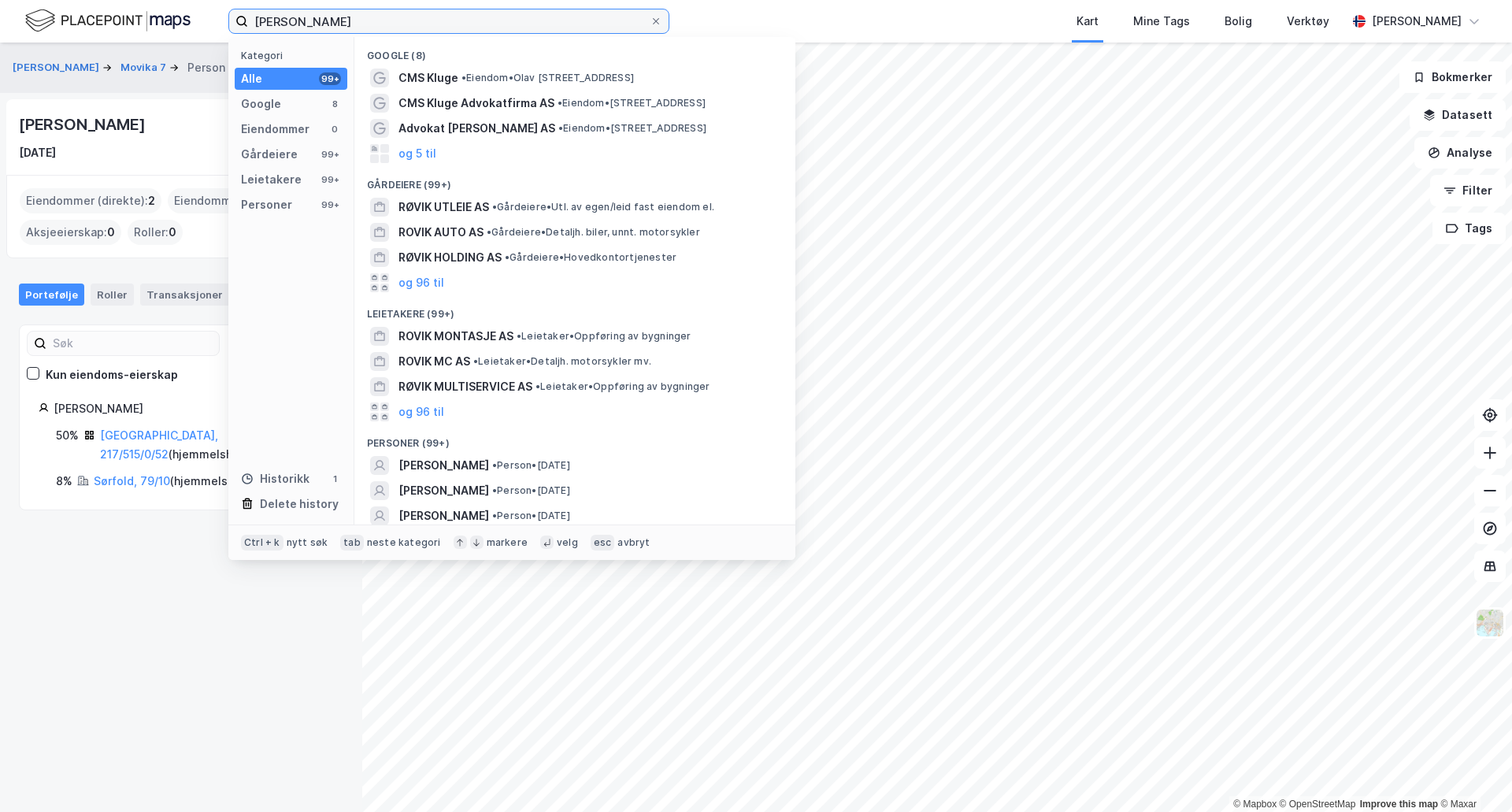
drag, startPoint x: 323, startPoint y: 22, endPoint x: 139, endPoint y: 4, distance: 184.9
click at [139, 4] on div "daniel røvik Kategori Alle 99+ Google 8 Eiendommer 0 Gårdeiere 99+ Leietakere 9…" at bounding box center [756, 21] width 1512 height 42
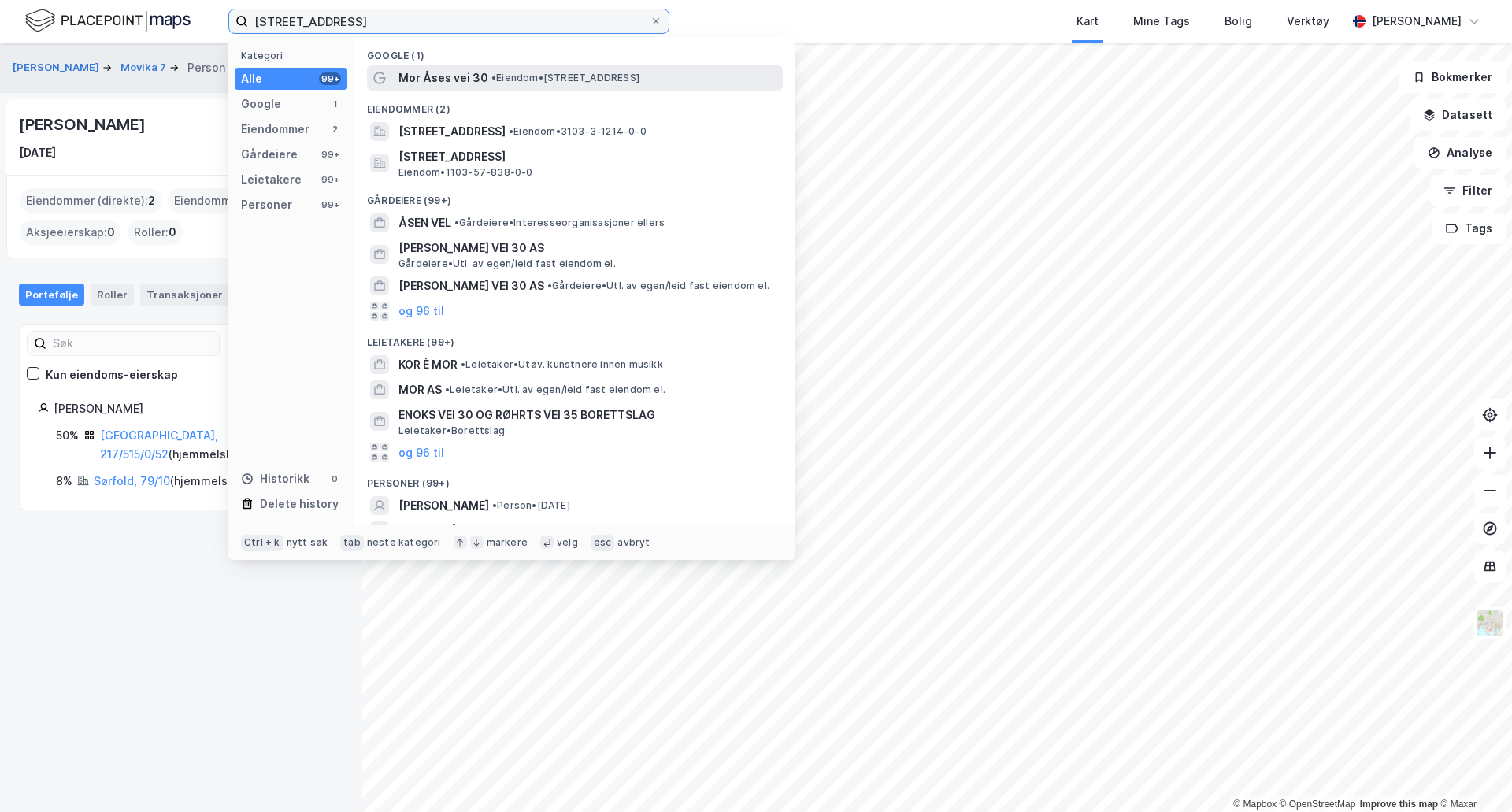
type input "mor åses vei 30"
click at [561, 75] on span "• Eiendom • Mor Åses vei 30, 4019 Stavanger" at bounding box center [566, 77] width 148 height 13
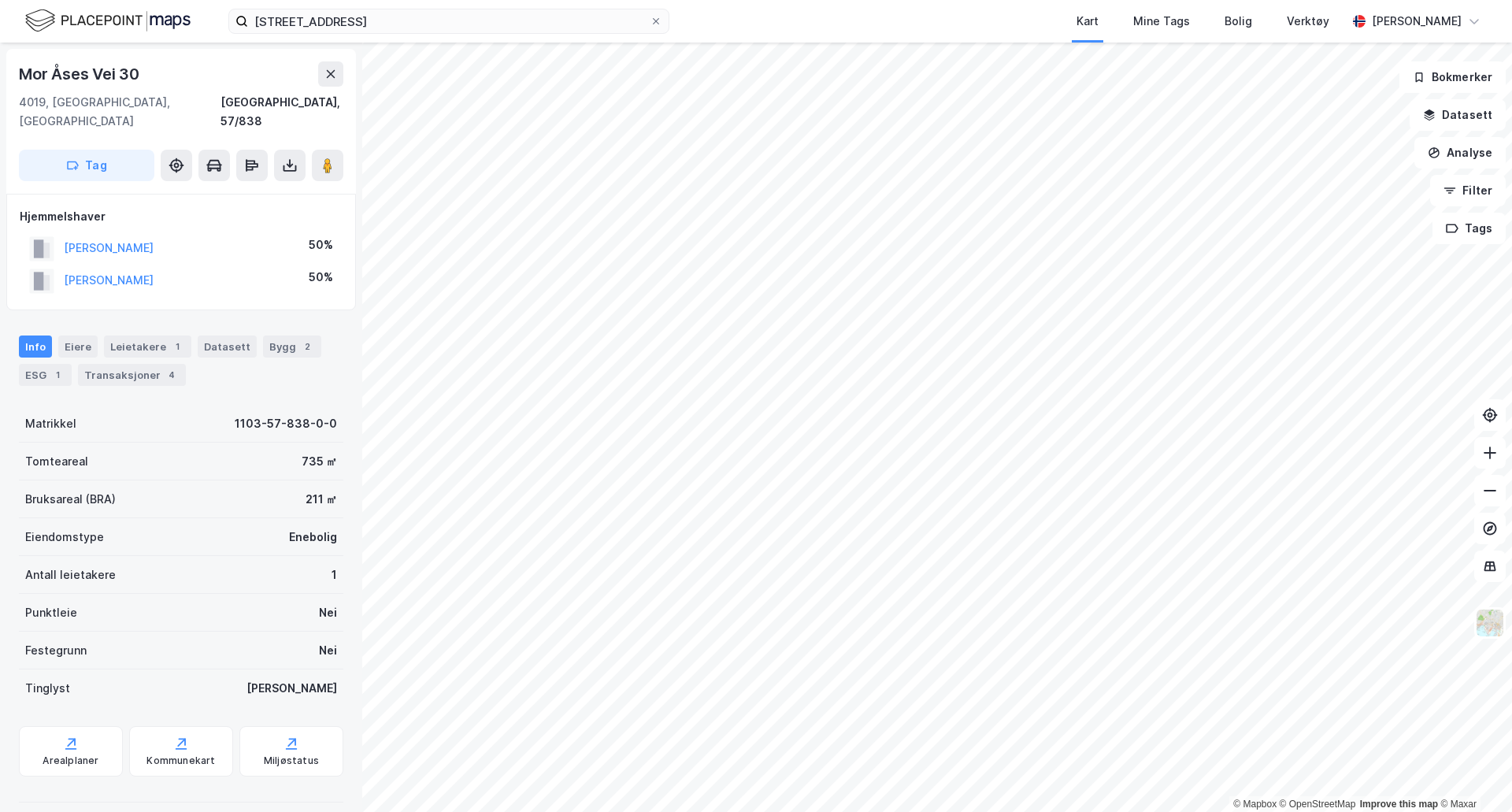
scroll to position [2, 0]
click at [164, 365] on div "4" at bounding box center [172, 373] width 15 height 15
